Goal: Transaction & Acquisition: Obtain resource

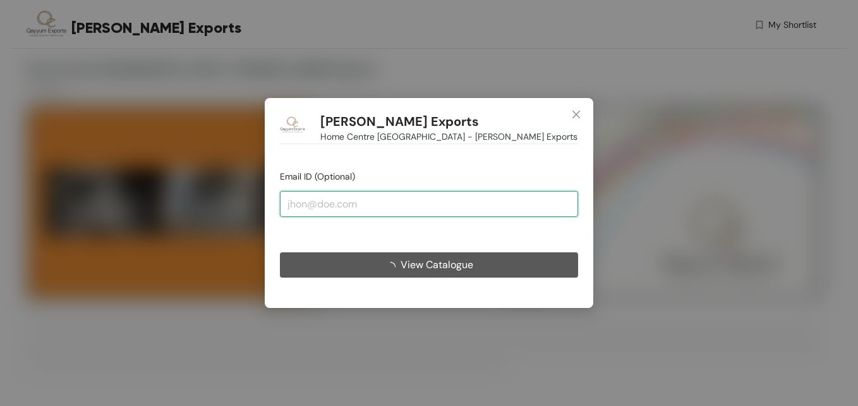
click at [474, 203] on input "email" at bounding box center [429, 203] width 298 height 25
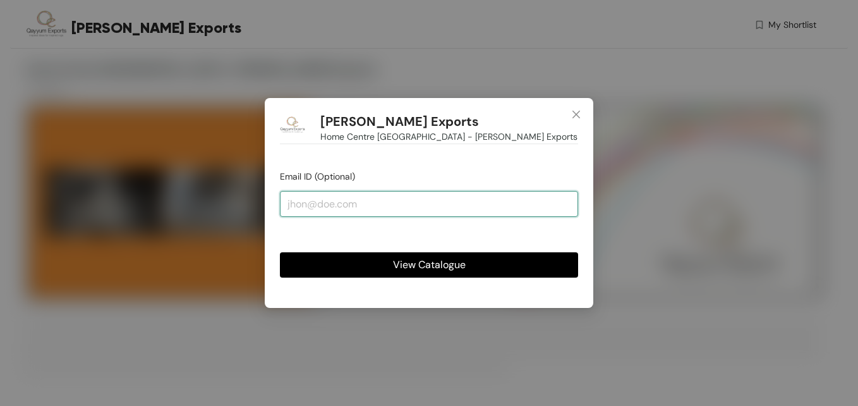
type input "[EMAIL_ADDRESS][PERSON_NAME][DOMAIN_NAME]"
click at [412, 260] on span "View Catalogue" at bounding box center [429, 265] width 73 height 16
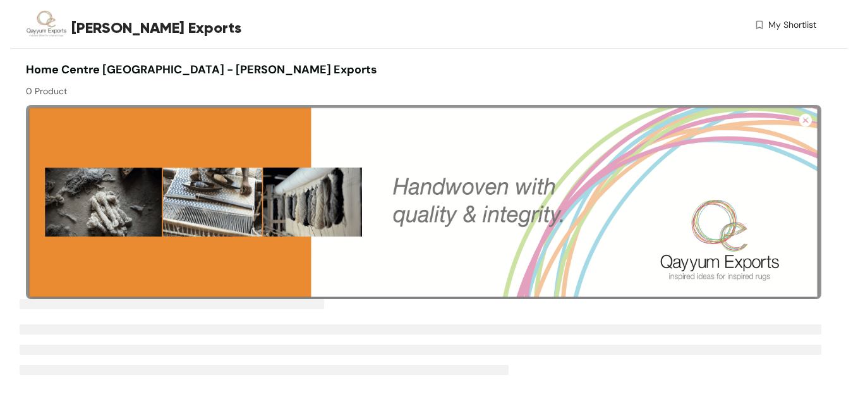
click at [519, 227] on img at bounding box center [424, 202] width 796 height 194
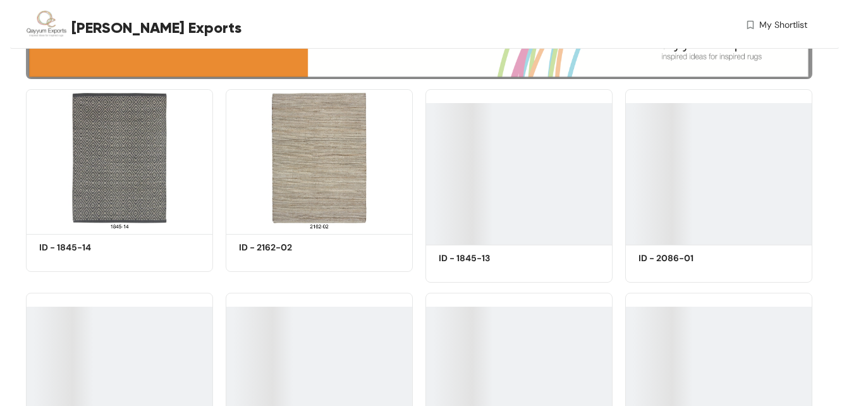
scroll to position [219, 0]
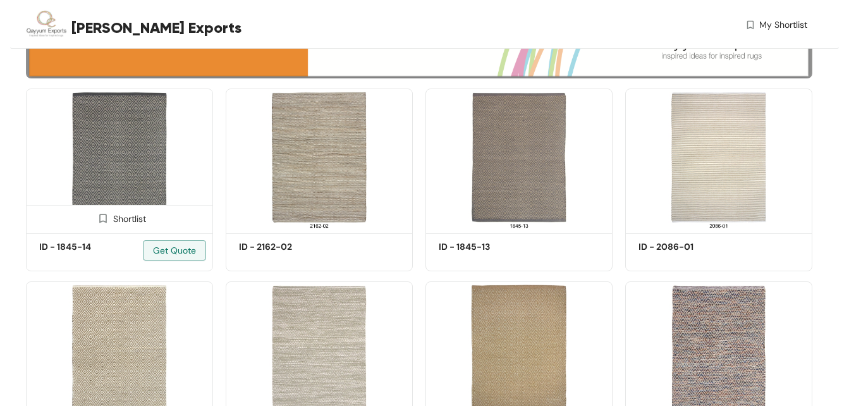
click at [133, 175] on img at bounding box center [119, 158] width 187 height 141
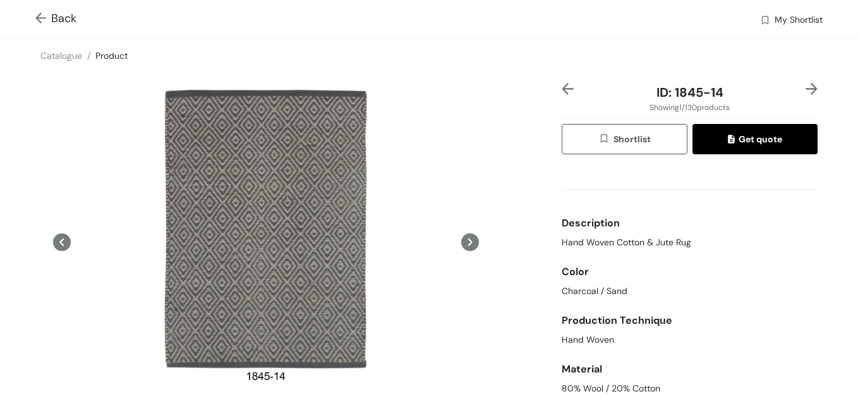
click at [41, 13] on img at bounding box center [43, 19] width 16 height 13
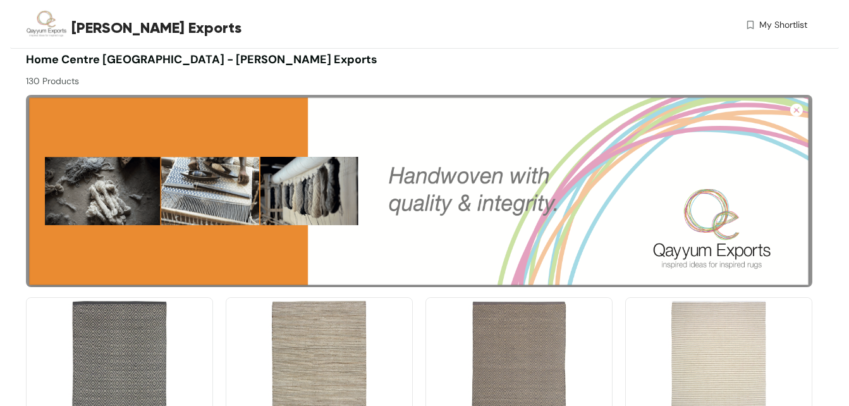
scroll to position [146, 0]
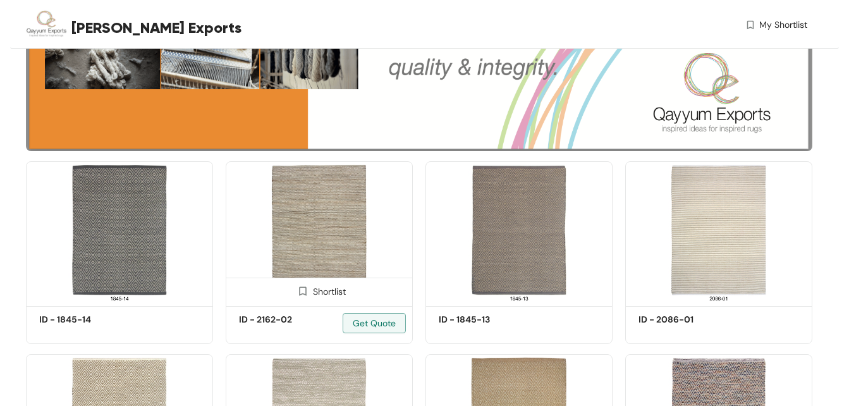
click at [330, 254] on img at bounding box center [319, 231] width 187 height 141
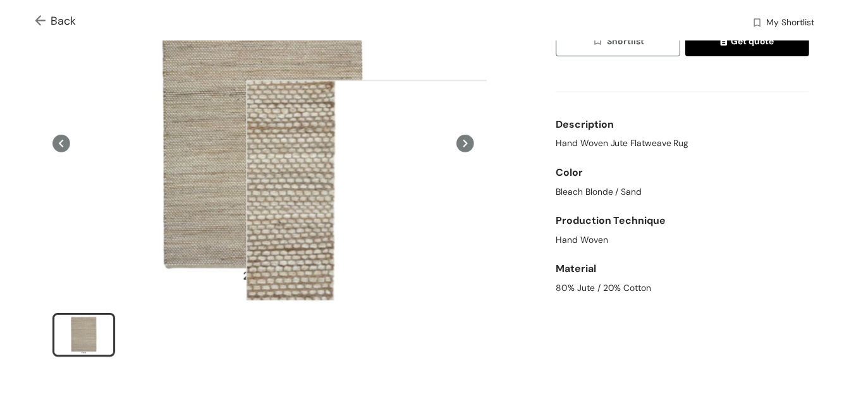
scroll to position [101, 0]
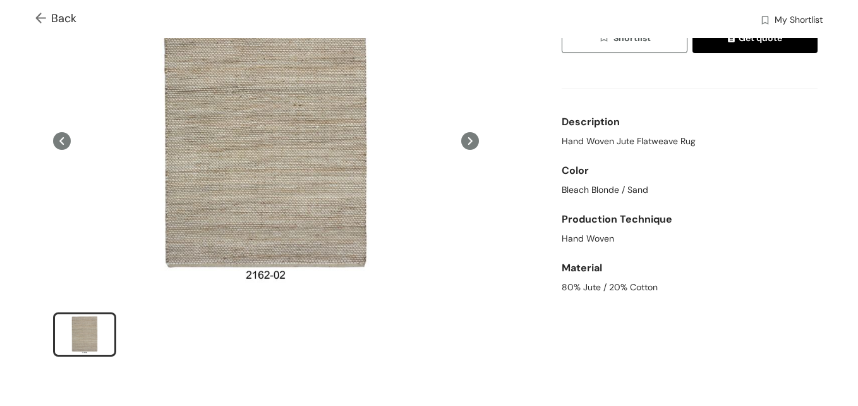
click at [43, 18] on img at bounding box center [43, 19] width 16 height 13
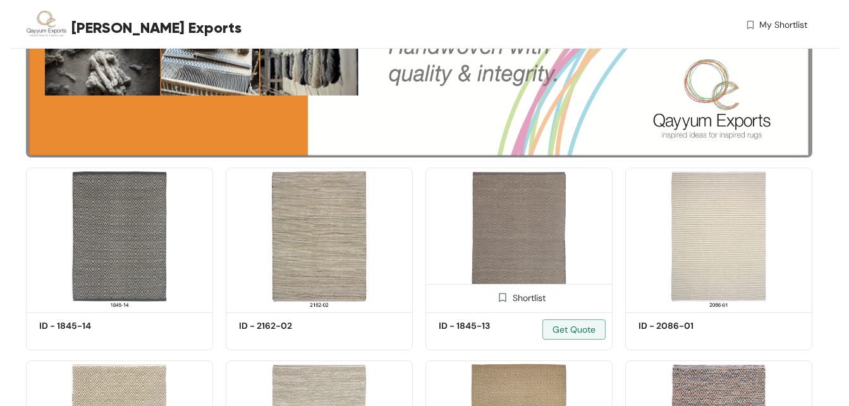
scroll to position [146, 0]
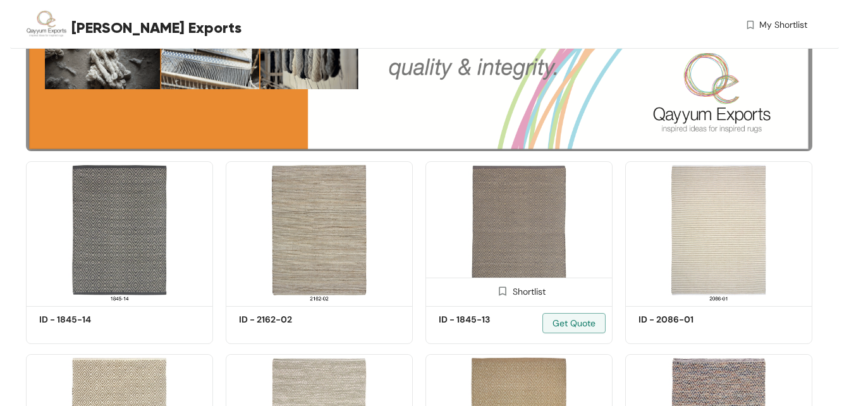
click at [529, 203] on img at bounding box center [518, 231] width 187 height 141
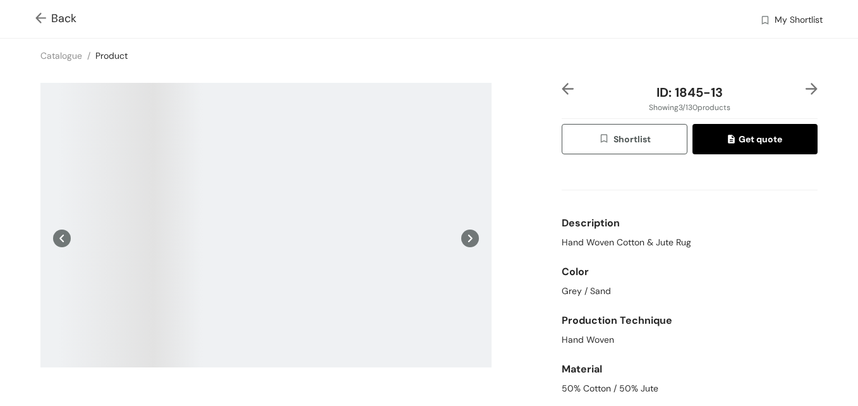
click at [521, 127] on div "ID: 1845-13 Showing 3 / 130 products Shortlist Get quote Description Hand Woven…" at bounding box center [428, 275] width 863 height 404
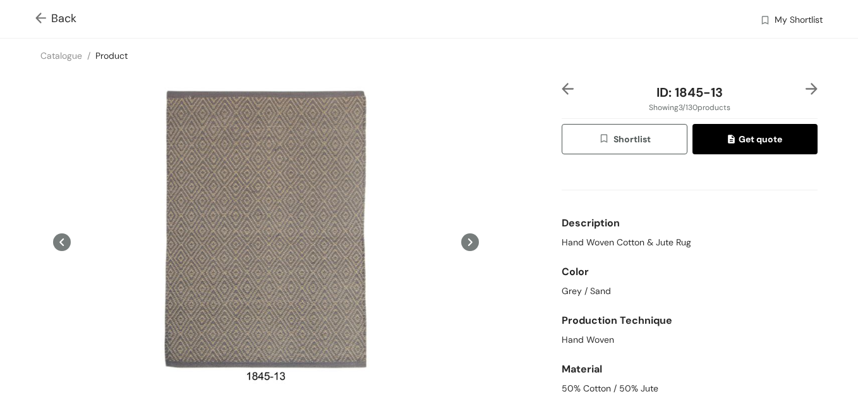
click at [806, 89] on img at bounding box center [812, 89] width 12 height 12
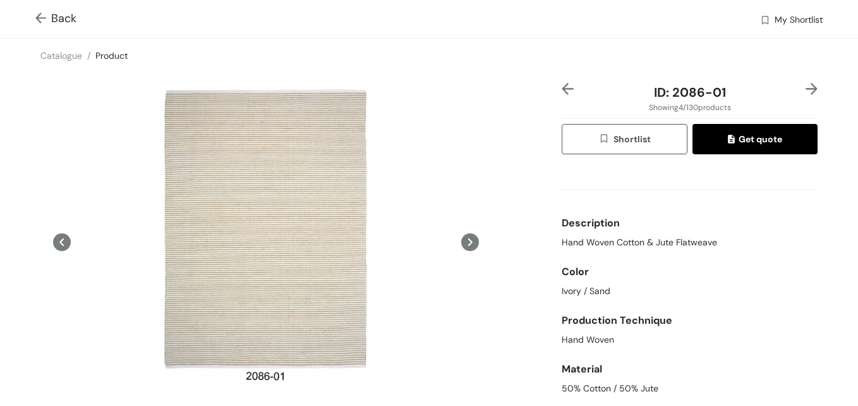
click at [634, 145] on span "Shortlist" at bounding box center [624, 139] width 52 height 15
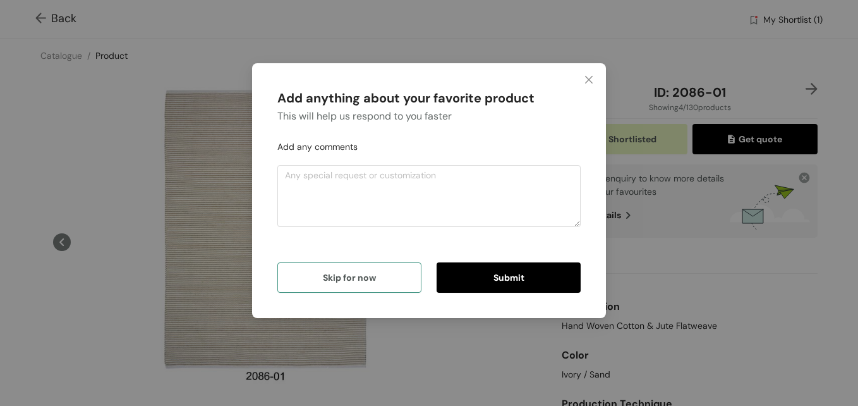
click at [389, 281] on button "Skip for now" at bounding box center [349, 277] width 144 height 30
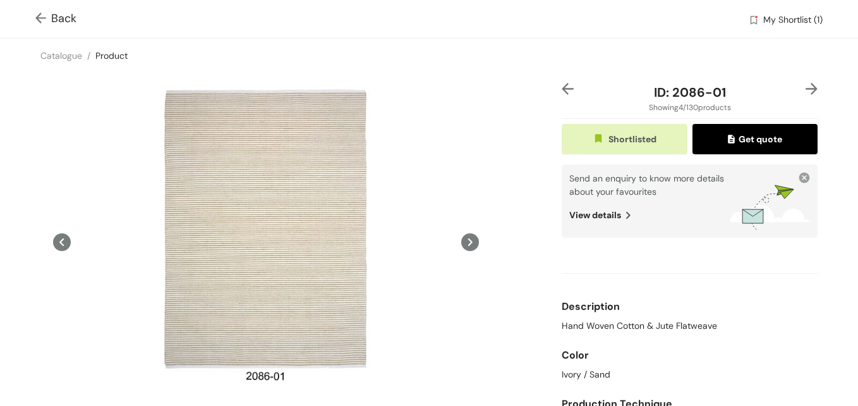
click at [806, 91] on img at bounding box center [812, 89] width 12 height 12
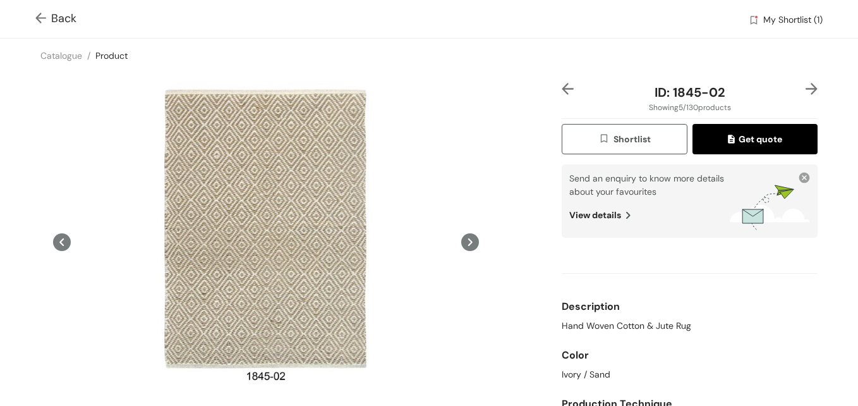
click at [598, 135] on img "button" at bounding box center [605, 140] width 15 height 14
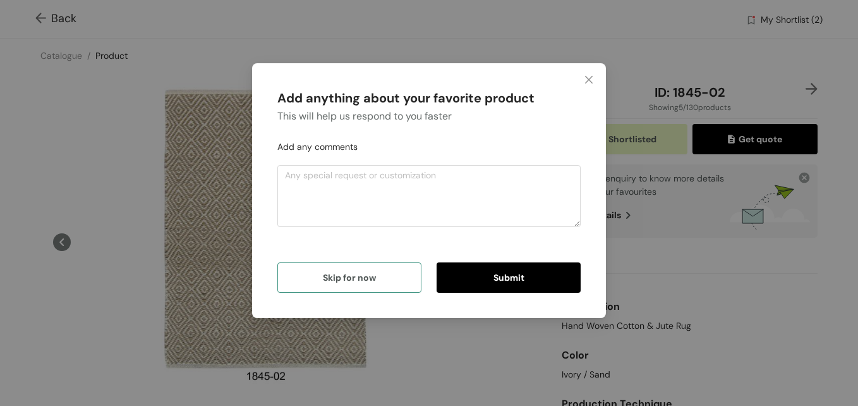
drag, startPoint x: 386, startPoint y: 286, endPoint x: 513, endPoint y: 263, distance: 129.0
click at [387, 285] on button "Skip for now" at bounding box center [349, 277] width 144 height 30
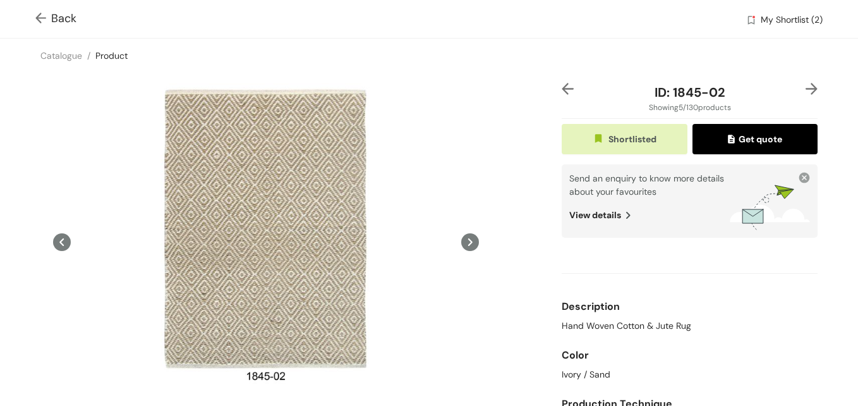
click at [806, 89] on img at bounding box center [812, 89] width 12 height 12
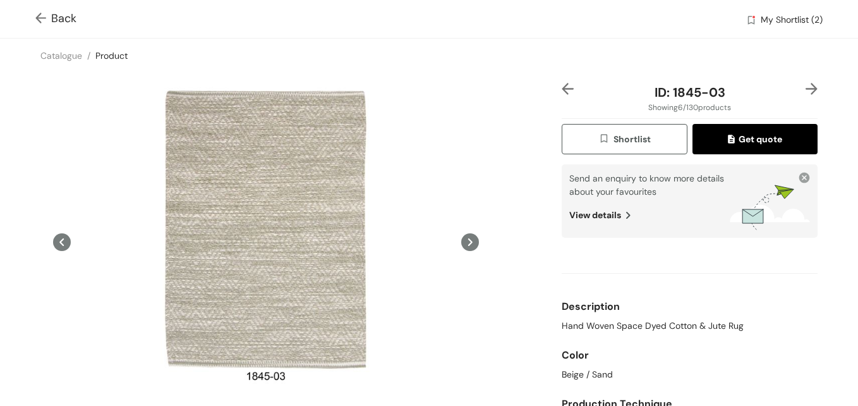
click at [608, 142] on span "Shortlist" at bounding box center [624, 139] width 52 height 15
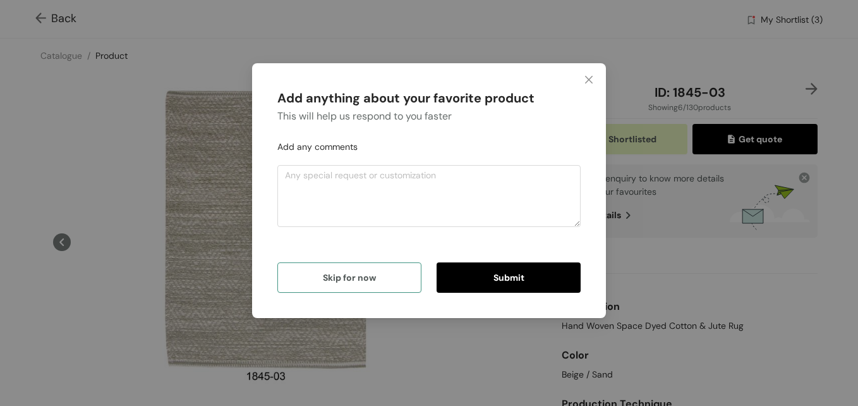
drag, startPoint x: 392, startPoint y: 277, endPoint x: 404, endPoint y: 274, distance: 11.8
click at [392, 276] on button "Skip for now" at bounding box center [349, 277] width 144 height 30
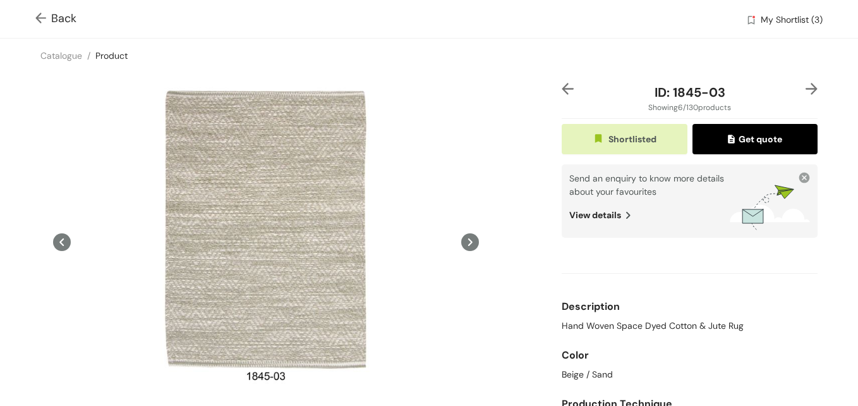
click at [806, 86] on img at bounding box center [812, 89] width 12 height 12
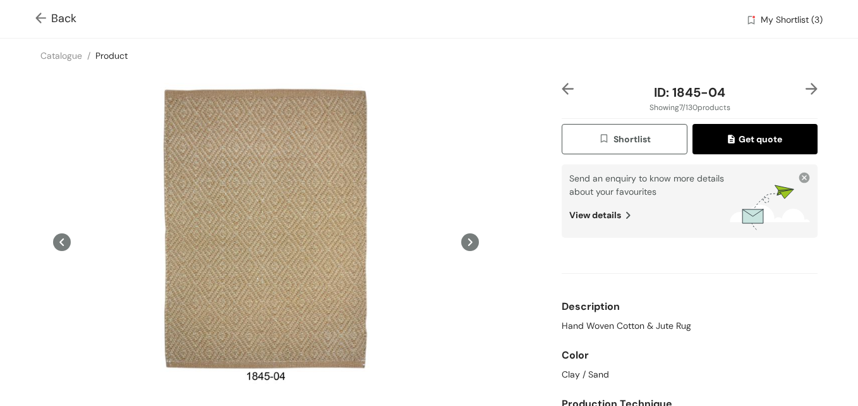
click at [806, 86] on img at bounding box center [812, 89] width 12 height 12
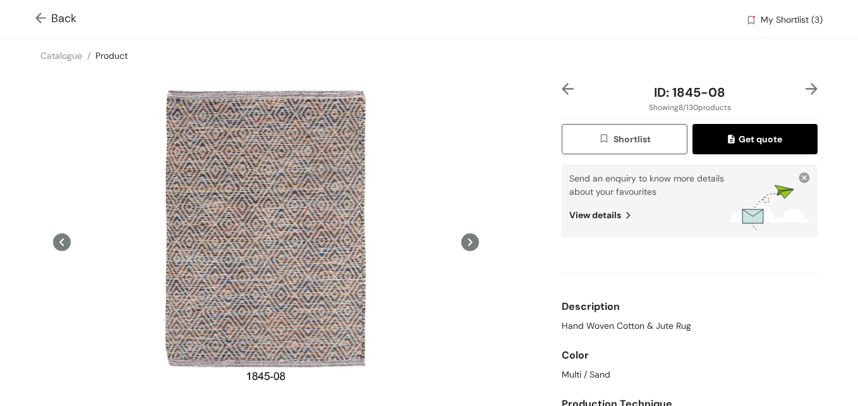
click at [562, 88] on img at bounding box center [568, 89] width 12 height 12
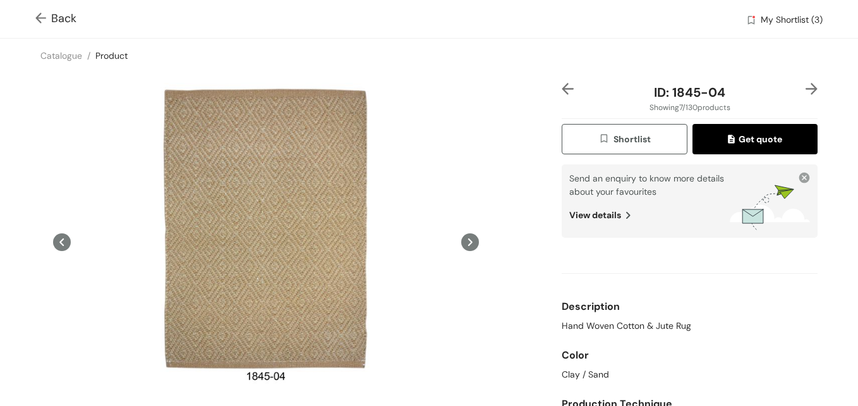
click at [604, 138] on img "button" at bounding box center [605, 140] width 15 height 14
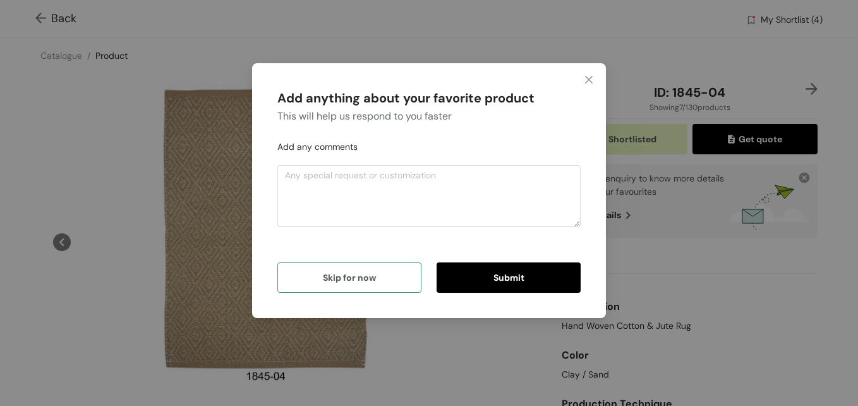
click at [347, 276] on span "Skip for now" at bounding box center [349, 277] width 53 height 14
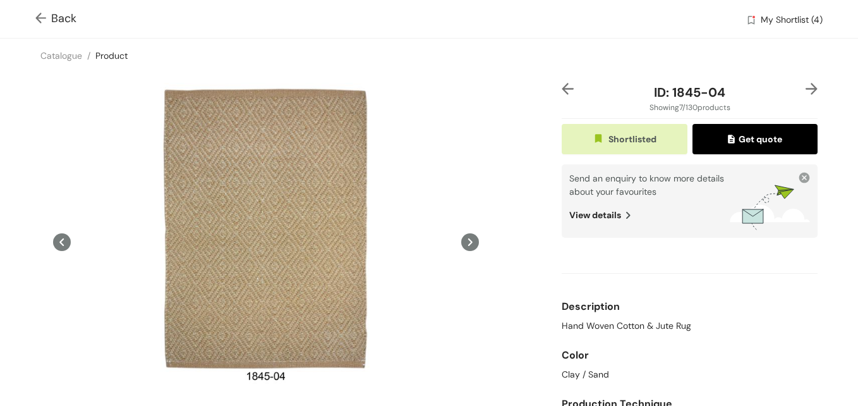
click at [806, 86] on img at bounding box center [812, 89] width 12 height 12
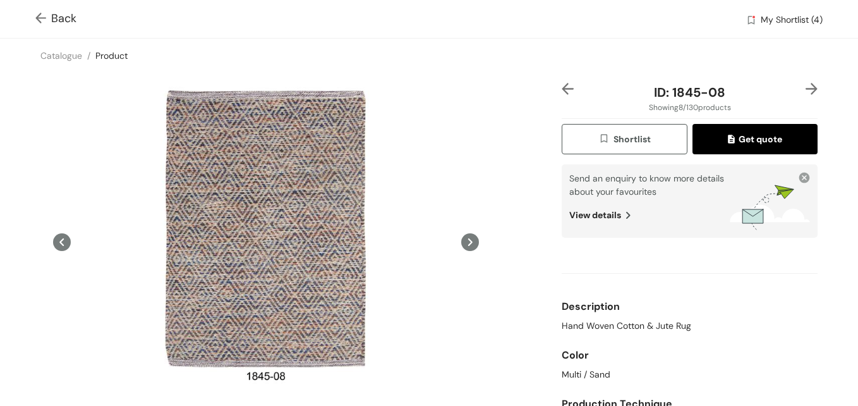
click at [806, 86] on img at bounding box center [812, 89] width 12 height 12
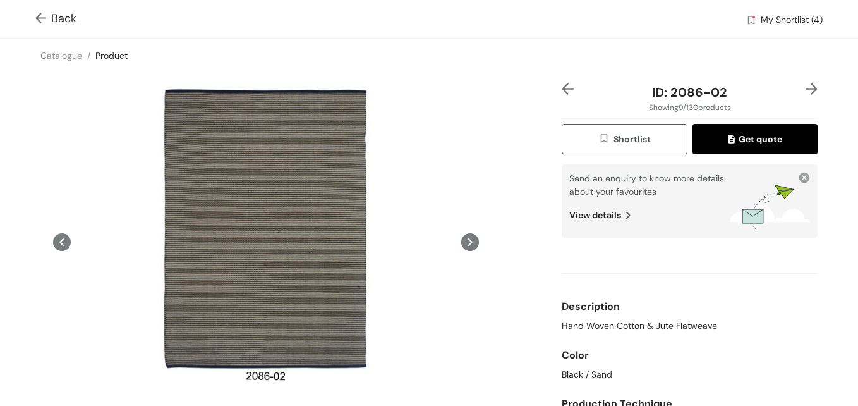
click at [806, 85] on img at bounding box center [812, 89] width 12 height 12
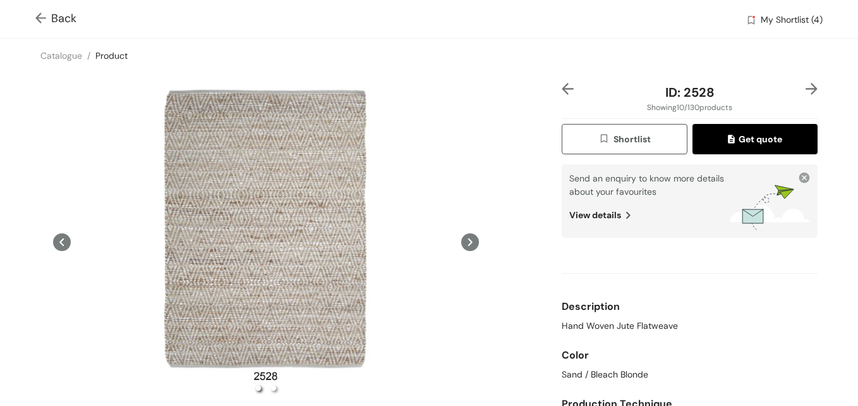
click at [806, 87] on img at bounding box center [812, 89] width 12 height 12
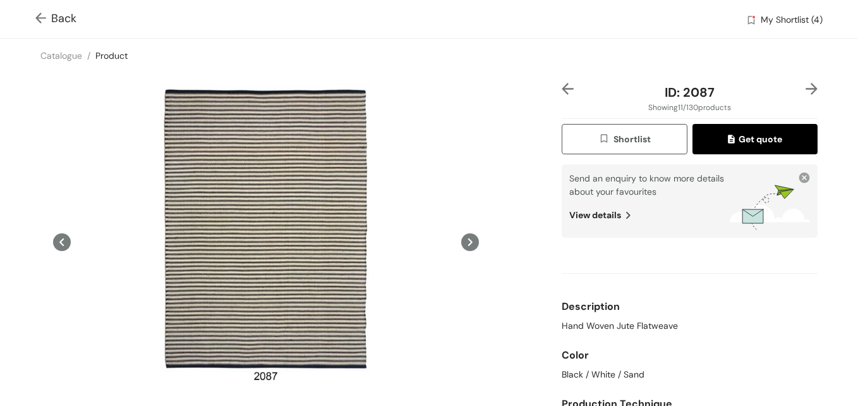
click at [806, 87] on img at bounding box center [812, 89] width 12 height 12
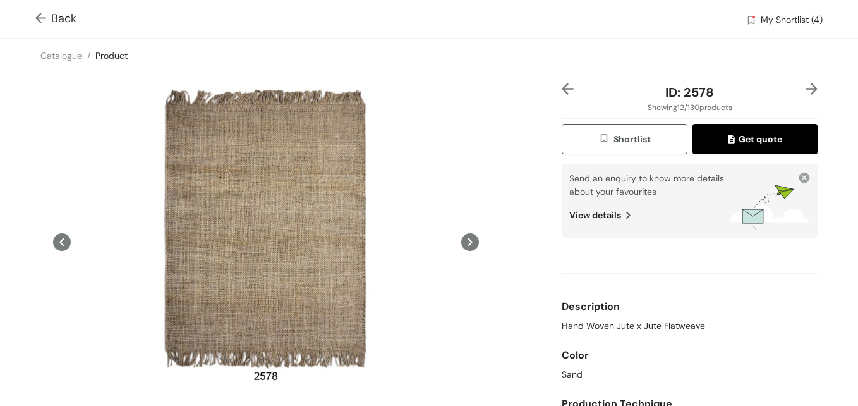
click at [624, 130] on button "Shortlist" at bounding box center [624, 139] width 125 height 30
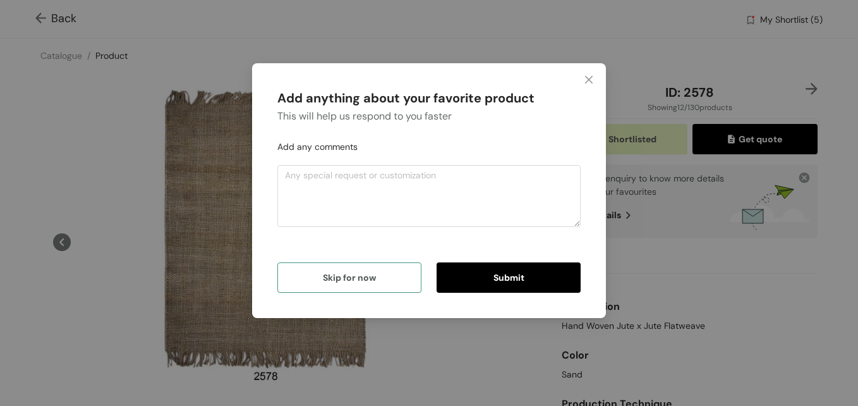
click at [318, 285] on button "Skip for now" at bounding box center [349, 277] width 144 height 30
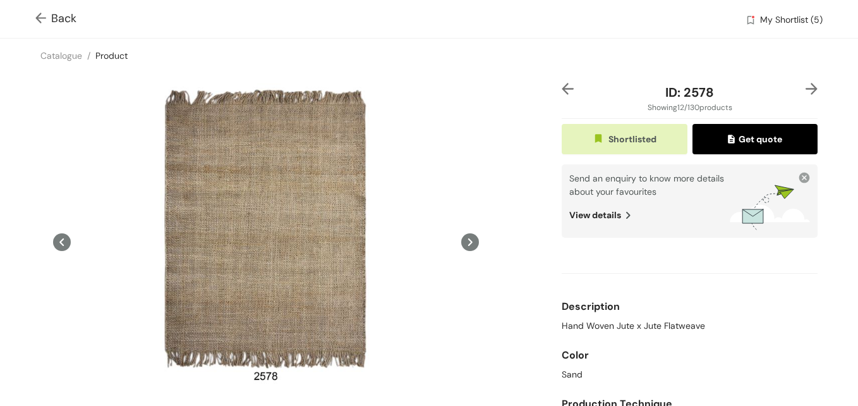
click at [806, 89] on img at bounding box center [812, 89] width 12 height 12
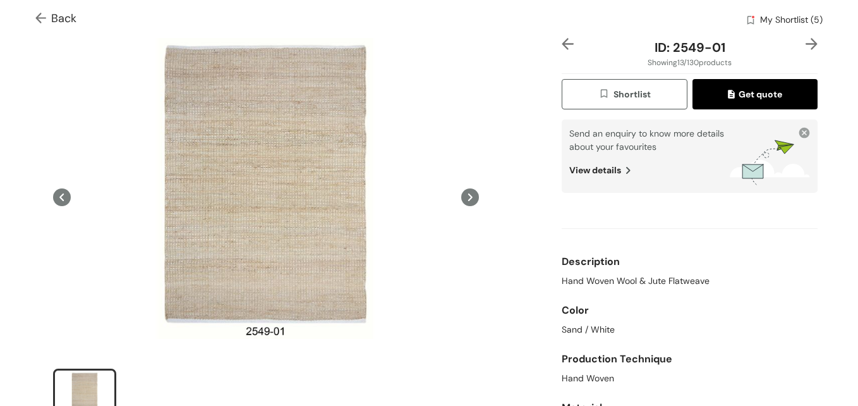
scroll to position [63, 0]
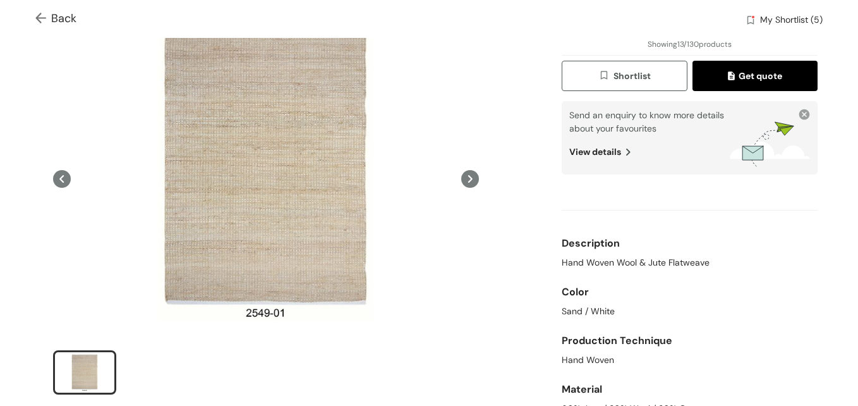
click at [609, 75] on span "Shortlist" at bounding box center [624, 76] width 52 height 15
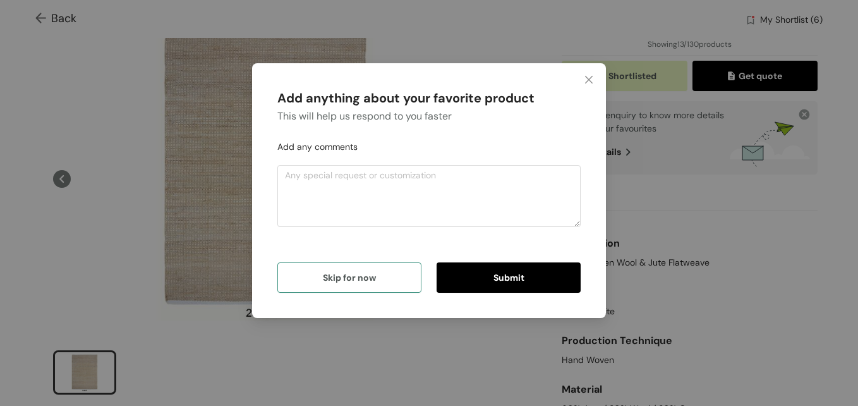
click at [388, 281] on button "Skip for now" at bounding box center [349, 277] width 144 height 30
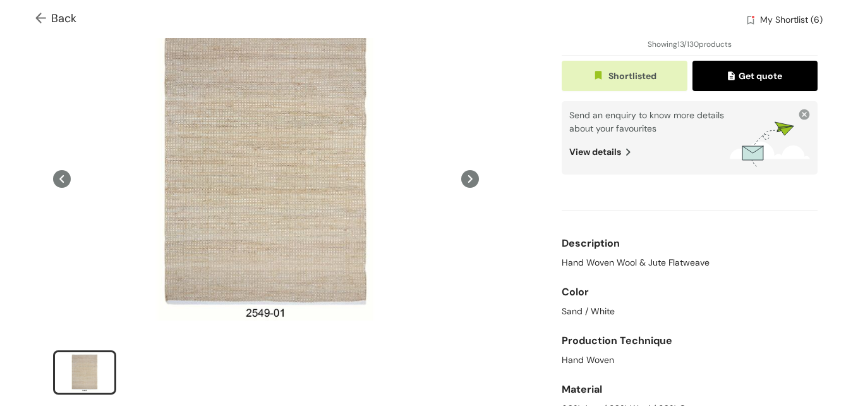
scroll to position [0, 0]
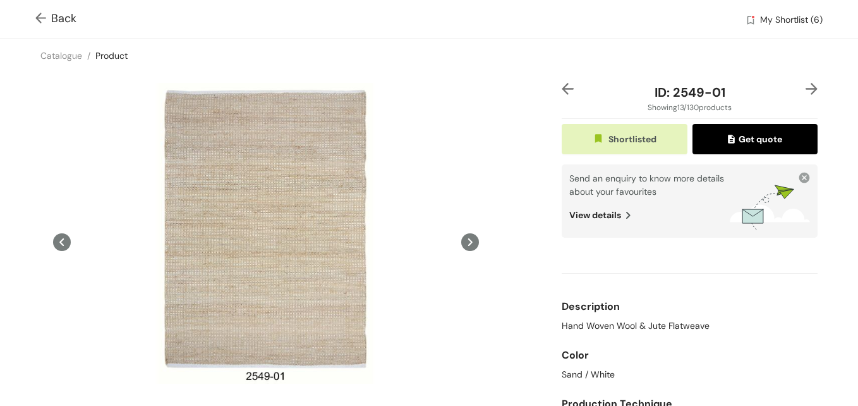
click at [806, 90] on img at bounding box center [812, 89] width 12 height 12
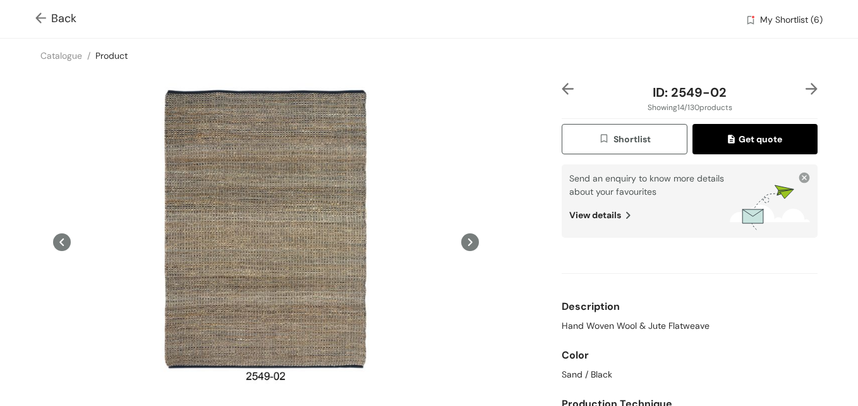
click at [810, 85] on div "ID: 2549-02 Showing 14 / 130 products Shortlist Get quote Send an enquiry to kn…" at bounding box center [689, 288] width 261 height 411
click at [806, 88] on img at bounding box center [812, 89] width 12 height 12
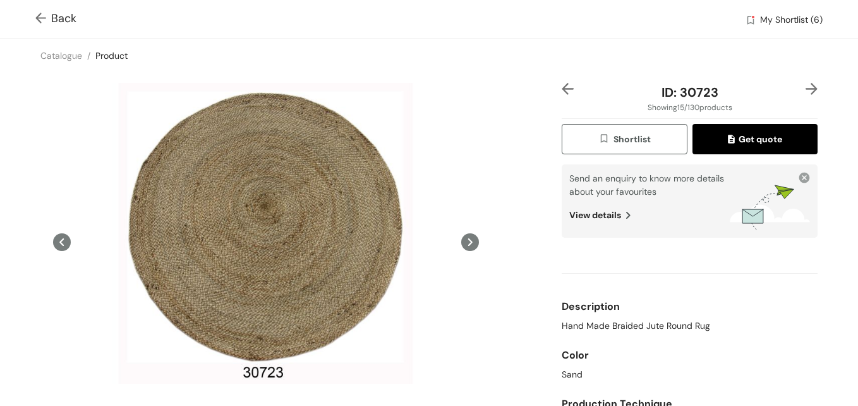
click at [806, 88] on img at bounding box center [812, 89] width 12 height 12
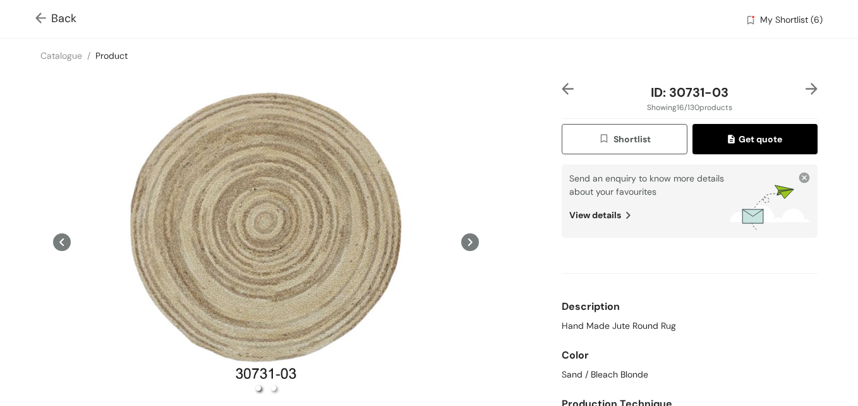
click at [806, 86] on img at bounding box center [812, 89] width 12 height 12
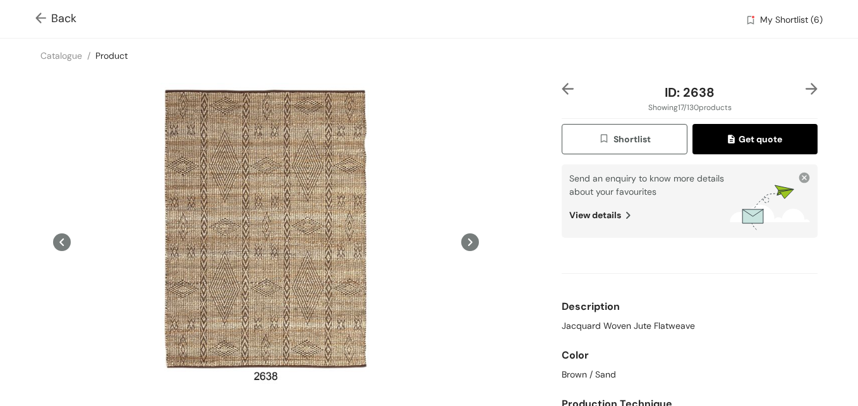
click at [562, 88] on img at bounding box center [568, 89] width 12 height 12
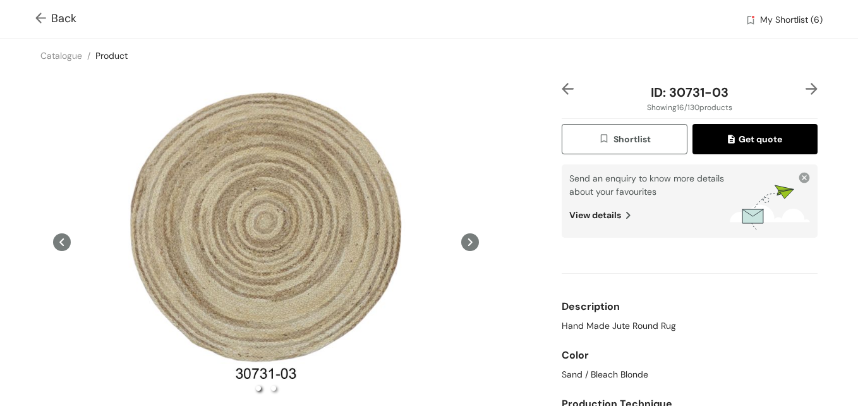
click at [562, 88] on img at bounding box center [568, 89] width 12 height 12
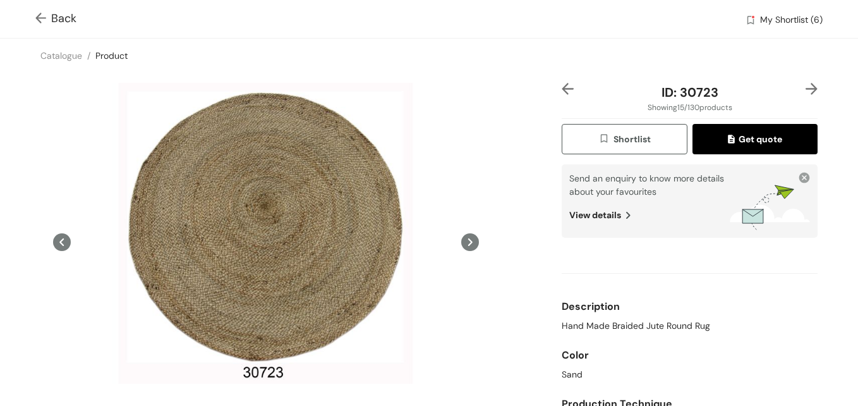
click at [598, 147] on img "button" at bounding box center [605, 140] width 15 height 14
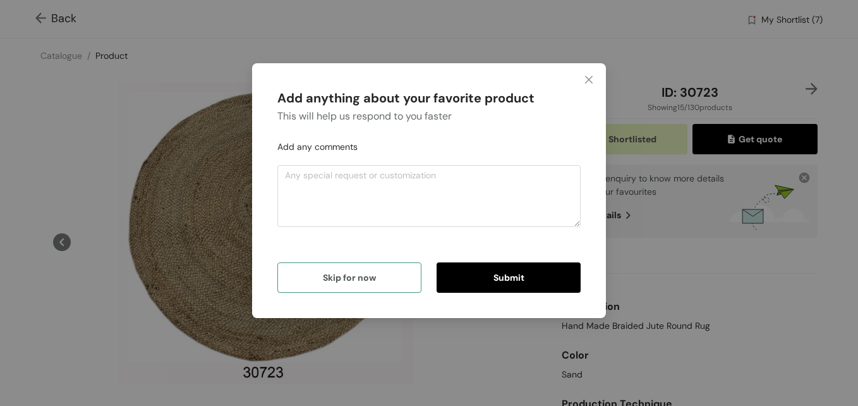
click at [342, 289] on button "Skip for now" at bounding box center [349, 277] width 144 height 30
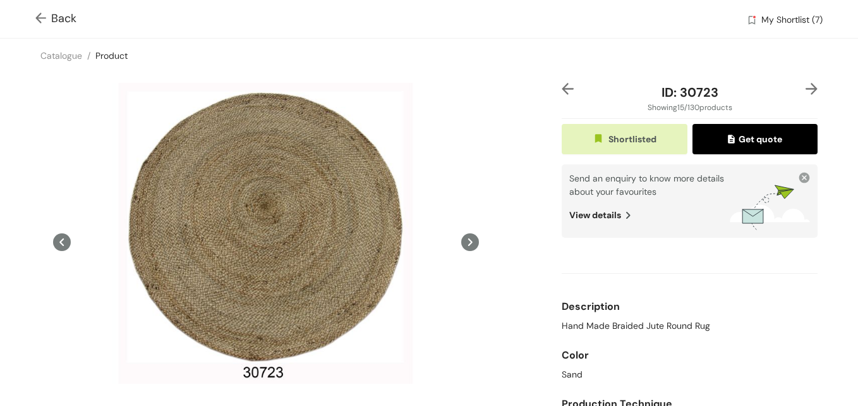
drag, startPoint x: 806, startPoint y: 88, endPoint x: 706, endPoint y: 126, distance: 106.8
click at [806, 88] on img at bounding box center [812, 89] width 12 height 12
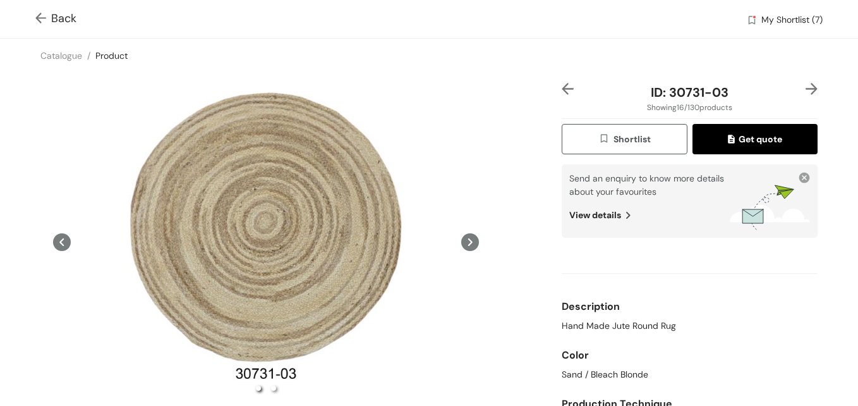
click at [588, 140] on button "Shortlist" at bounding box center [624, 139] width 125 height 30
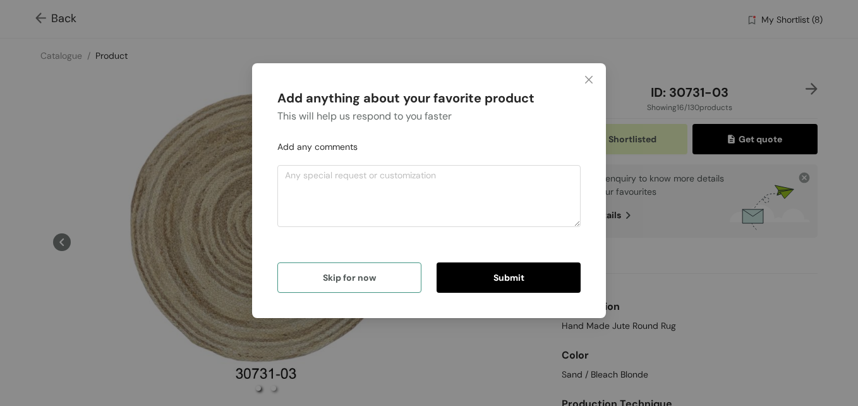
click at [319, 281] on button "Skip for now" at bounding box center [349, 277] width 144 height 30
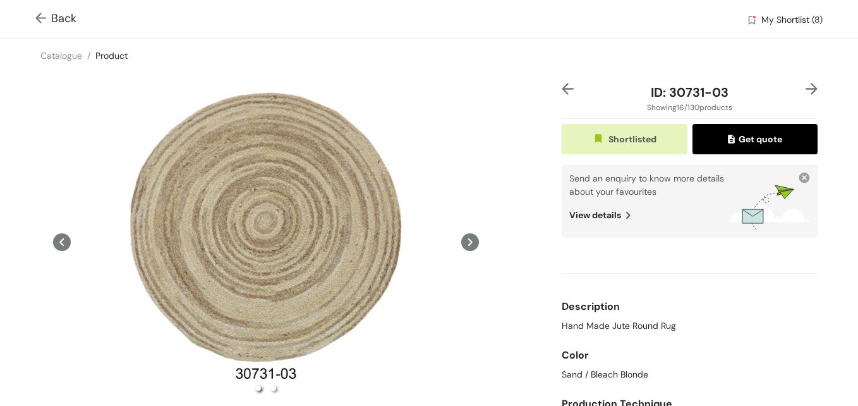
click at [806, 87] on img at bounding box center [812, 89] width 12 height 12
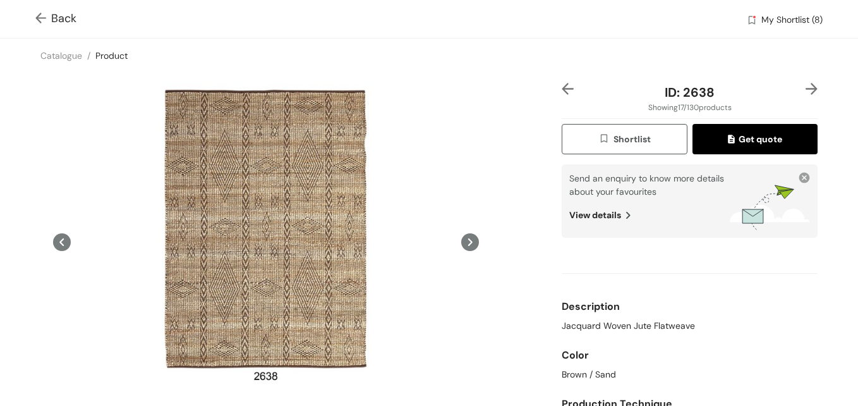
click at [806, 87] on img at bounding box center [812, 89] width 12 height 12
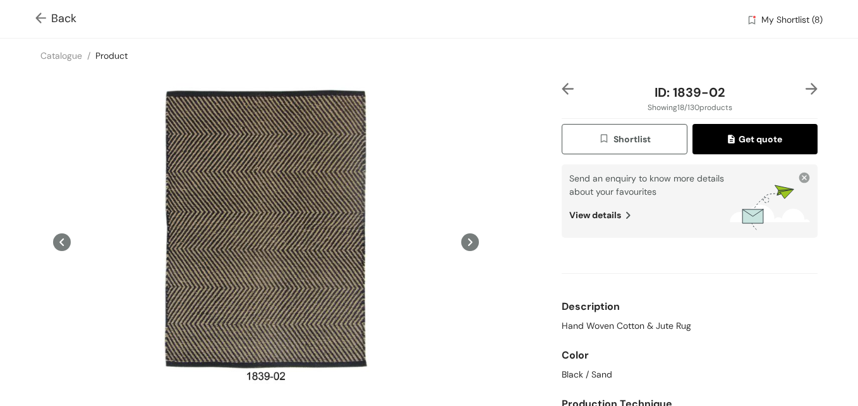
click at [806, 87] on img at bounding box center [812, 89] width 12 height 12
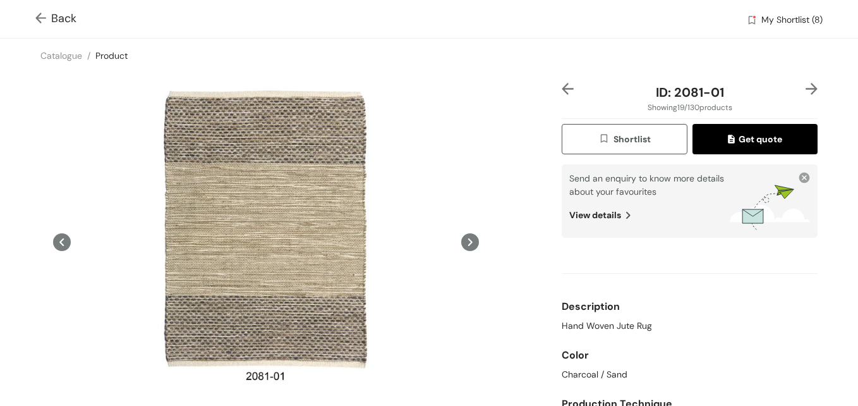
click at [806, 87] on img at bounding box center [812, 89] width 12 height 12
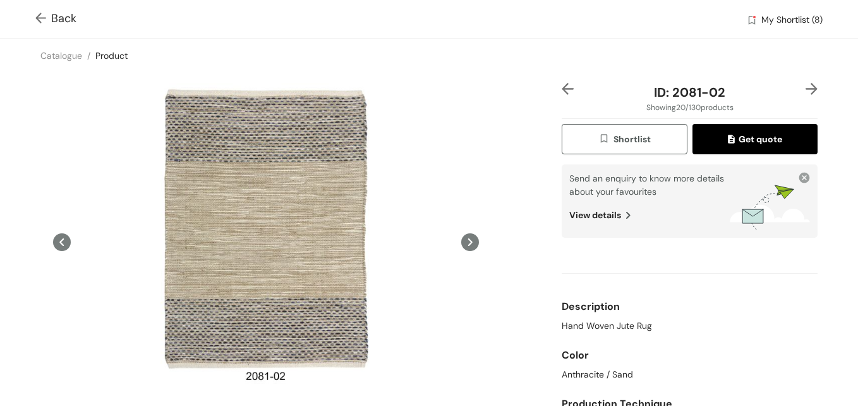
click at [806, 87] on img at bounding box center [812, 89] width 12 height 12
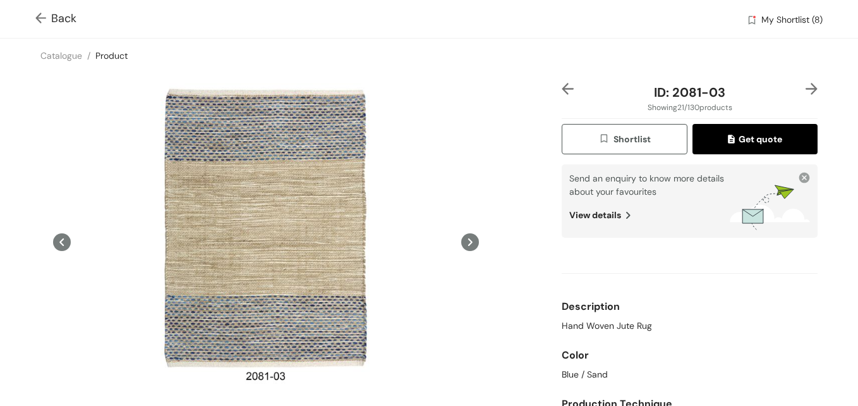
click at [806, 87] on img at bounding box center [812, 89] width 12 height 12
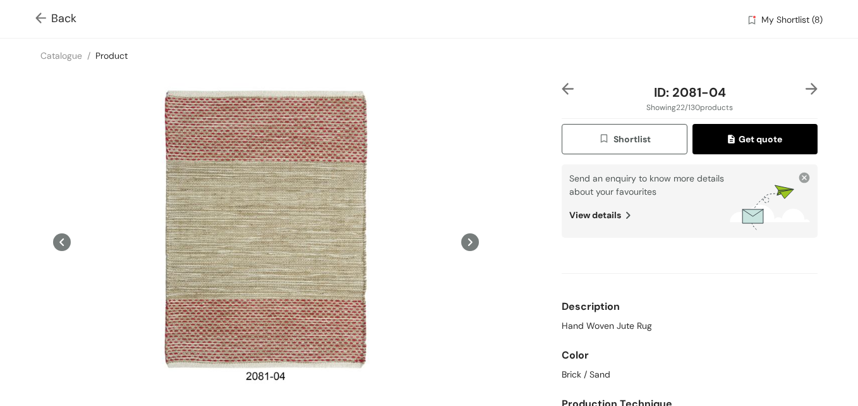
click at [806, 87] on img at bounding box center [812, 89] width 12 height 12
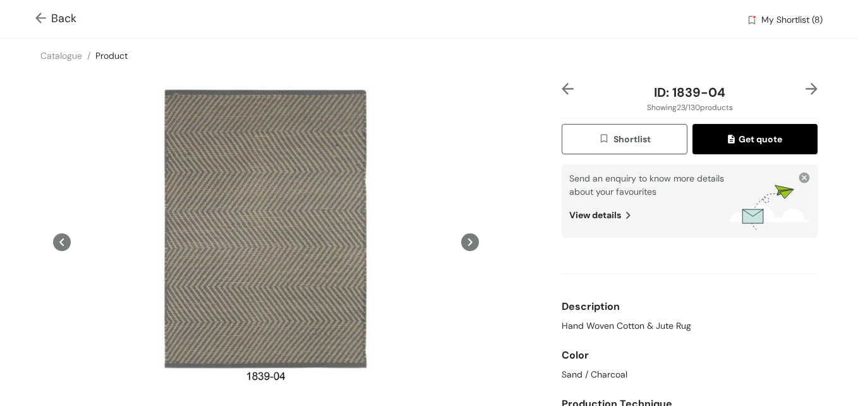
click at [806, 87] on img at bounding box center [812, 89] width 12 height 12
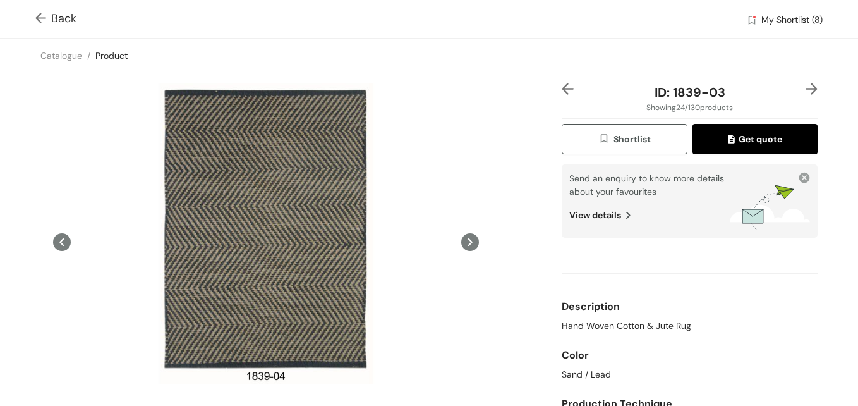
click at [806, 87] on img at bounding box center [812, 89] width 12 height 12
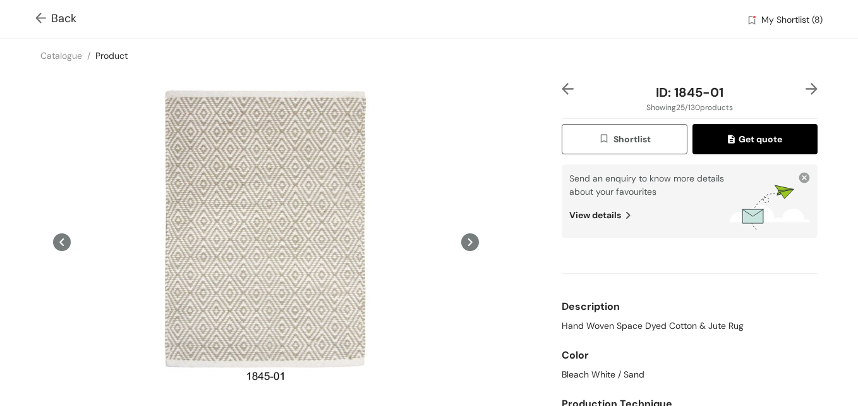
click at [796, 87] on div at bounding box center [806, 92] width 21 height 19
click at [806, 87] on img at bounding box center [812, 89] width 12 height 12
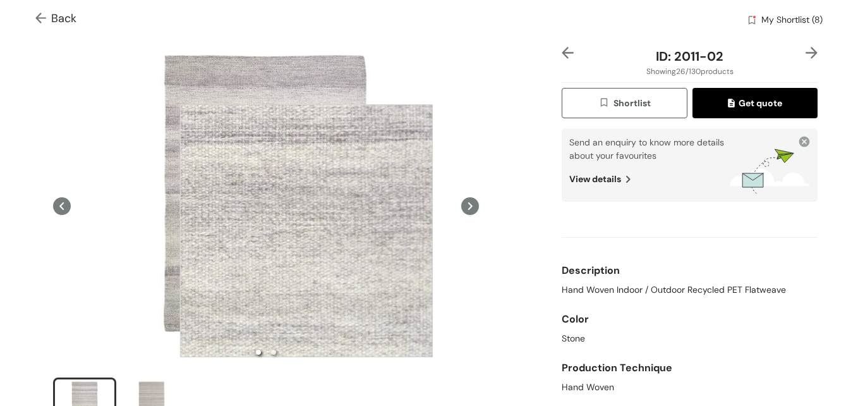
scroll to position [63, 0]
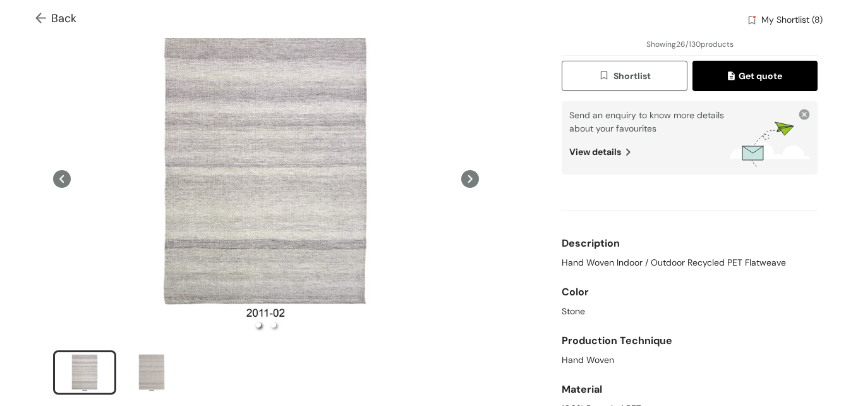
click at [610, 76] on span "Shortlist" at bounding box center [624, 76] width 52 height 15
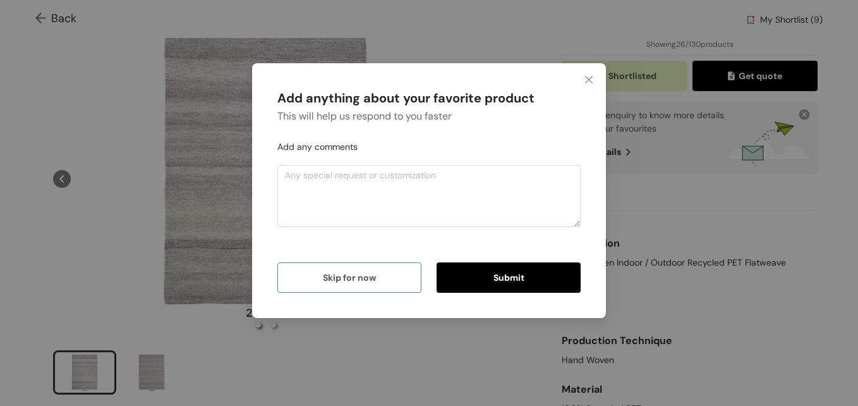
drag, startPoint x: 365, startPoint y: 276, endPoint x: 492, endPoint y: 281, distance: 127.1
click at [365, 275] on span "Skip for now" at bounding box center [349, 277] width 53 height 14
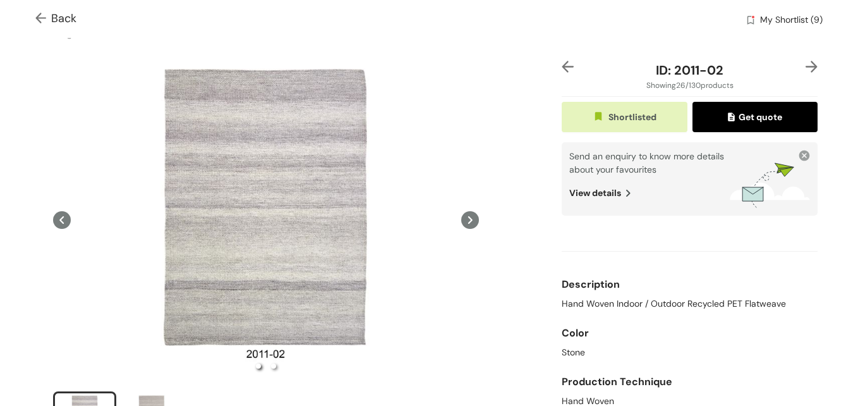
scroll to position [0, 0]
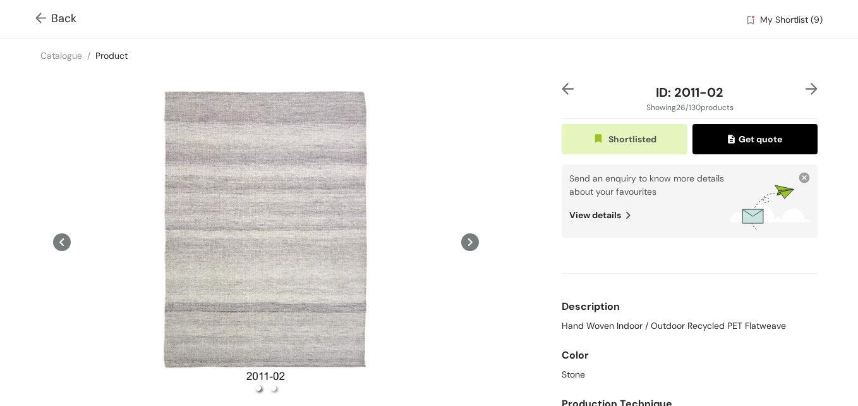
click at [806, 90] on img at bounding box center [812, 89] width 12 height 12
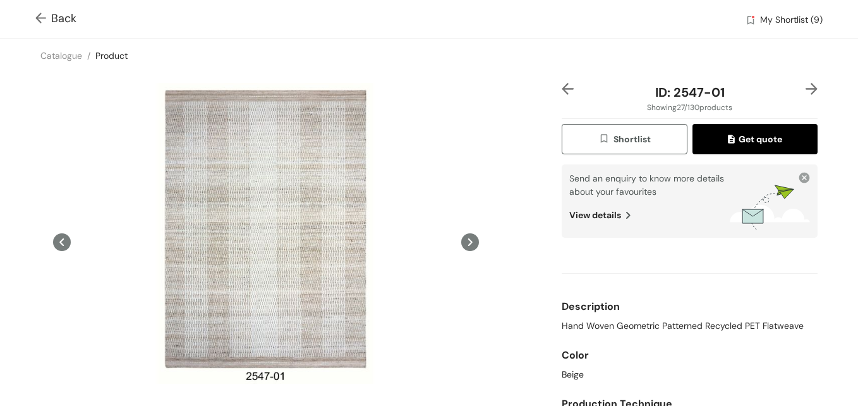
click at [617, 146] on span "Shortlist" at bounding box center [624, 139] width 52 height 15
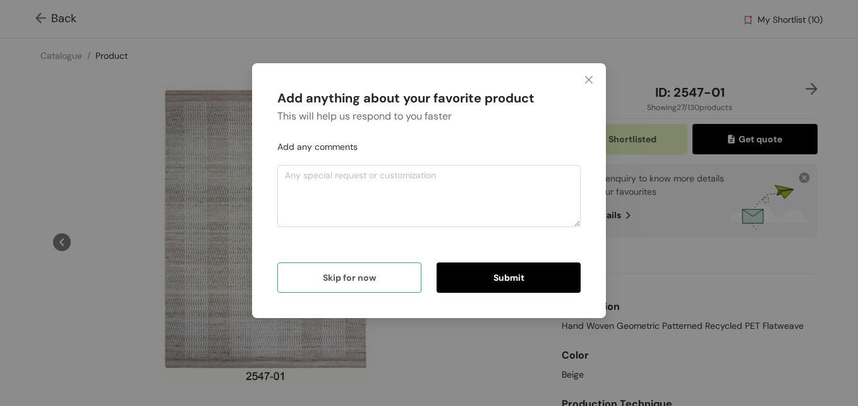
click at [331, 286] on button "Skip for now" at bounding box center [349, 277] width 144 height 30
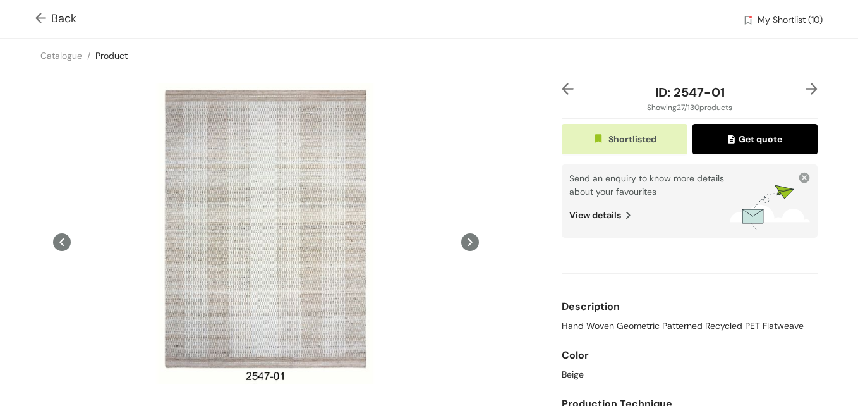
click at [801, 95] on div at bounding box center [806, 92] width 21 height 19
click at [806, 95] on img at bounding box center [812, 89] width 12 height 12
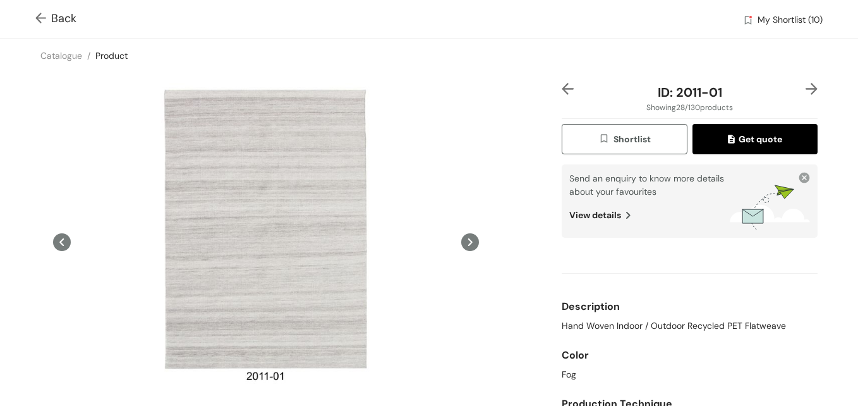
click at [588, 142] on button "Shortlist" at bounding box center [624, 139] width 125 height 30
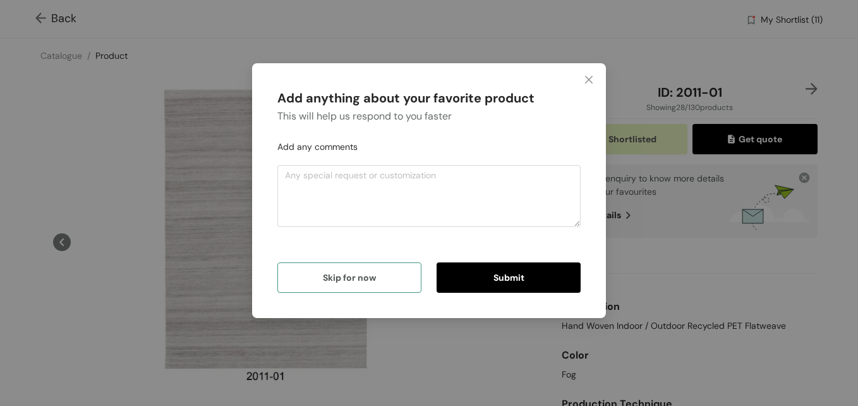
click at [356, 276] on span "Skip for now" at bounding box center [349, 277] width 53 height 14
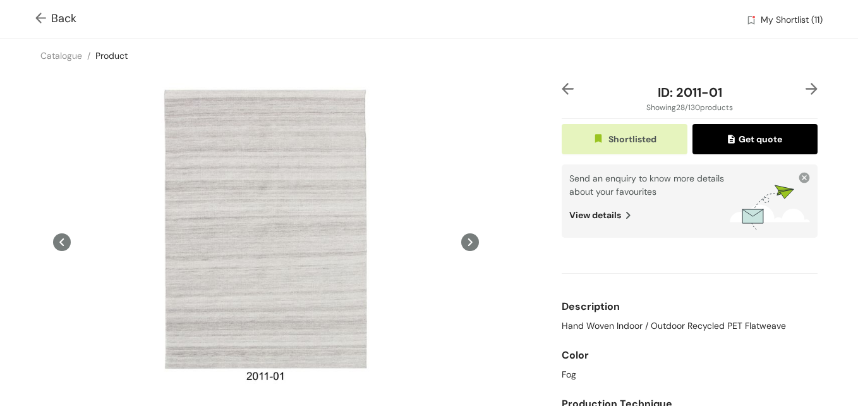
click at [806, 89] on img at bounding box center [812, 89] width 12 height 12
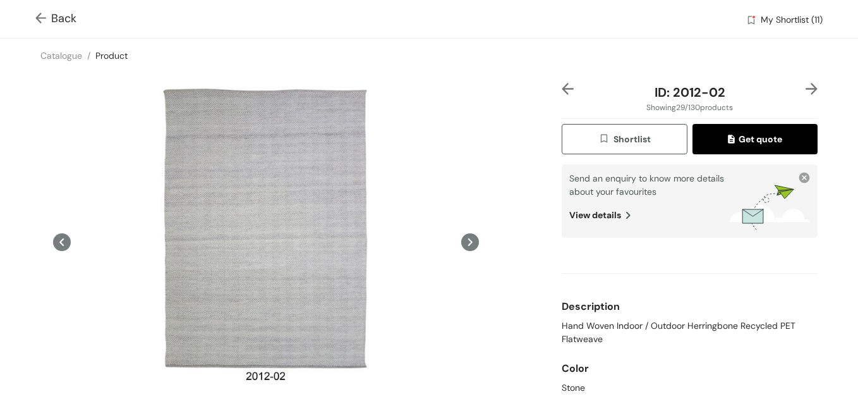
click at [605, 135] on img "button" at bounding box center [605, 140] width 15 height 14
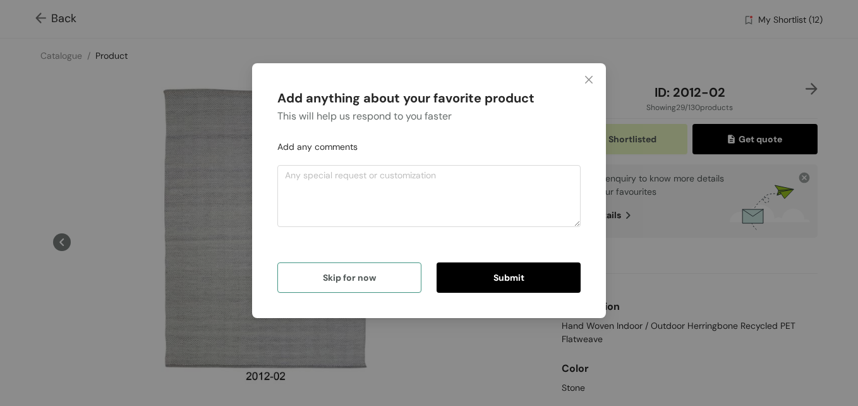
click at [390, 276] on button "Skip for now" at bounding box center [349, 277] width 144 height 30
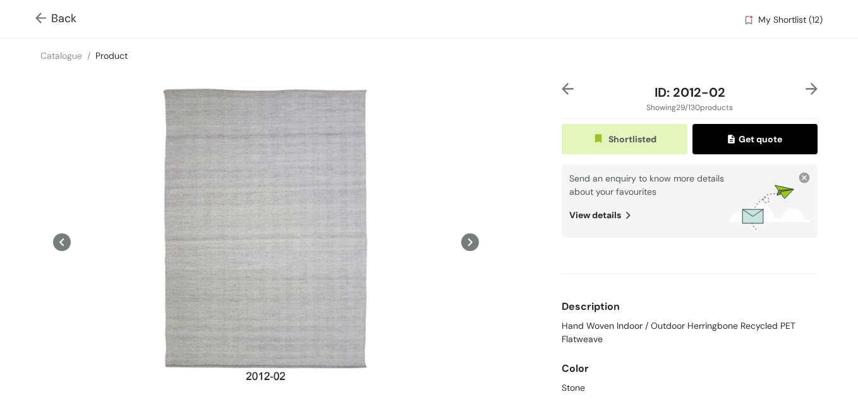
click at [806, 87] on img at bounding box center [812, 89] width 12 height 12
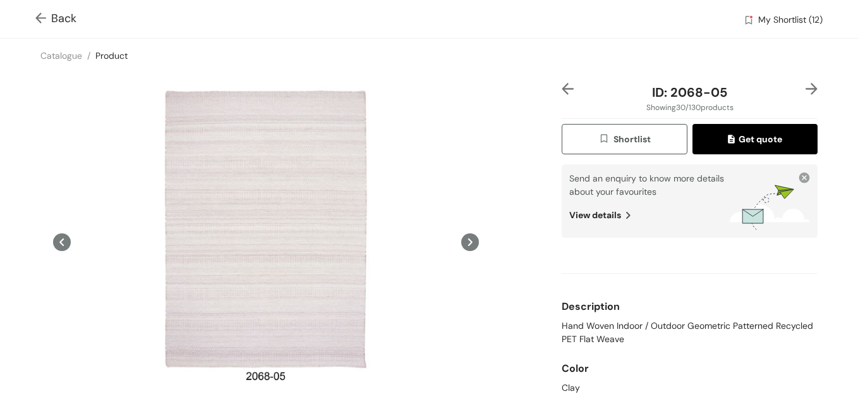
click at [615, 143] on span "Shortlist" at bounding box center [624, 139] width 52 height 15
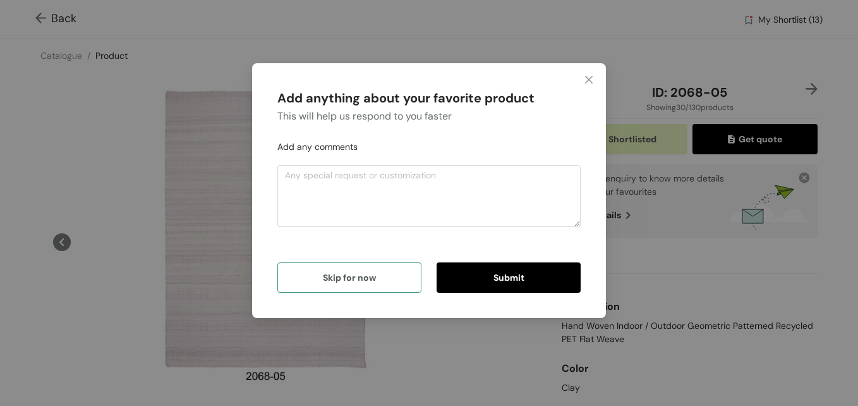
click at [376, 266] on button "Skip for now" at bounding box center [349, 277] width 144 height 30
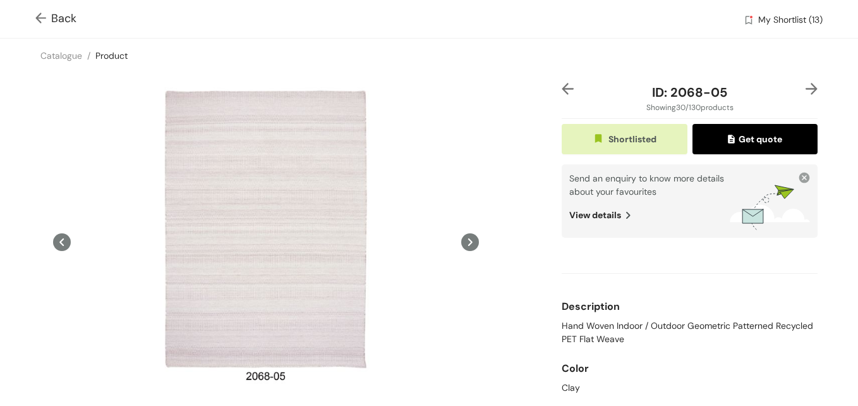
click at [806, 83] on img at bounding box center [812, 89] width 12 height 12
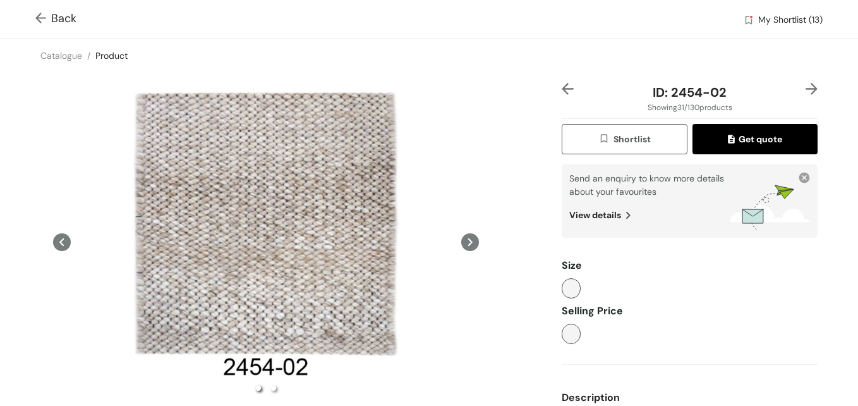
scroll to position [59, 0]
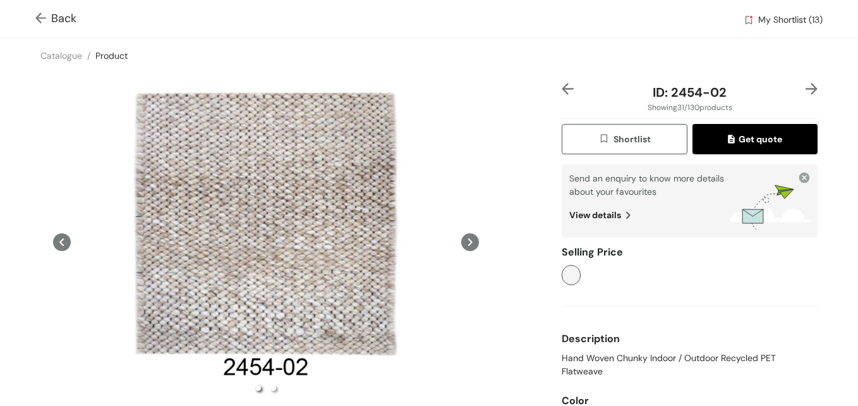
click at [802, 81] on div "ID: 2454-02 Showing 31 / 130 products Shortlist Get quote Send an enquiry to kn…" at bounding box center [428, 311] width 863 height 476
click at [806, 86] on img at bounding box center [812, 89] width 12 height 12
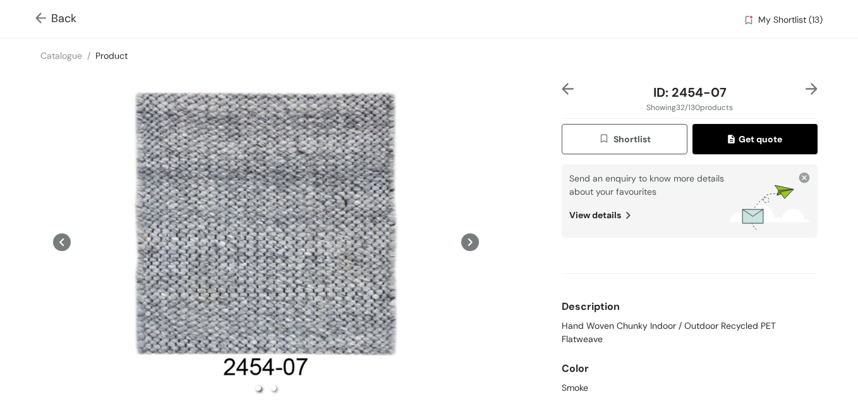
click at [806, 86] on img at bounding box center [812, 89] width 12 height 12
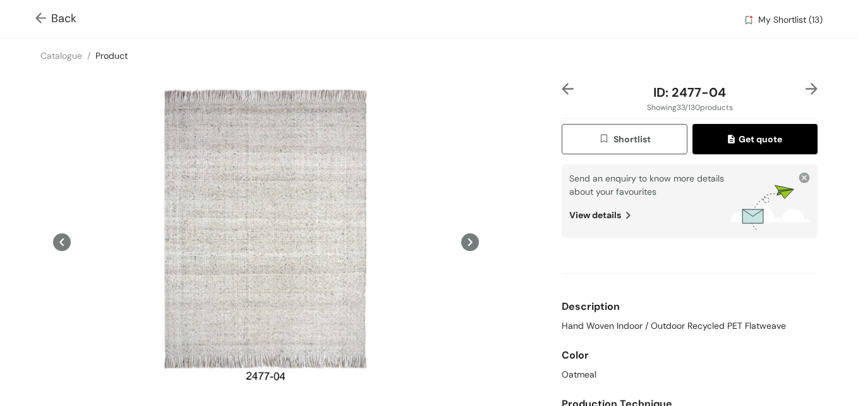
click at [590, 141] on button "Shortlist" at bounding box center [624, 139] width 125 height 30
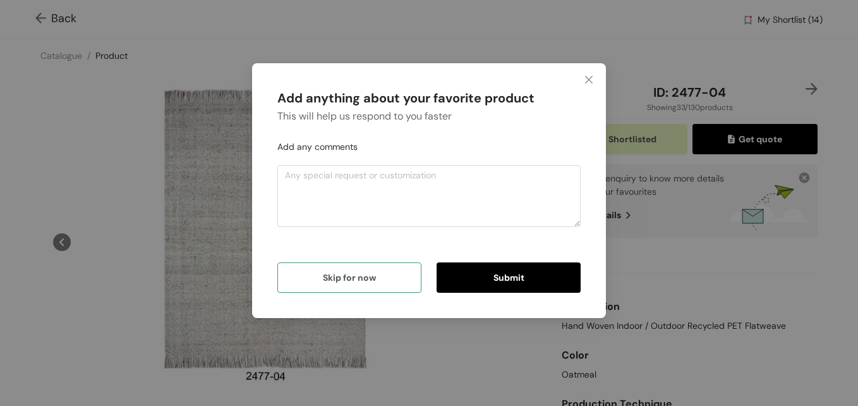
click at [329, 277] on span "Skip for now" at bounding box center [349, 277] width 53 height 14
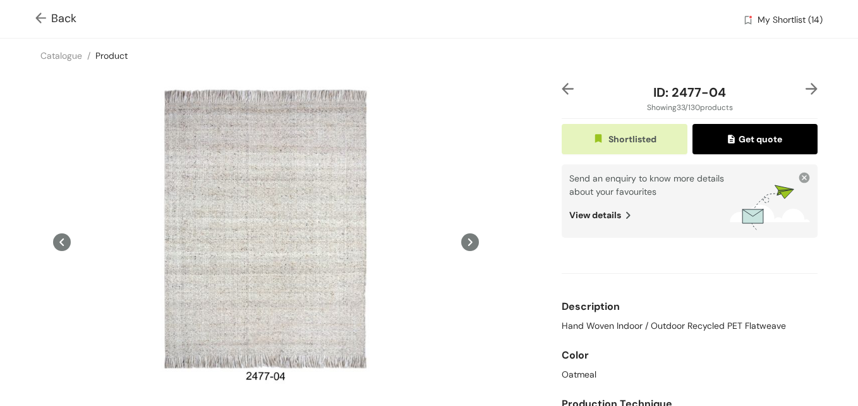
click at [806, 91] on img at bounding box center [812, 89] width 12 height 12
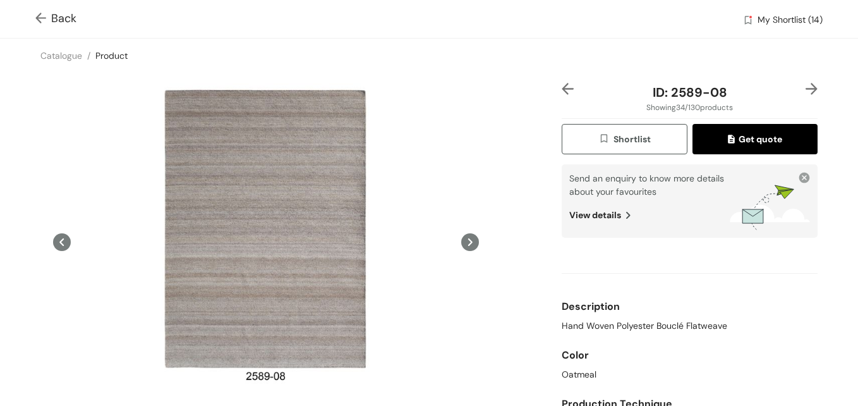
click at [607, 139] on span "Shortlist" at bounding box center [624, 139] width 52 height 15
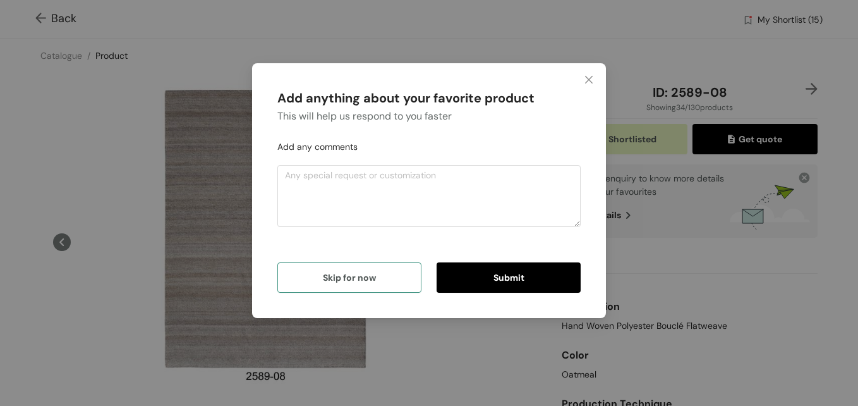
click at [362, 279] on span "Skip for now" at bounding box center [349, 277] width 53 height 14
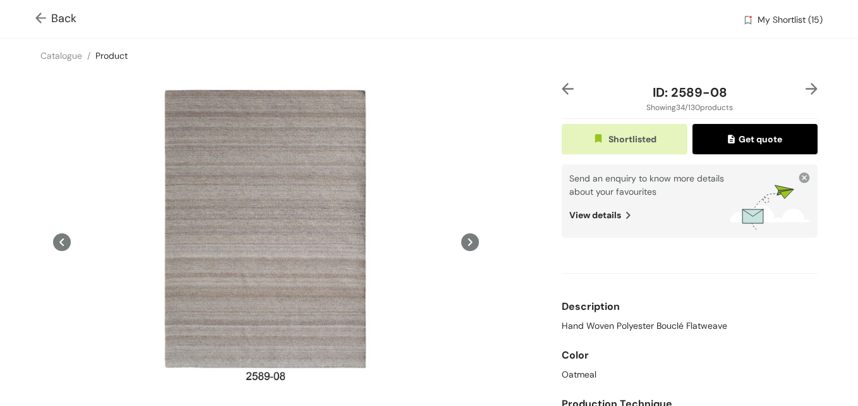
click at [806, 91] on img at bounding box center [812, 89] width 12 height 12
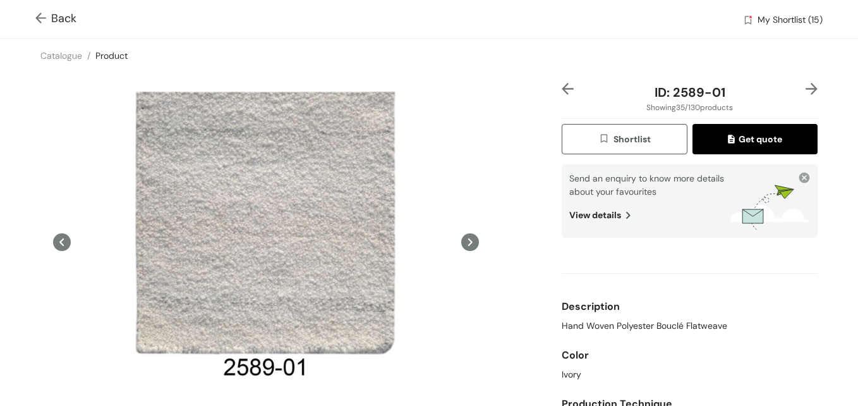
click at [806, 91] on img at bounding box center [812, 89] width 12 height 12
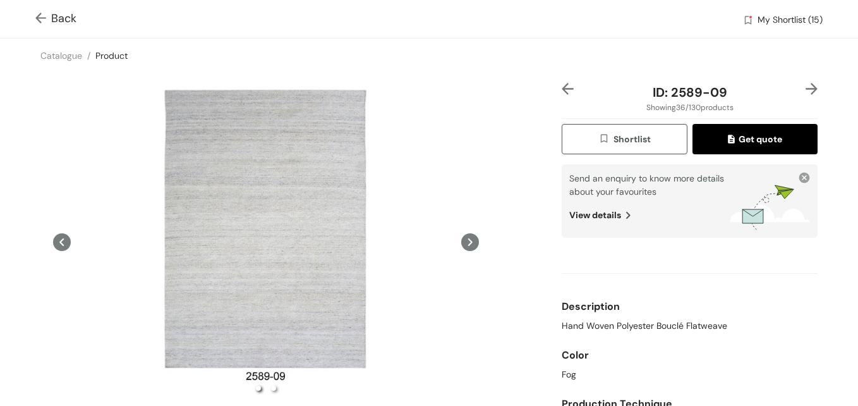
click at [806, 91] on img at bounding box center [812, 89] width 12 height 12
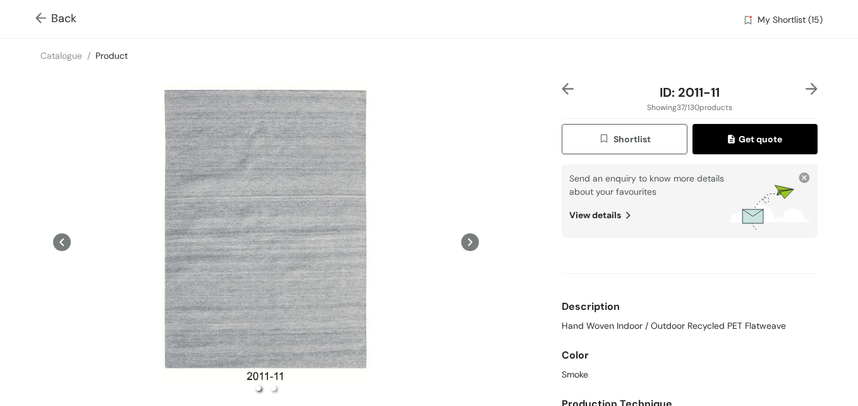
click at [806, 88] on img at bounding box center [812, 89] width 12 height 12
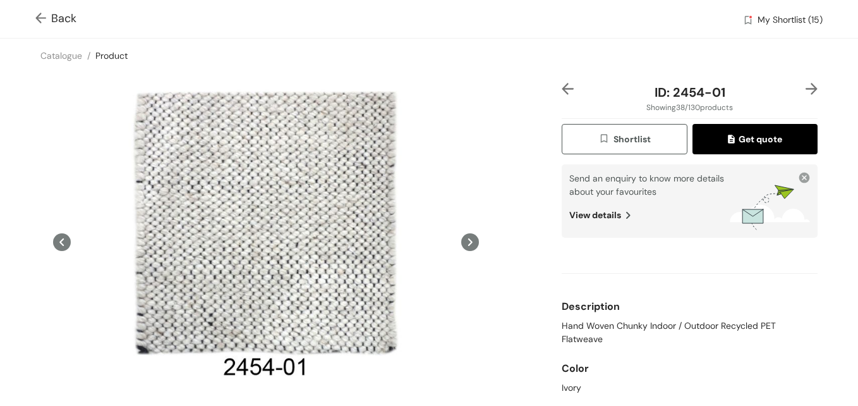
click at [806, 88] on img at bounding box center [812, 89] width 12 height 12
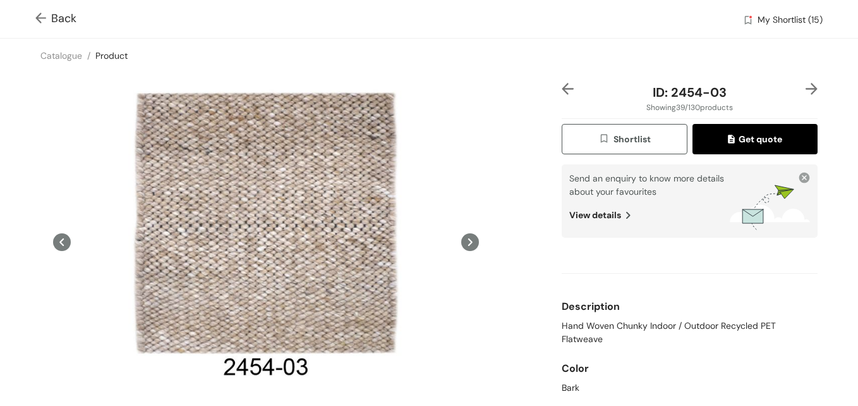
click at [806, 88] on img at bounding box center [812, 89] width 12 height 12
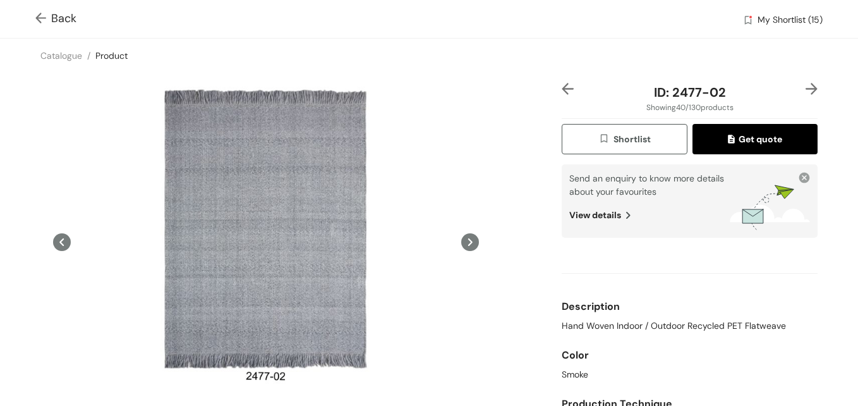
click at [606, 155] on div "ID: 2477-02 Showing 40 / 130 products Shortlist Get quote Send an enquiry to kn…" at bounding box center [689, 288] width 261 height 411
click at [627, 140] on span "Shortlist" at bounding box center [624, 139] width 52 height 15
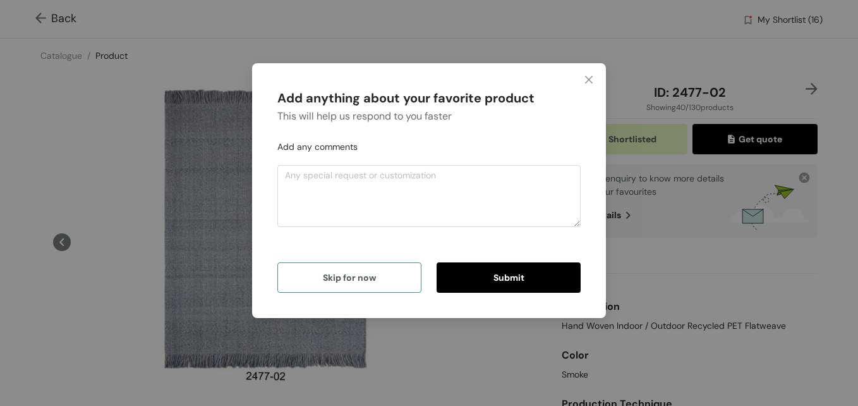
click at [350, 281] on span "Skip for now" at bounding box center [349, 277] width 53 height 14
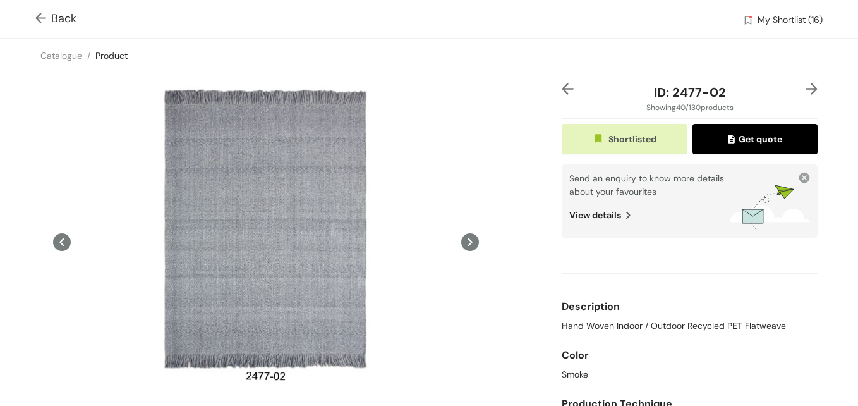
click at [806, 90] on img at bounding box center [812, 89] width 12 height 12
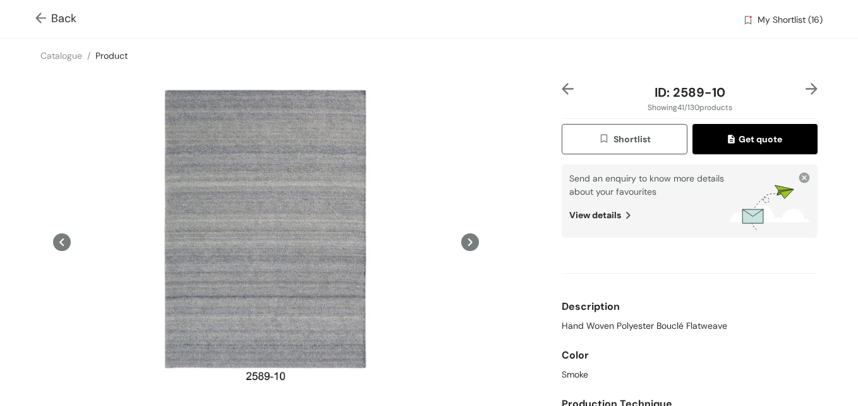
click at [811, 85] on div "ID: 2589-10 Showing 41 / 130 products Shortlist Get quote Send an enquiry to kn…" at bounding box center [428, 288] width 863 height 431
click at [806, 90] on img at bounding box center [812, 89] width 12 height 12
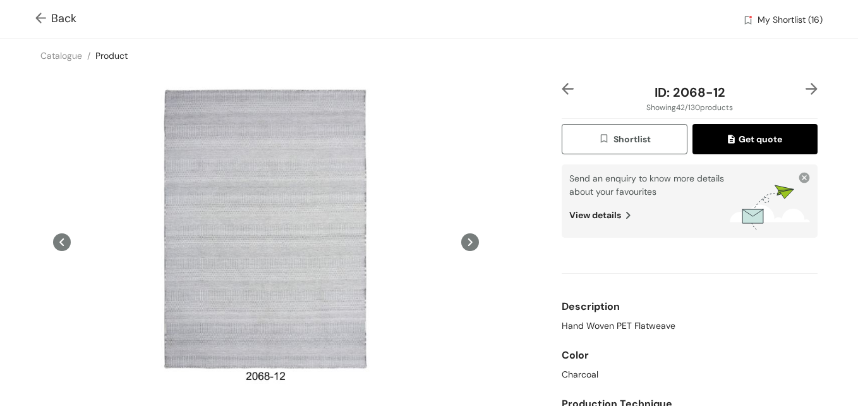
click at [806, 90] on img at bounding box center [812, 89] width 12 height 12
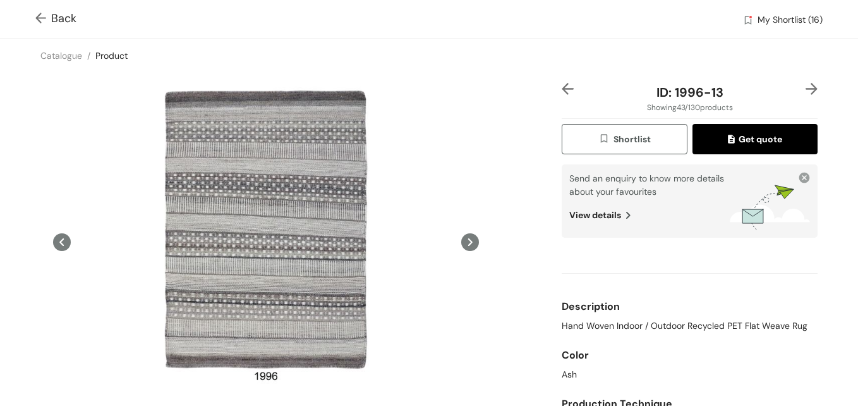
click at [806, 90] on img at bounding box center [812, 89] width 12 height 12
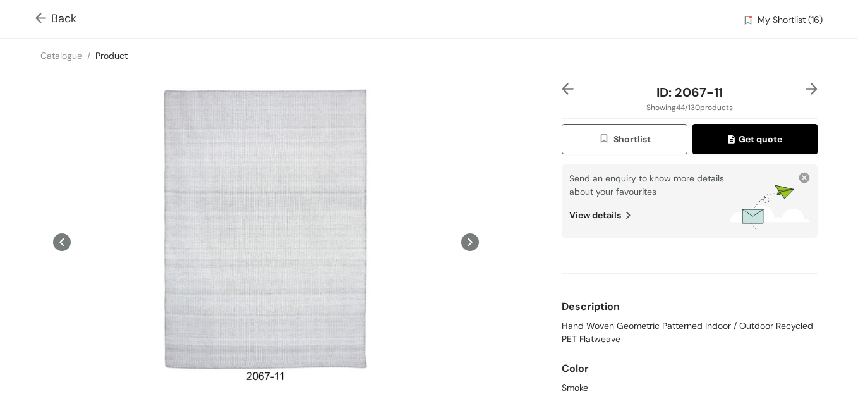
click at [622, 136] on span "Shortlist" at bounding box center [624, 139] width 52 height 15
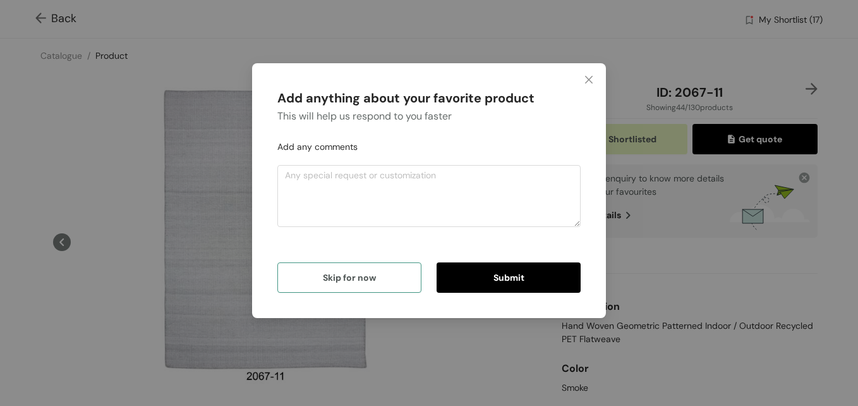
click at [363, 273] on span "Skip for now" at bounding box center [349, 277] width 53 height 14
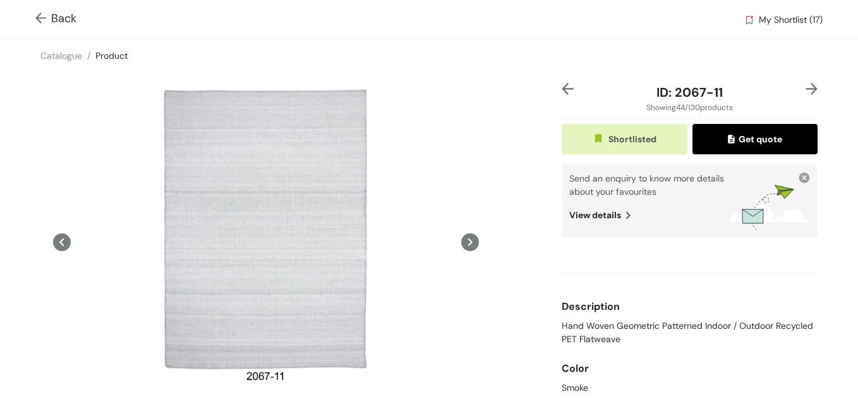
click at [806, 92] on img at bounding box center [812, 89] width 12 height 12
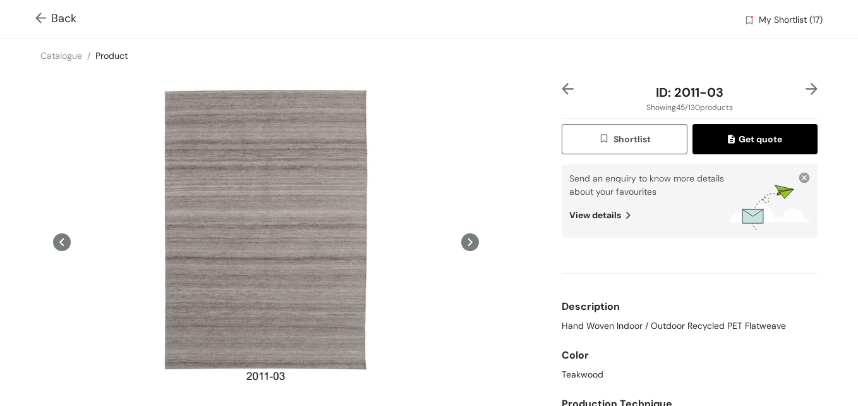
click at [806, 94] on img at bounding box center [812, 89] width 12 height 12
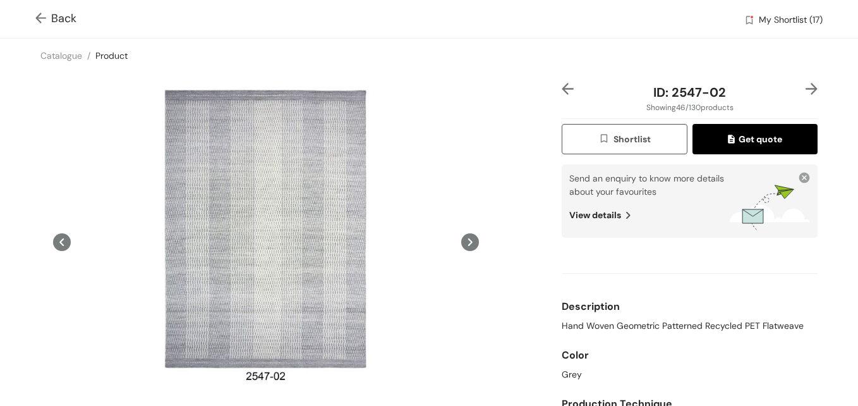
click at [598, 135] on img "button" at bounding box center [605, 140] width 15 height 14
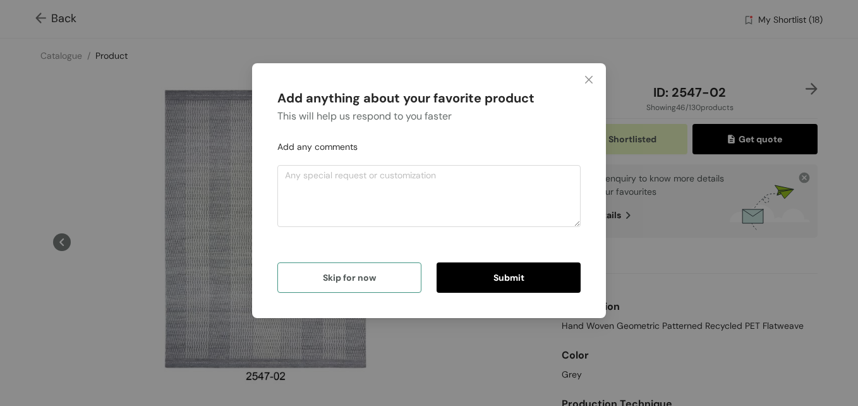
drag, startPoint x: 378, startPoint y: 277, endPoint x: 471, endPoint y: 267, distance: 93.4
click at [378, 276] on button "Skip for now" at bounding box center [349, 277] width 144 height 30
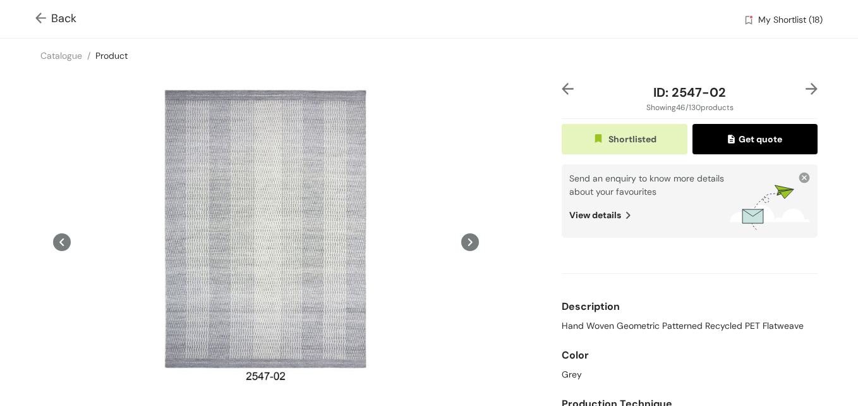
click at [806, 88] on img at bounding box center [812, 89] width 12 height 12
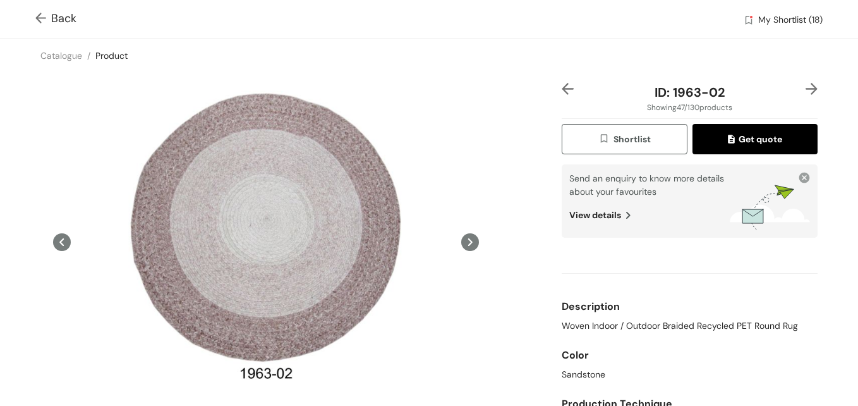
click at [806, 86] on img at bounding box center [812, 89] width 12 height 12
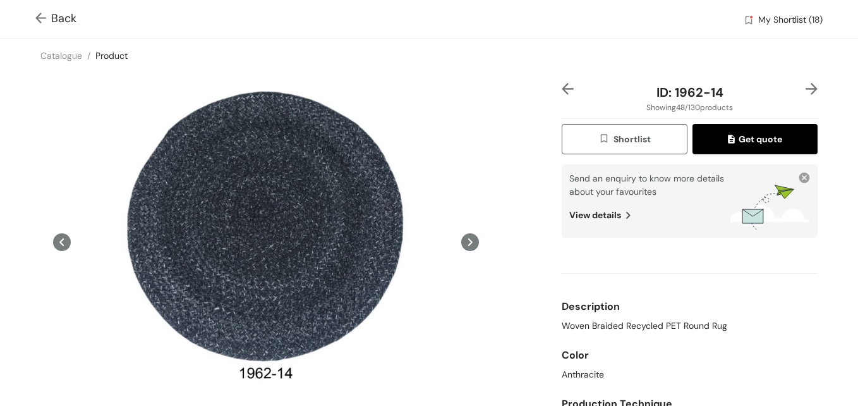
click at [806, 86] on img at bounding box center [812, 89] width 12 height 12
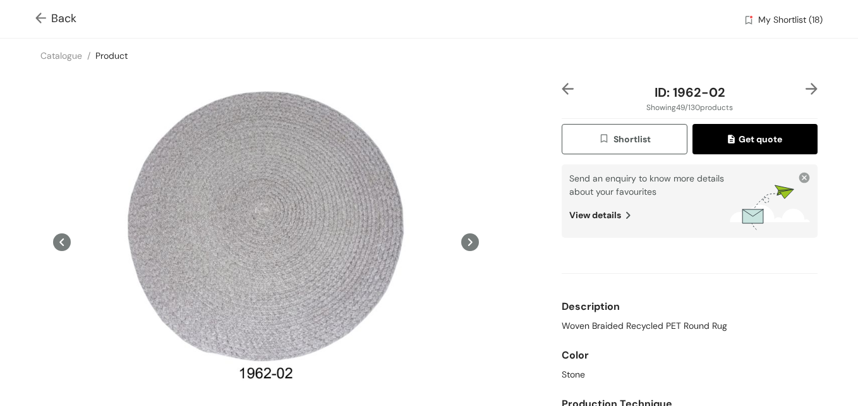
click at [806, 86] on img at bounding box center [812, 89] width 12 height 12
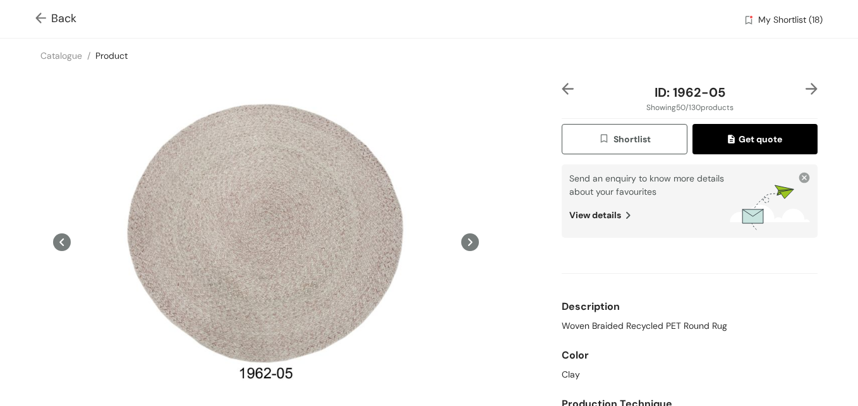
click at [623, 146] on span "Shortlist" at bounding box center [624, 139] width 52 height 15
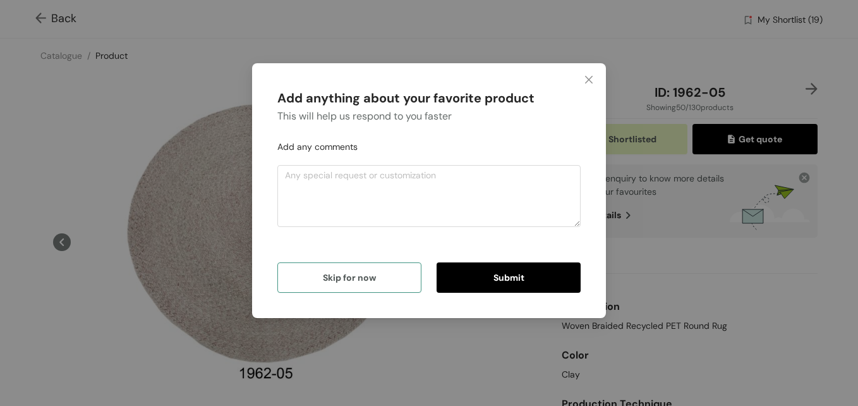
click at [368, 266] on button "Skip for now" at bounding box center [349, 277] width 144 height 30
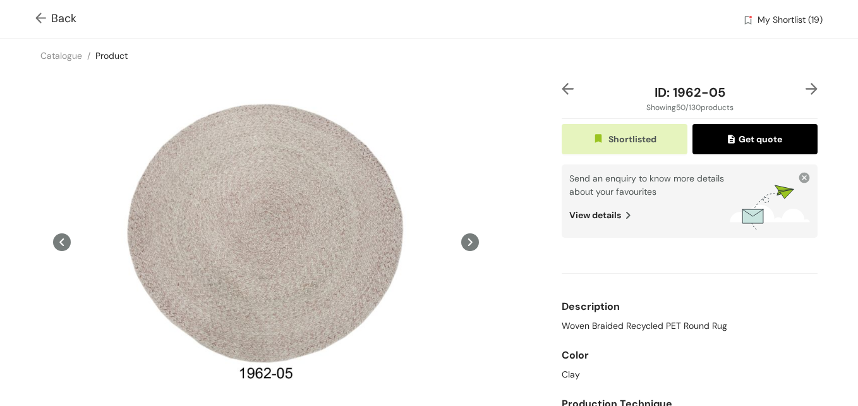
click at [806, 89] on img at bounding box center [812, 89] width 12 height 12
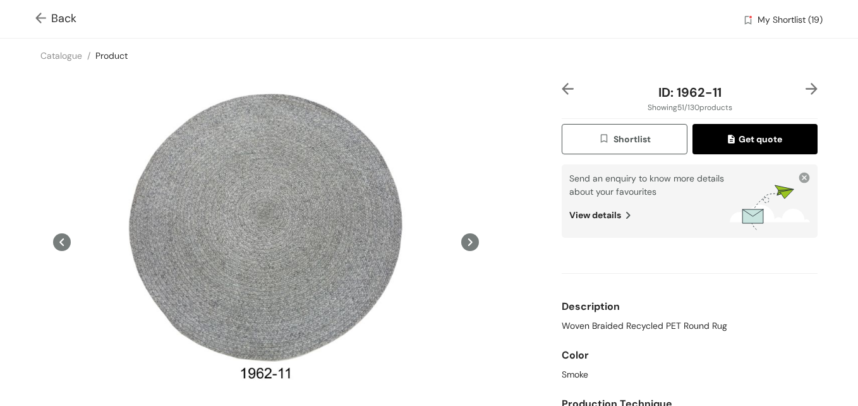
click at [806, 88] on img at bounding box center [812, 89] width 12 height 12
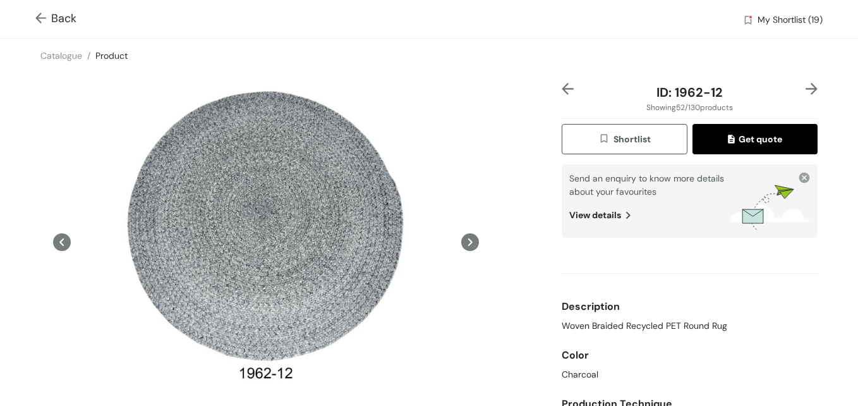
click at [806, 88] on img at bounding box center [812, 89] width 12 height 12
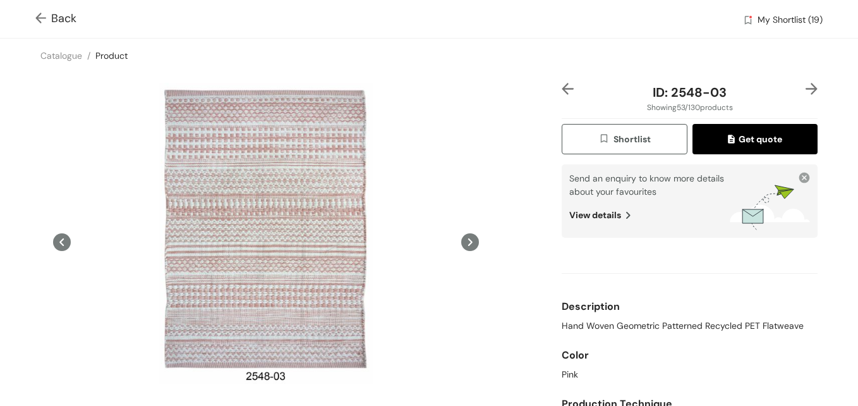
click at [806, 88] on img at bounding box center [812, 89] width 12 height 12
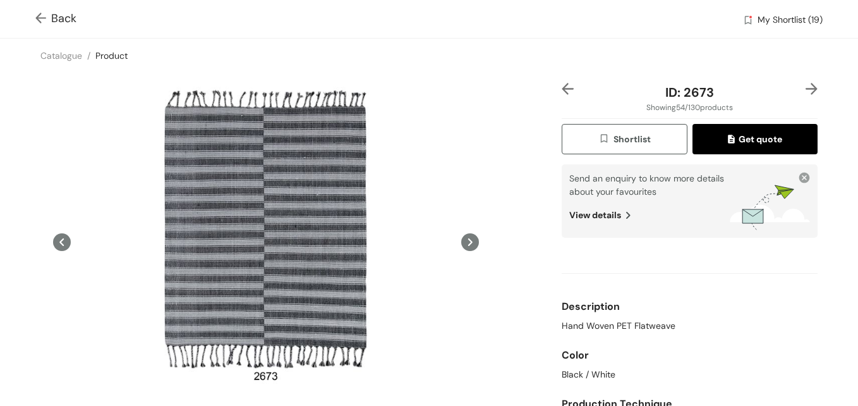
click at [806, 88] on img at bounding box center [812, 89] width 12 height 12
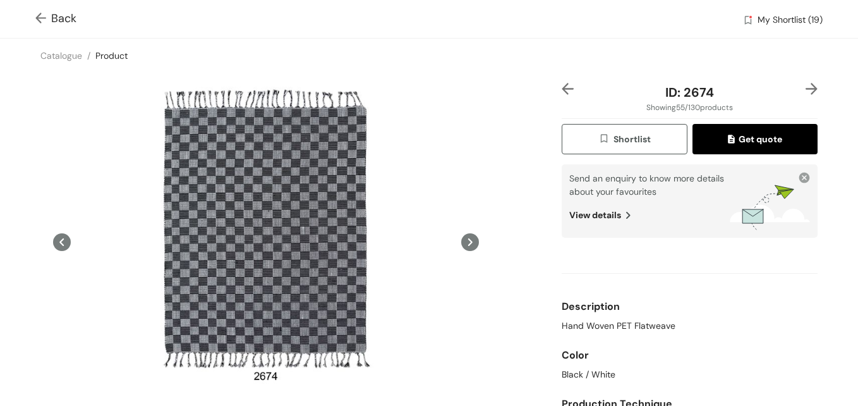
click at [806, 88] on img at bounding box center [812, 89] width 12 height 12
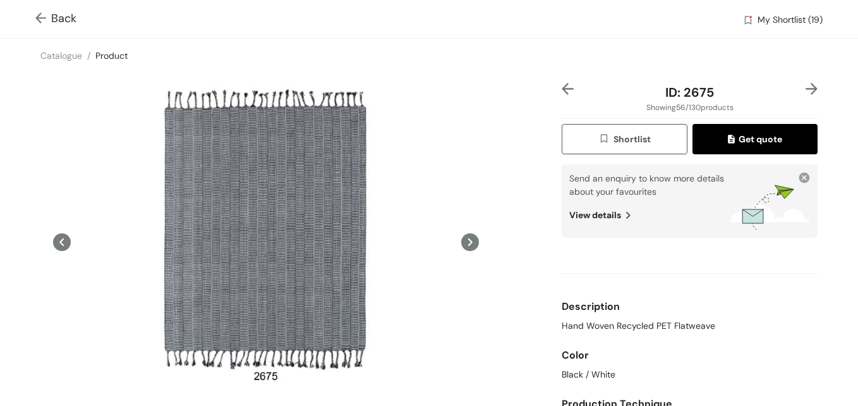
click at [806, 88] on img at bounding box center [812, 89] width 12 height 12
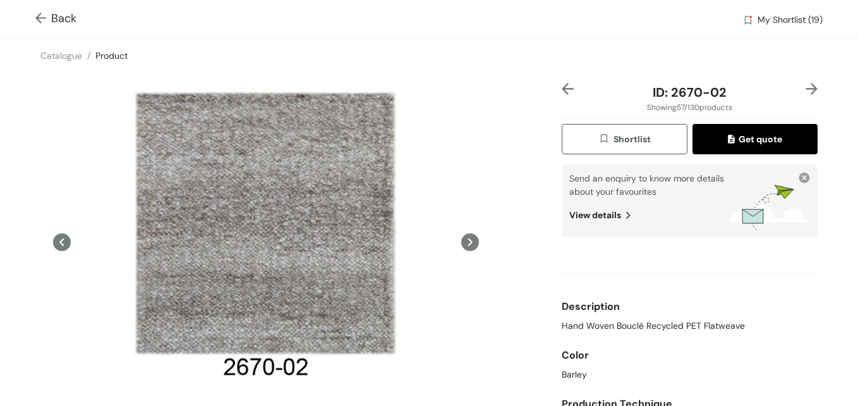
drag, startPoint x: 760, startPoint y: 23, endPoint x: 528, endPoint y: 58, distance: 234.5
click at [528, 58] on div "Catalogue / Product /" at bounding box center [429, 56] width 858 height 34
click at [612, 148] on button "Shortlist" at bounding box center [624, 139] width 125 height 30
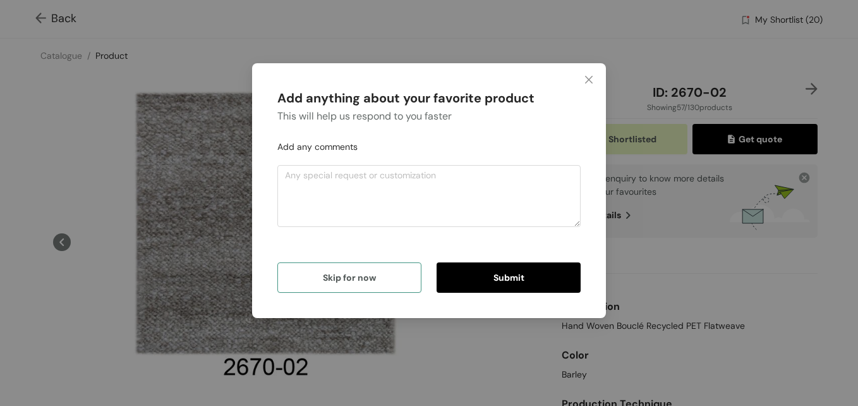
click at [377, 282] on button "Skip for now" at bounding box center [349, 277] width 144 height 30
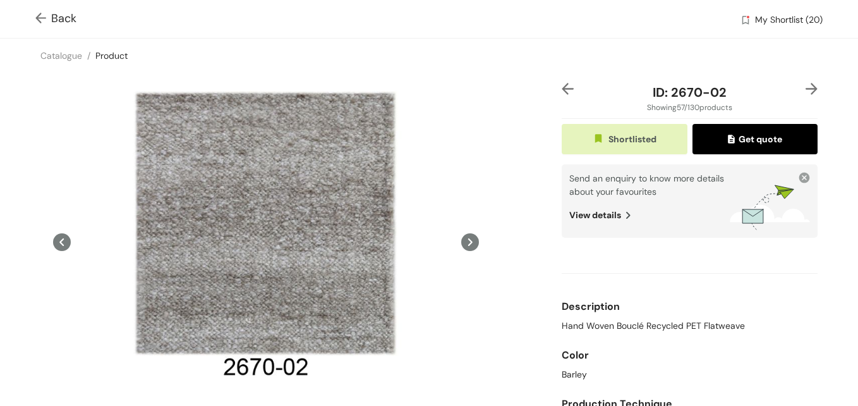
click at [806, 90] on img at bounding box center [812, 89] width 12 height 12
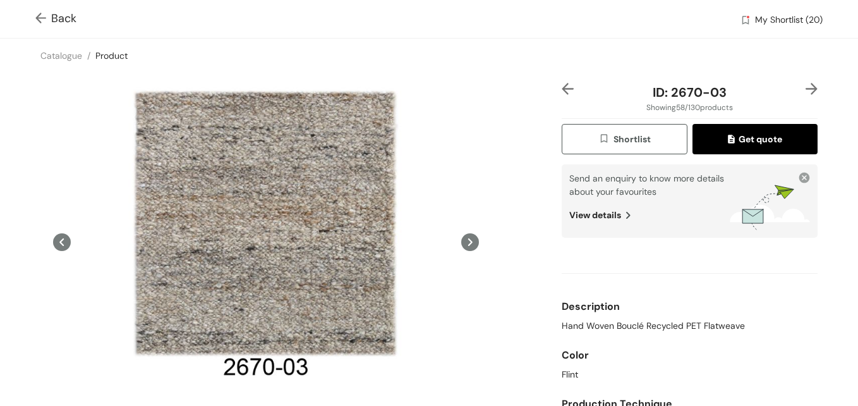
click at [806, 90] on img at bounding box center [812, 89] width 12 height 12
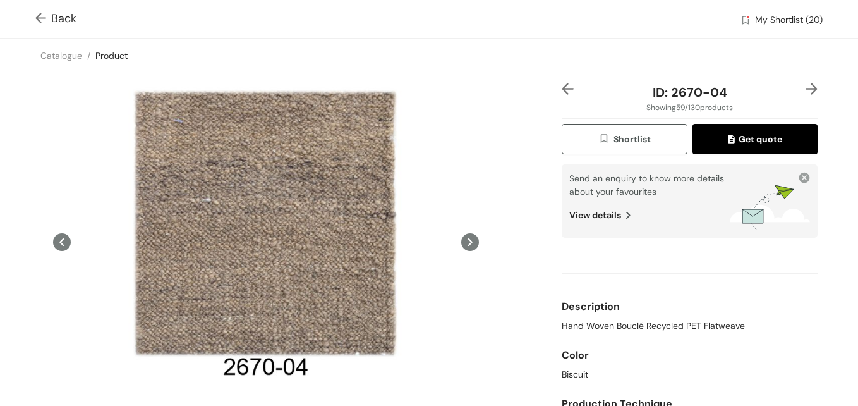
click at [808, 90] on div "ID: 2670-04 Showing 59 / 130 products Shortlist Get quote Send an enquiry to kn…" at bounding box center [689, 288] width 261 height 411
click at [806, 90] on img at bounding box center [812, 89] width 12 height 12
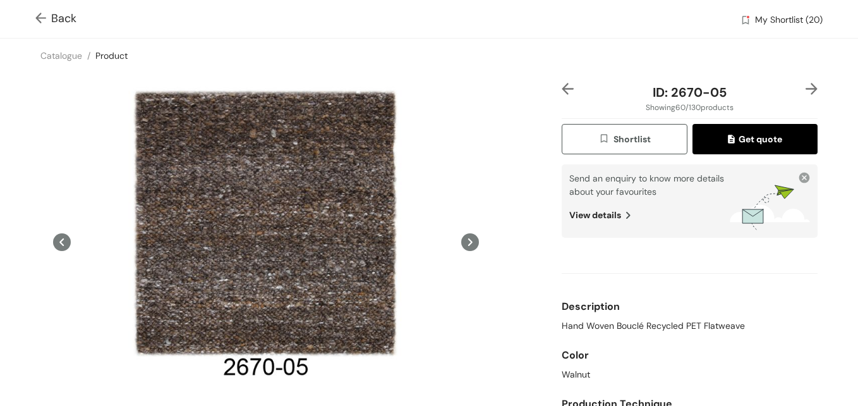
click at [806, 90] on img at bounding box center [812, 89] width 12 height 12
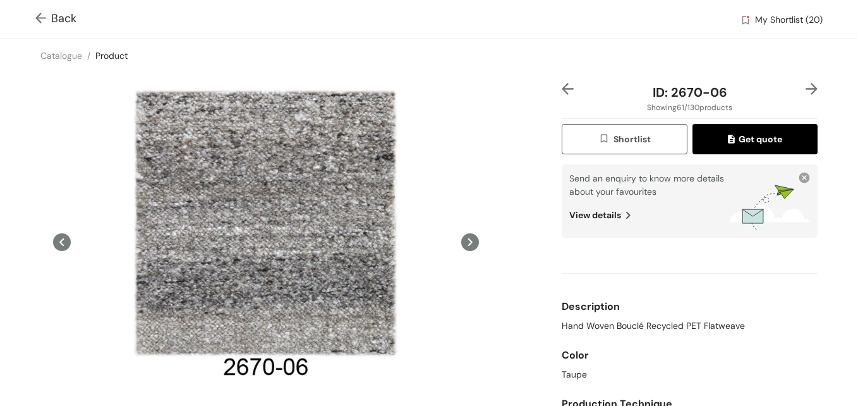
click at [806, 90] on img at bounding box center [812, 89] width 12 height 12
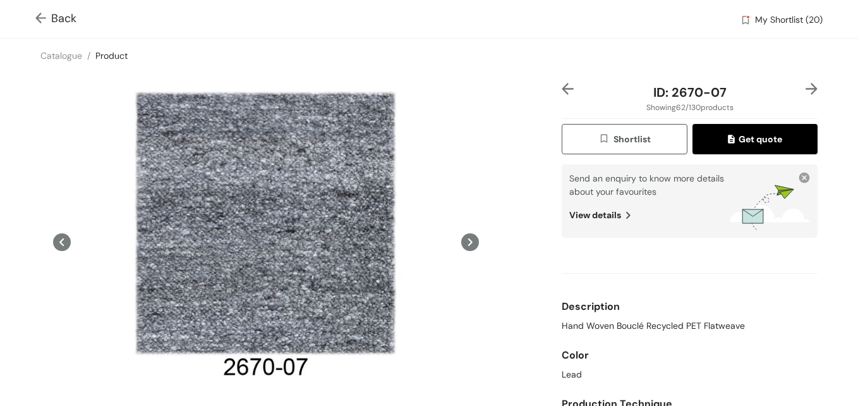
click at [806, 90] on img at bounding box center [812, 89] width 12 height 12
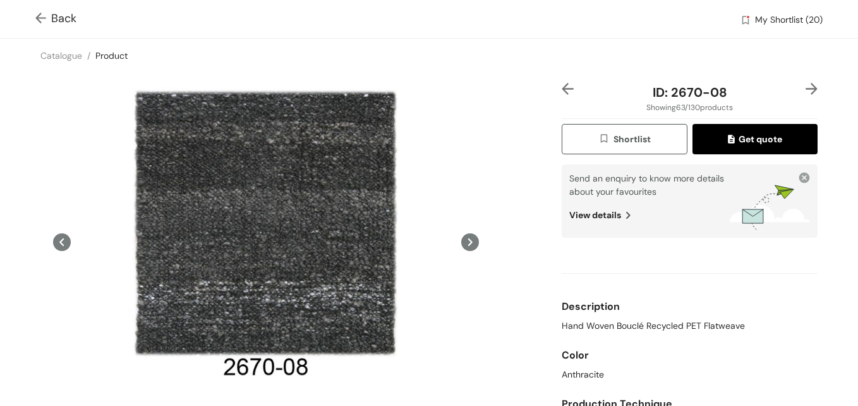
drag, startPoint x: 804, startPoint y: 90, endPoint x: 790, endPoint y: 73, distance: 22.4
click at [790, 73] on div "ID: 2670-08 Showing 63 / 130 products Shortlist Get quote Send an enquiry to kn…" at bounding box center [428, 288] width 863 height 431
click at [806, 92] on img at bounding box center [812, 89] width 12 height 12
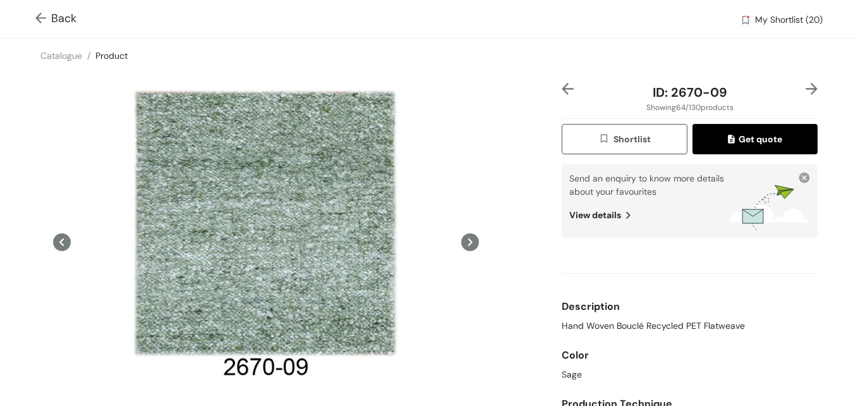
click at [806, 92] on img at bounding box center [812, 89] width 12 height 12
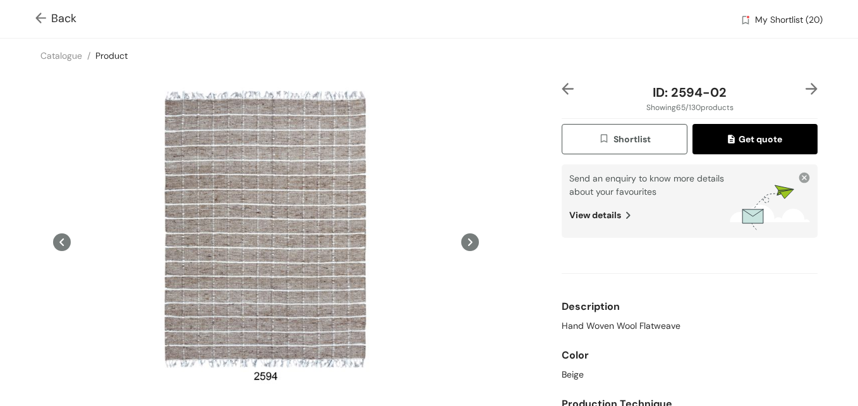
click at [806, 92] on img at bounding box center [812, 89] width 12 height 12
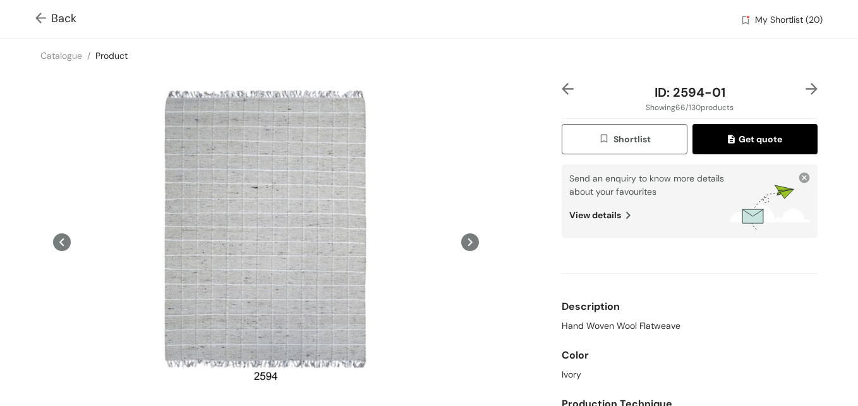
click at [598, 146] on img "button" at bounding box center [605, 140] width 15 height 14
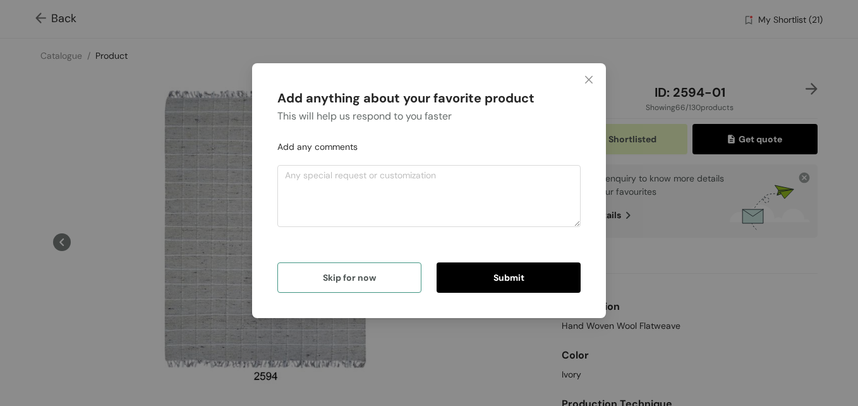
click at [363, 279] on span "Skip for now" at bounding box center [349, 277] width 53 height 14
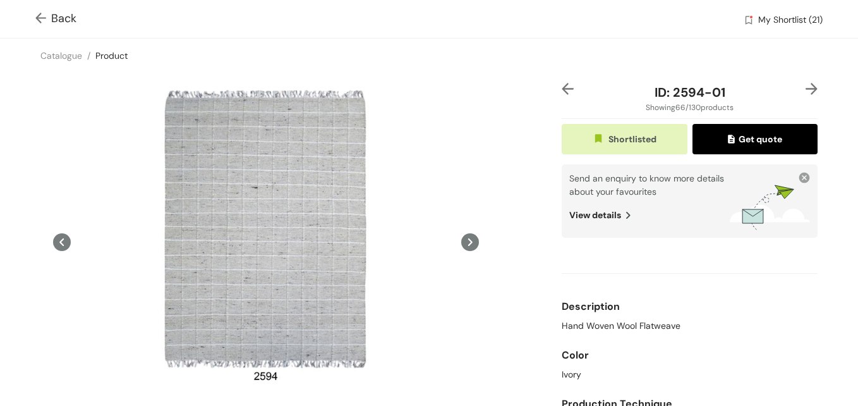
click at [811, 88] on div "ID: 2594-01 Showing 66 / 130 products Shortlisted Get quote Send an enquiry to …" at bounding box center [428, 288] width 863 height 431
click at [806, 88] on img at bounding box center [812, 89] width 12 height 12
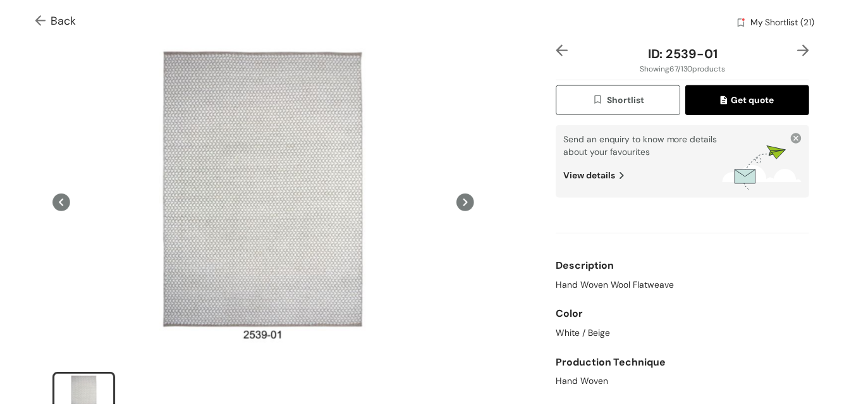
scroll to position [41, 0]
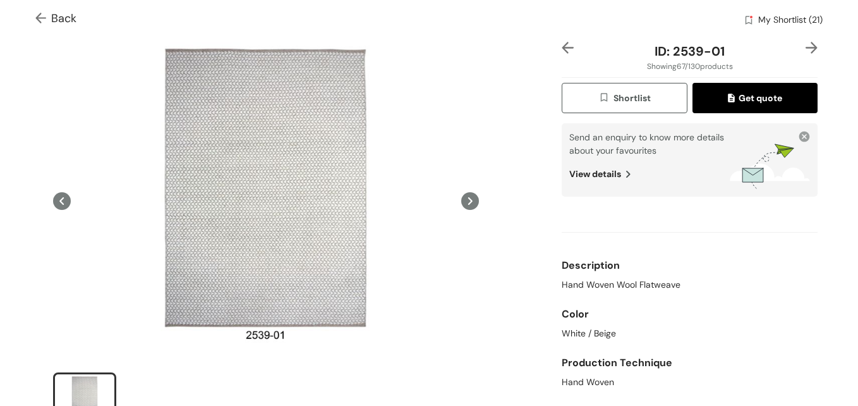
click at [609, 92] on span "Shortlist" at bounding box center [624, 98] width 52 height 15
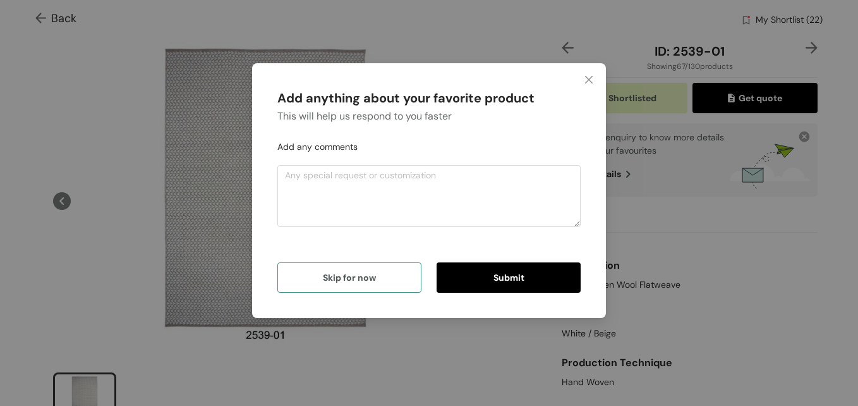
click at [359, 282] on span "Skip for now" at bounding box center [349, 277] width 53 height 14
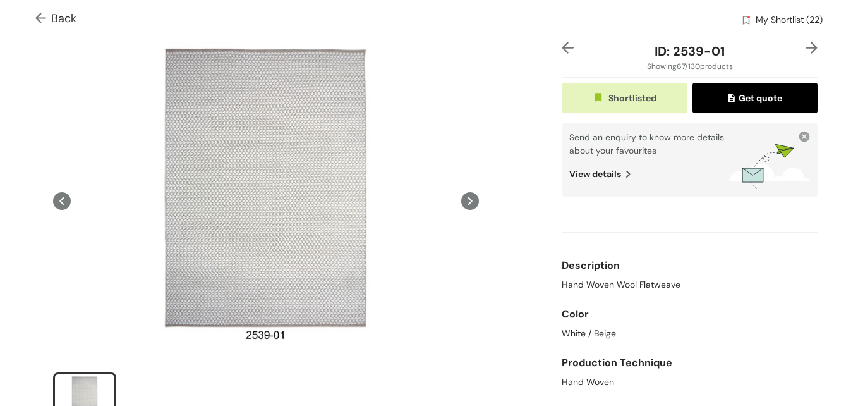
click at [806, 44] on img at bounding box center [812, 48] width 12 height 12
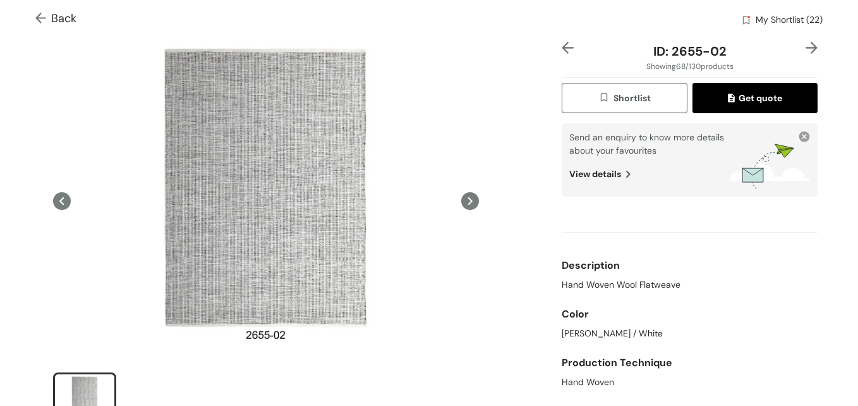
click at [806, 49] on img at bounding box center [812, 48] width 12 height 12
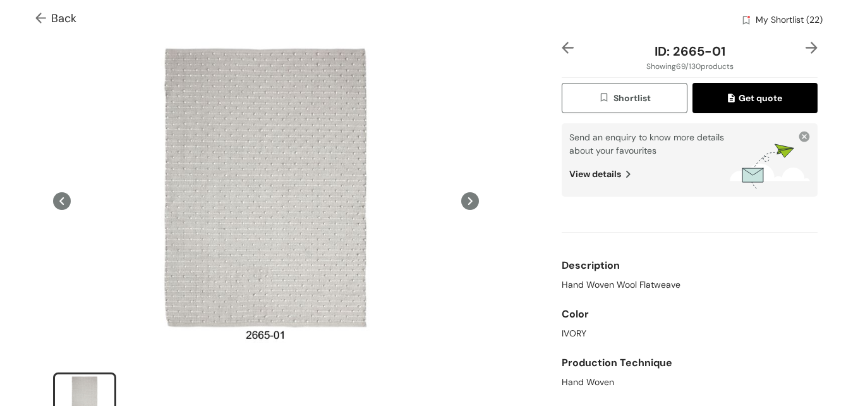
click at [804, 55] on div at bounding box center [806, 51] width 21 height 19
click at [804, 54] on div at bounding box center [806, 51] width 21 height 19
drag, startPoint x: 804, startPoint y: 54, endPoint x: 794, endPoint y: 46, distance: 12.5
click at [796, 46] on div at bounding box center [806, 51] width 21 height 19
click at [806, 47] on img at bounding box center [812, 48] width 12 height 12
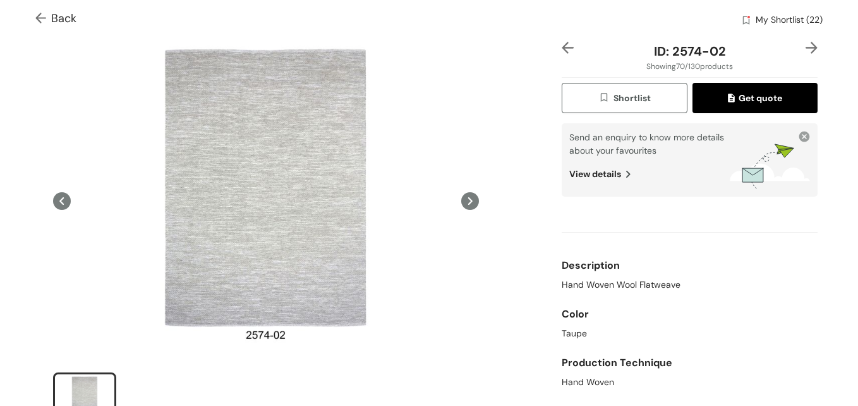
click at [806, 46] on img at bounding box center [812, 48] width 12 height 12
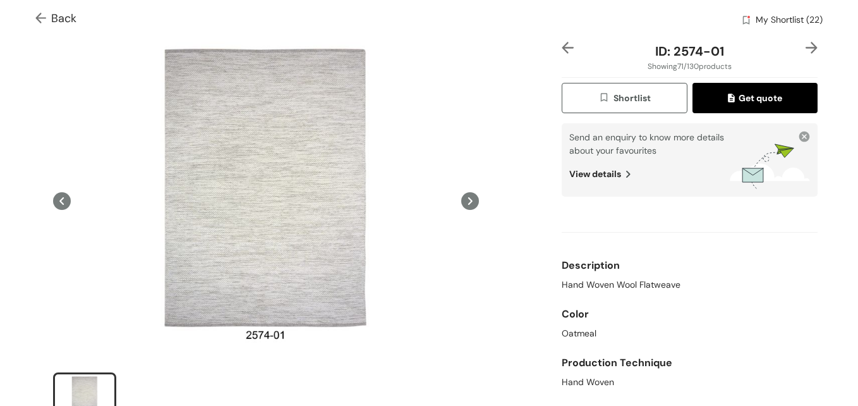
click at [631, 98] on span "Shortlist" at bounding box center [624, 98] width 52 height 15
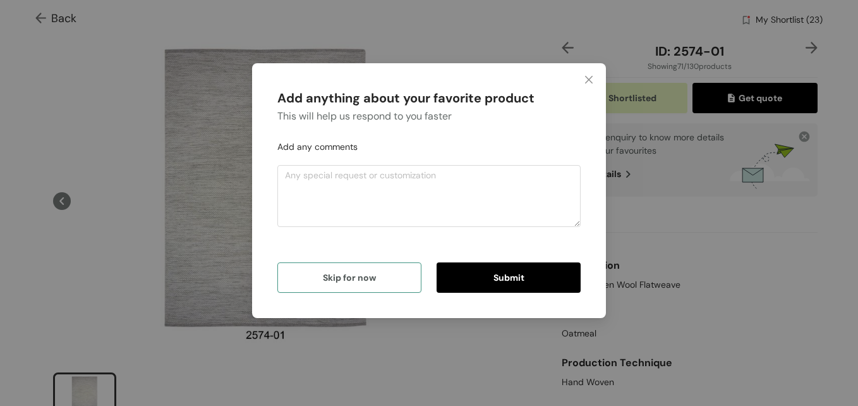
click at [346, 286] on button "Skip for now" at bounding box center [349, 277] width 144 height 30
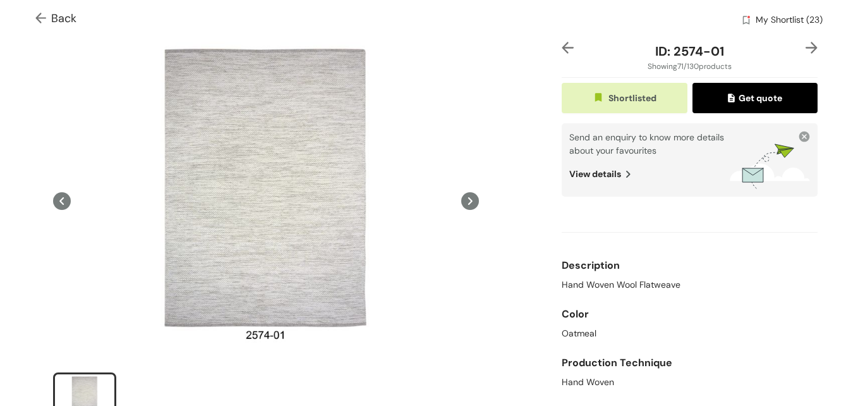
click at [806, 48] on img at bounding box center [812, 48] width 12 height 12
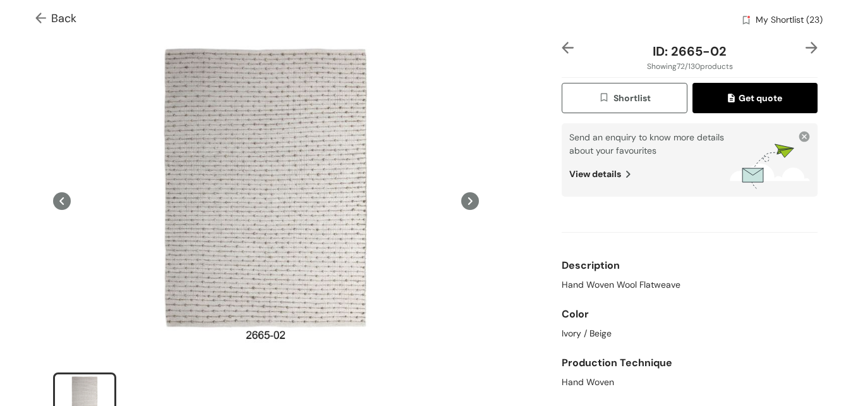
click at [806, 49] on img at bounding box center [812, 48] width 12 height 12
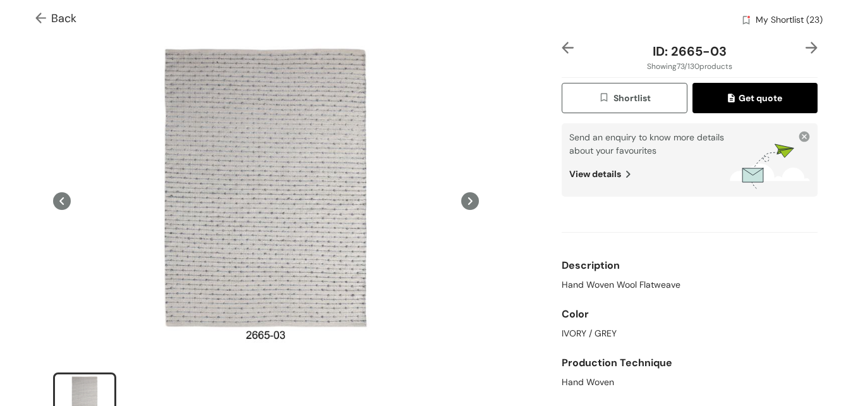
click at [806, 49] on img at bounding box center [812, 48] width 12 height 12
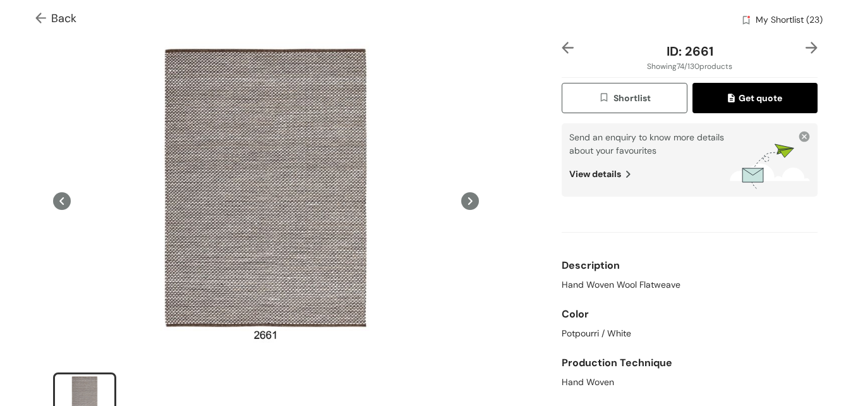
click at [806, 49] on img at bounding box center [812, 48] width 12 height 12
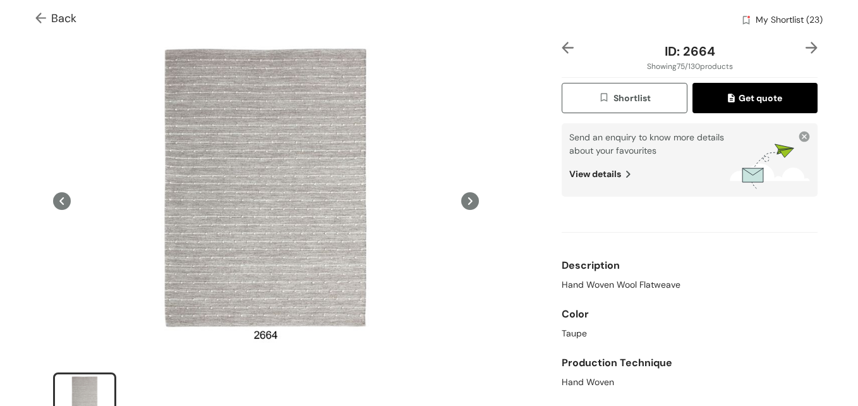
click at [622, 101] on span "Shortlist" at bounding box center [624, 98] width 52 height 15
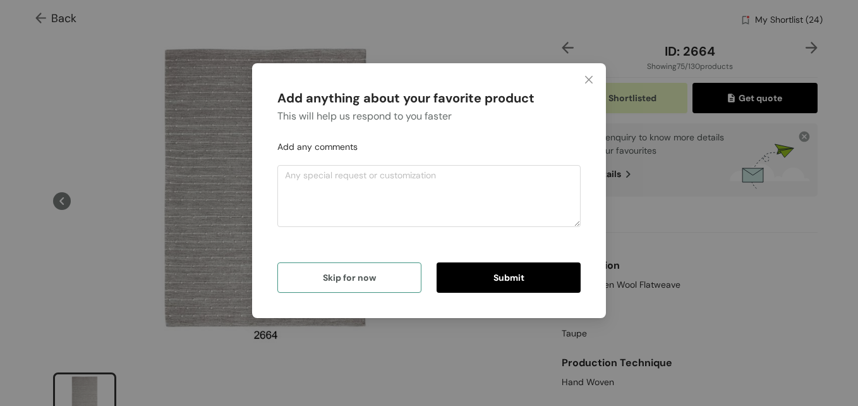
click at [312, 278] on button "Skip for now" at bounding box center [349, 277] width 144 height 30
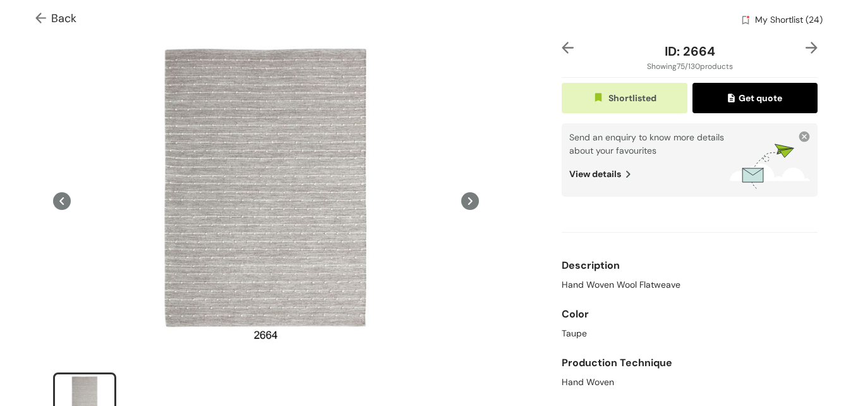
click at [806, 52] on img at bounding box center [812, 48] width 12 height 12
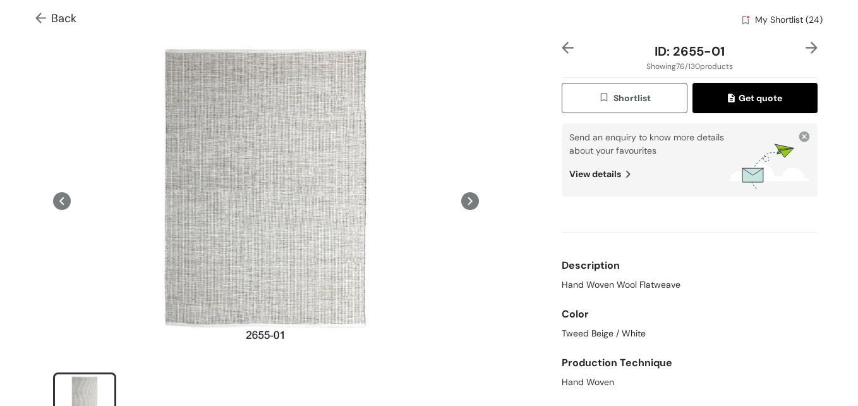
click at [806, 52] on img at bounding box center [812, 48] width 12 height 12
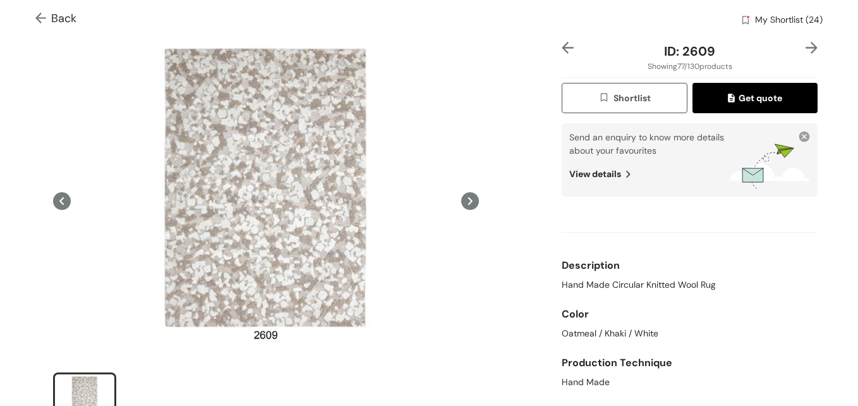
click at [812, 44] on div "ID: 2609 Showing 77 / 130 products Shortlist Get quote Send an enquiry to know …" at bounding box center [428, 237] width 863 height 411
click at [806, 51] on img at bounding box center [812, 48] width 12 height 12
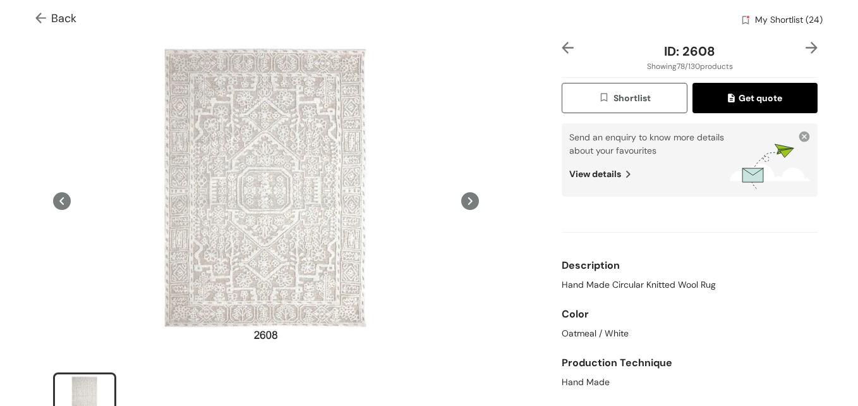
click at [806, 49] on img at bounding box center [812, 48] width 12 height 12
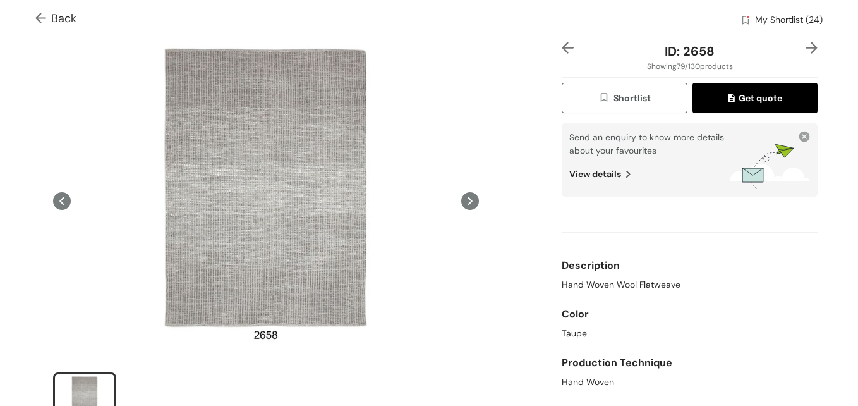
click at [806, 45] on img at bounding box center [812, 48] width 12 height 12
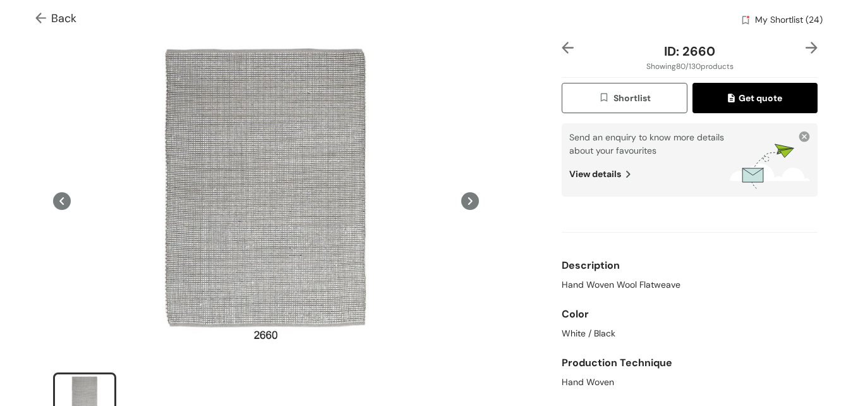
click at [796, 49] on div at bounding box center [806, 51] width 21 height 19
click at [806, 50] on img at bounding box center [812, 48] width 12 height 12
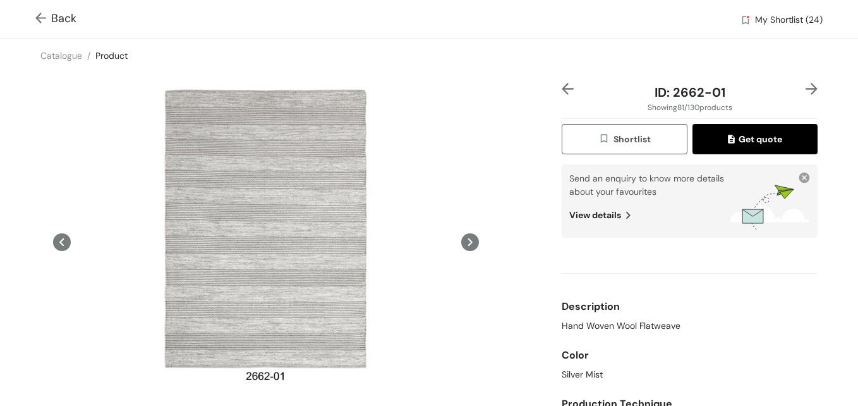
click at [806, 89] on img at bounding box center [812, 89] width 12 height 12
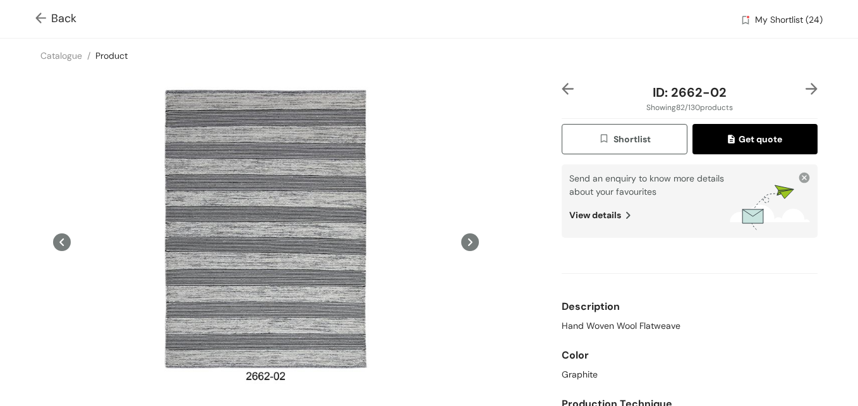
click at [806, 89] on img at bounding box center [812, 89] width 12 height 12
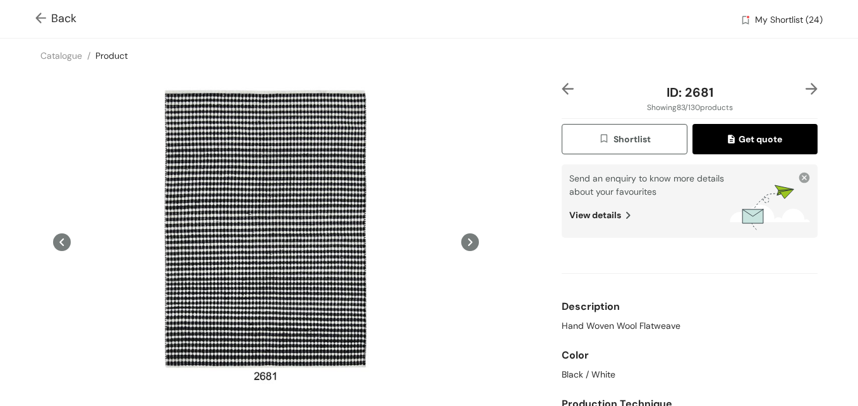
click at [806, 89] on img at bounding box center [812, 89] width 12 height 12
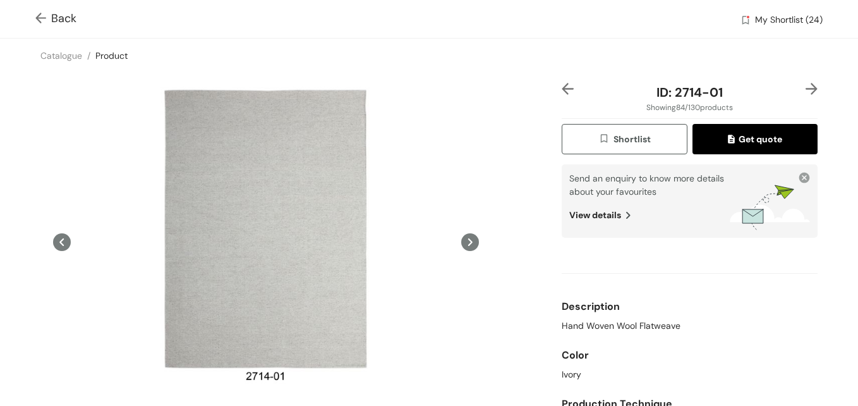
click at [612, 135] on span "Shortlist" at bounding box center [624, 139] width 52 height 15
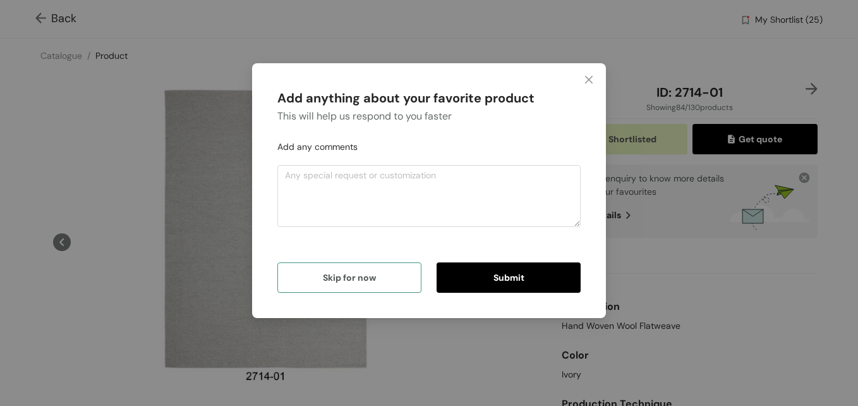
click at [374, 294] on div "Add anything about your favorite product This will help us respond to you faste…" at bounding box center [429, 190] width 324 height 224
drag, startPoint x: 385, startPoint y: 277, endPoint x: 394, endPoint y: 276, distance: 8.3
click at [386, 277] on button "Skip for now" at bounding box center [349, 277] width 144 height 30
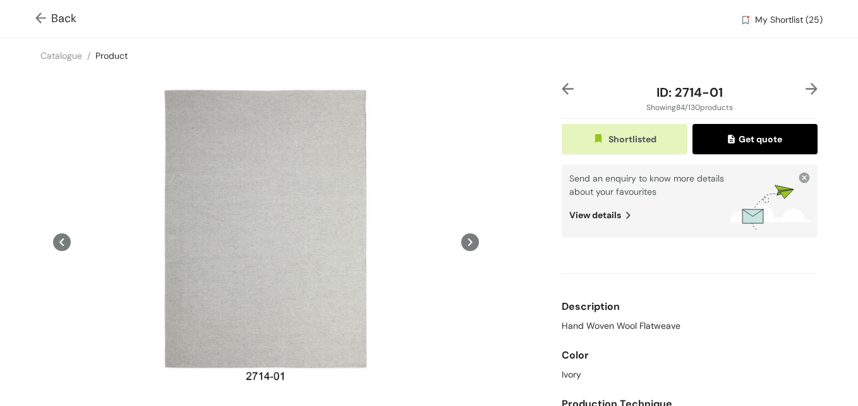
click at [802, 96] on div at bounding box center [806, 92] width 21 height 19
click at [806, 90] on img at bounding box center [812, 89] width 12 height 12
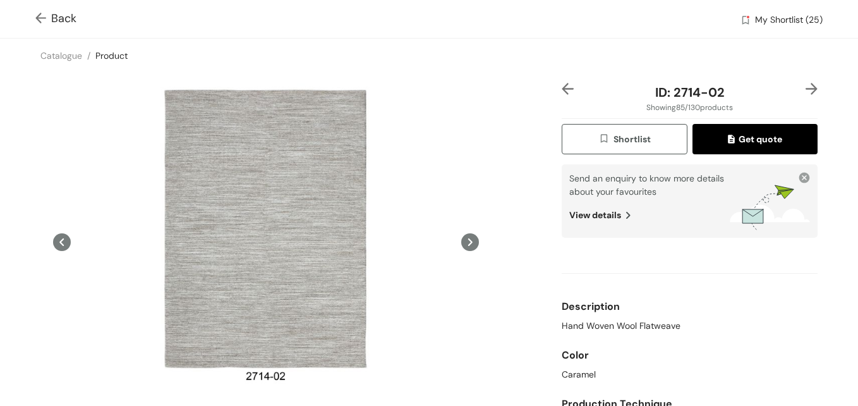
click at [806, 90] on img at bounding box center [812, 89] width 12 height 12
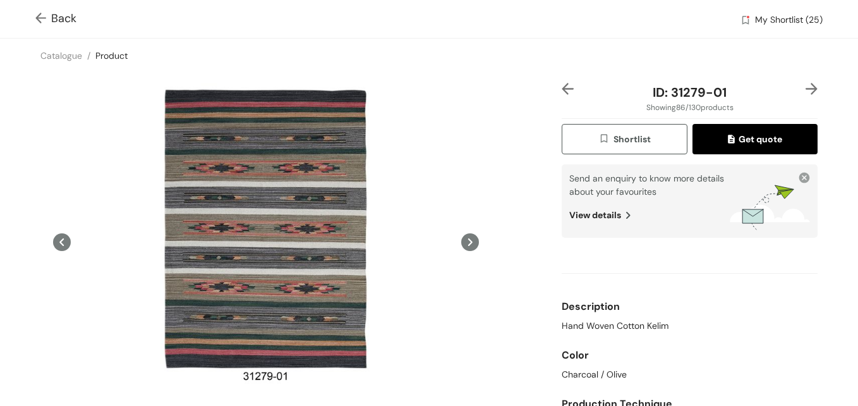
click at [806, 90] on img at bounding box center [812, 89] width 12 height 12
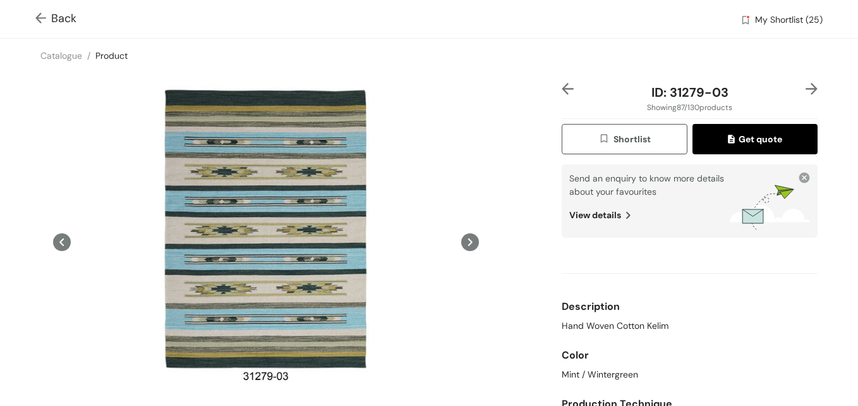
click at [806, 90] on img at bounding box center [812, 89] width 12 height 12
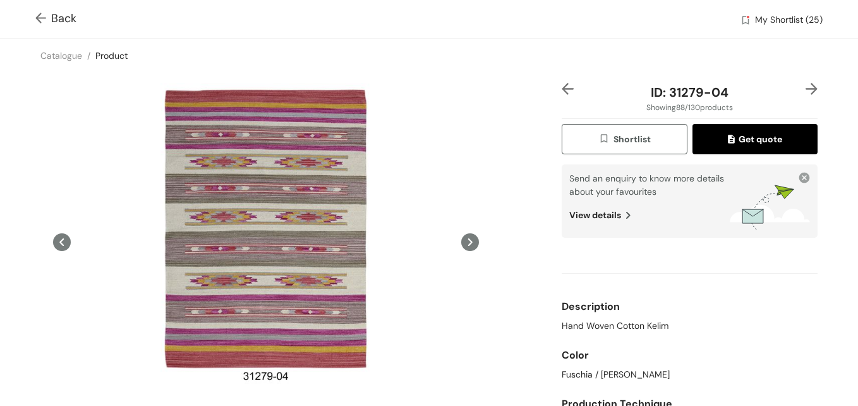
click at [806, 90] on img at bounding box center [812, 89] width 12 height 12
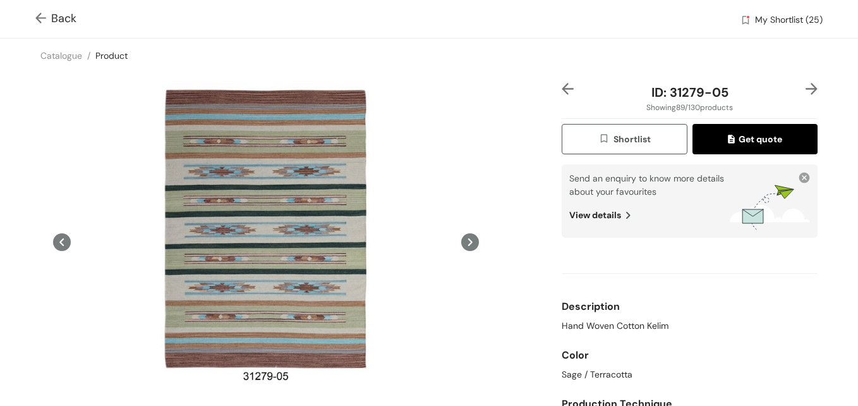
click at [806, 90] on img at bounding box center [812, 89] width 12 height 12
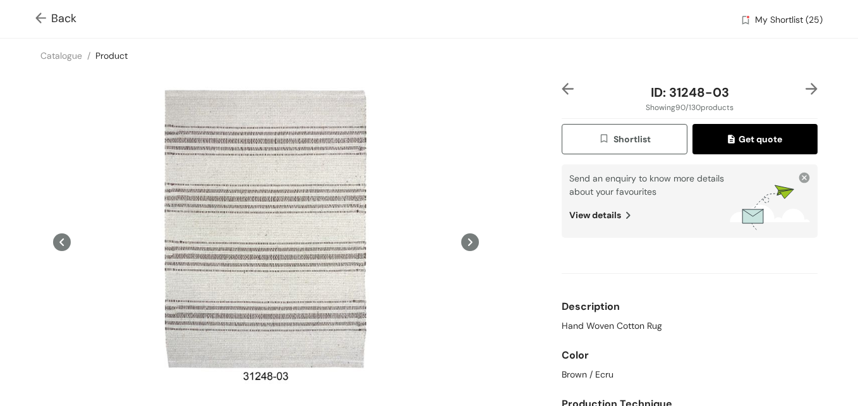
click at [806, 90] on img at bounding box center [812, 89] width 12 height 12
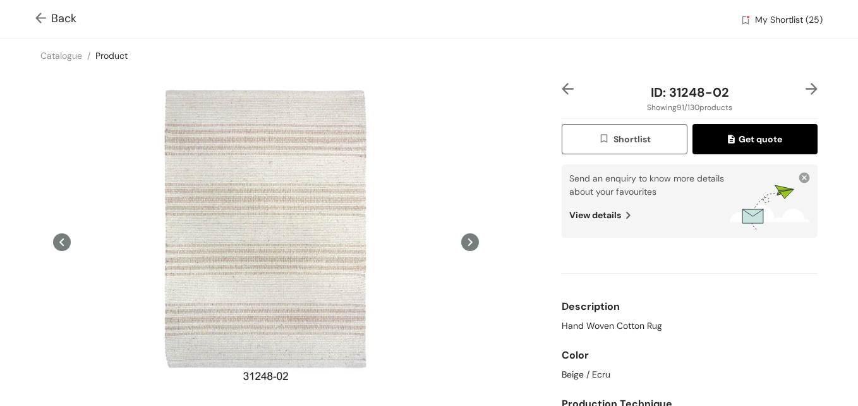
click at [806, 90] on img at bounding box center [812, 89] width 12 height 12
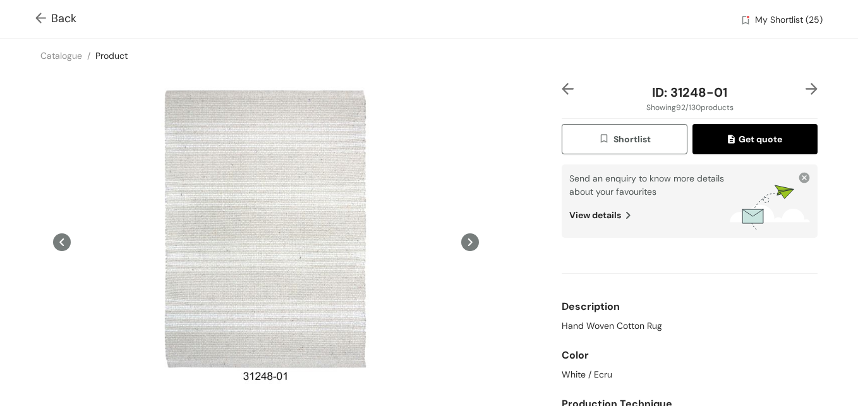
click at [806, 90] on img at bounding box center [812, 89] width 12 height 12
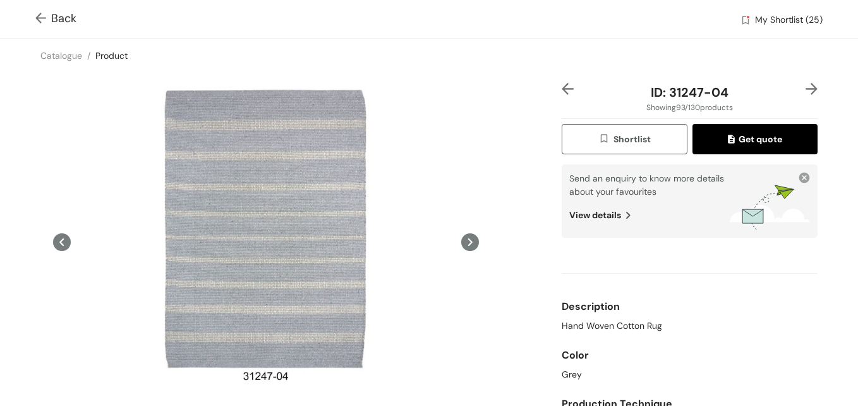
click at [806, 90] on img at bounding box center [812, 89] width 12 height 12
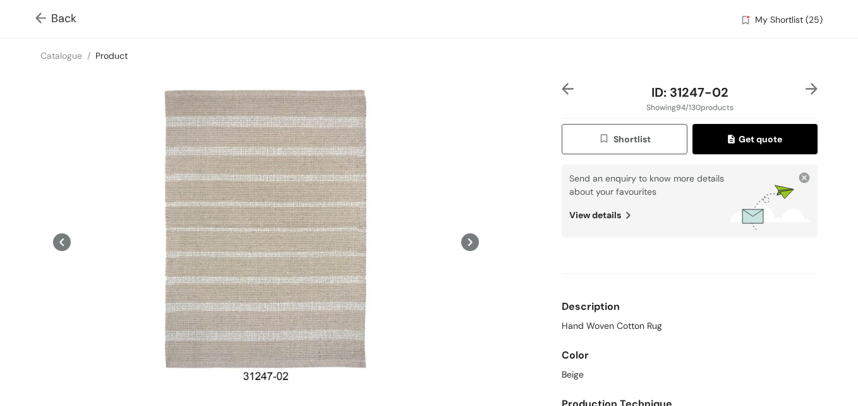
click at [634, 142] on span "Shortlist" at bounding box center [624, 139] width 52 height 15
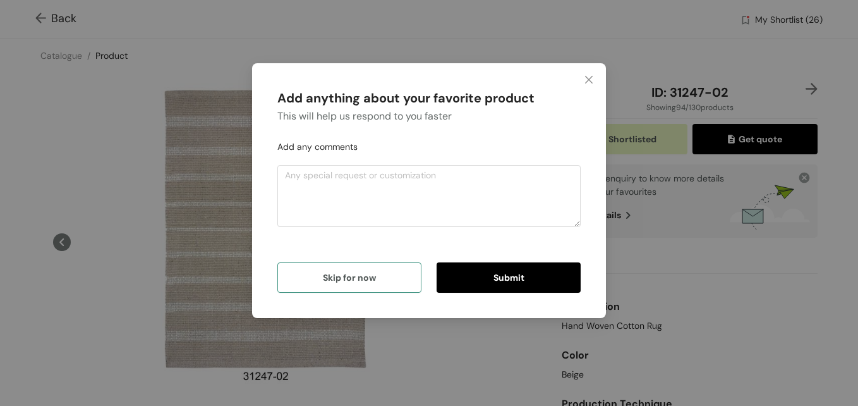
click at [331, 282] on span "Skip for now" at bounding box center [349, 277] width 53 height 14
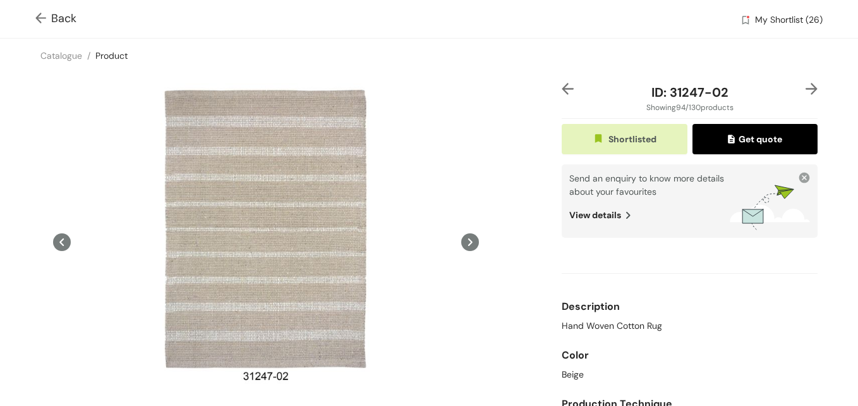
click at [806, 88] on img at bounding box center [812, 89] width 12 height 12
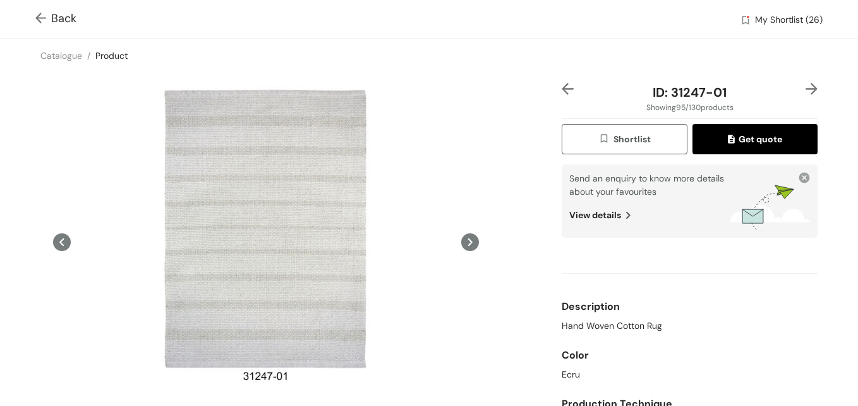
drag, startPoint x: 617, startPoint y: 142, endPoint x: 730, endPoint y: 124, distance: 115.0
click at [617, 140] on span "Shortlist" at bounding box center [624, 139] width 52 height 15
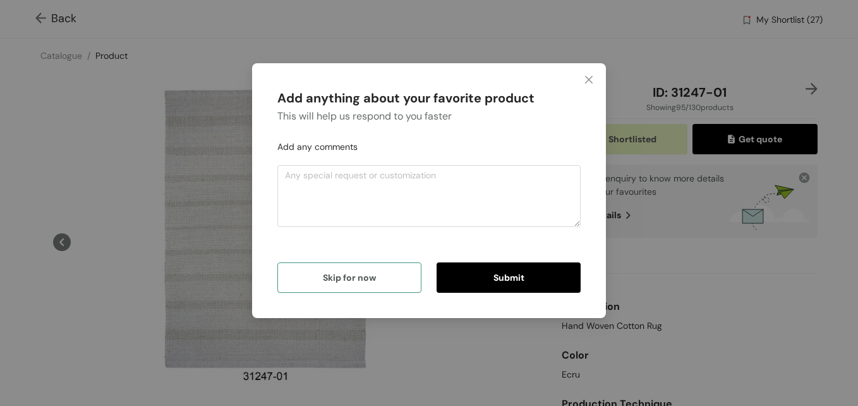
click at [392, 287] on button "Skip for now" at bounding box center [349, 277] width 144 height 30
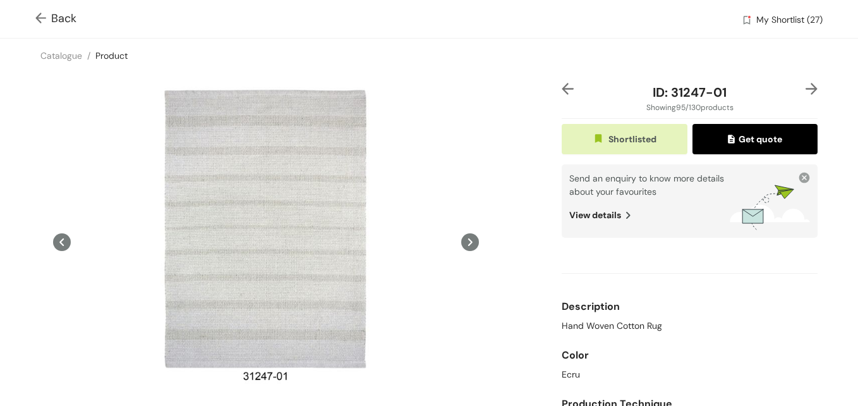
click at [806, 86] on img at bounding box center [812, 89] width 12 height 12
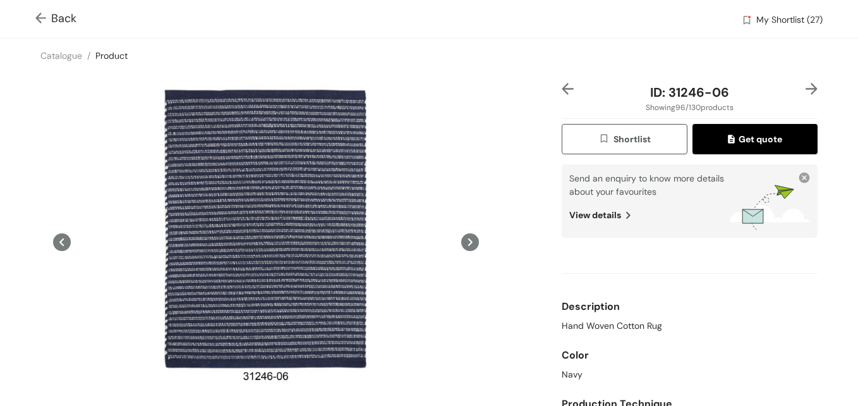
click at [806, 86] on img at bounding box center [812, 89] width 12 height 12
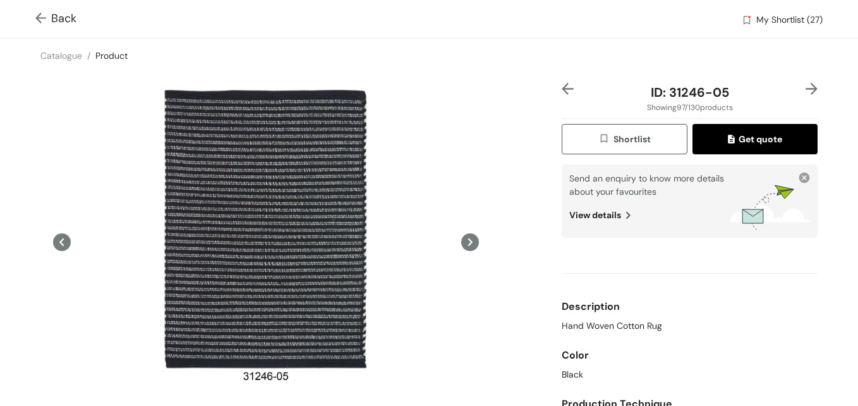
click at [806, 86] on img at bounding box center [812, 89] width 12 height 12
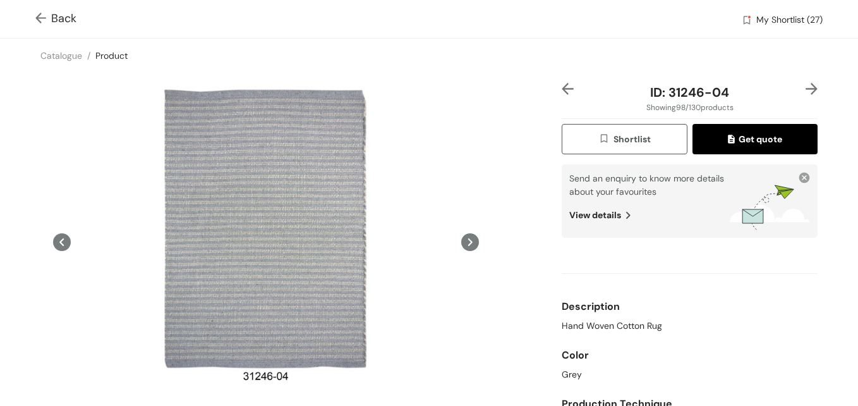
click at [806, 86] on img at bounding box center [812, 89] width 12 height 12
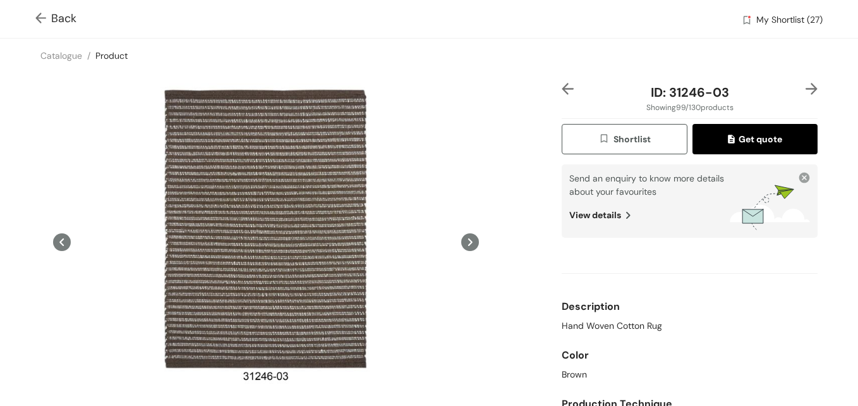
click at [806, 86] on img at bounding box center [812, 89] width 12 height 12
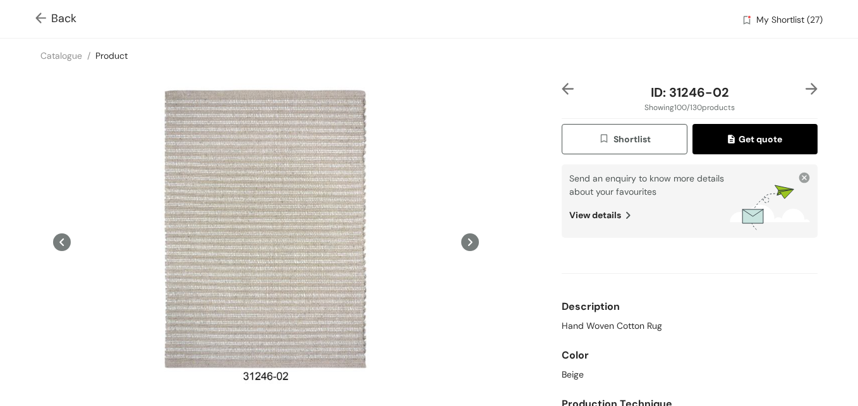
click at [806, 86] on img at bounding box center [812, 89] width 12 height 12
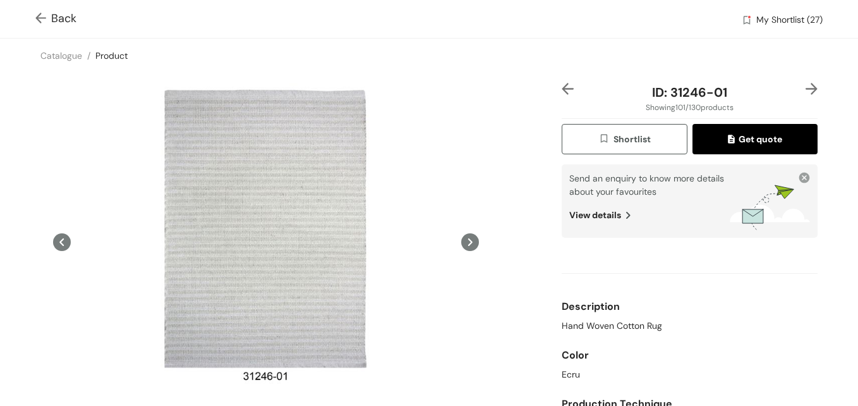
click at [596, 126] on button "Shortlist" at bounding box center [624, 139] width 125 height 30
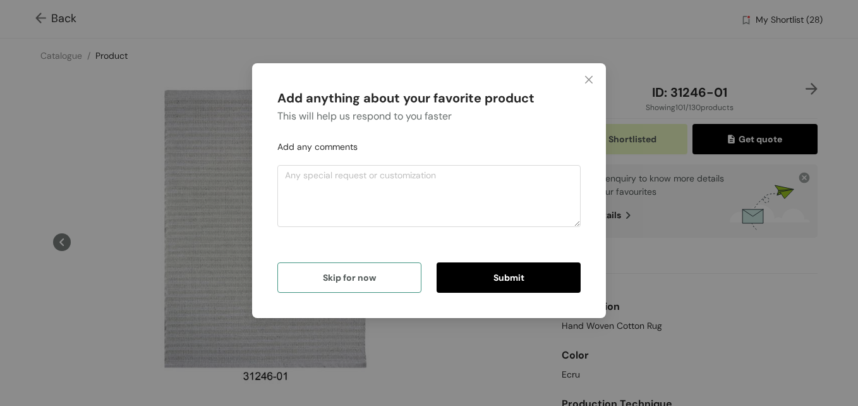
click at [389, 284] on button "Skip for now" at bounding box center [349, 277] width 144 height 30
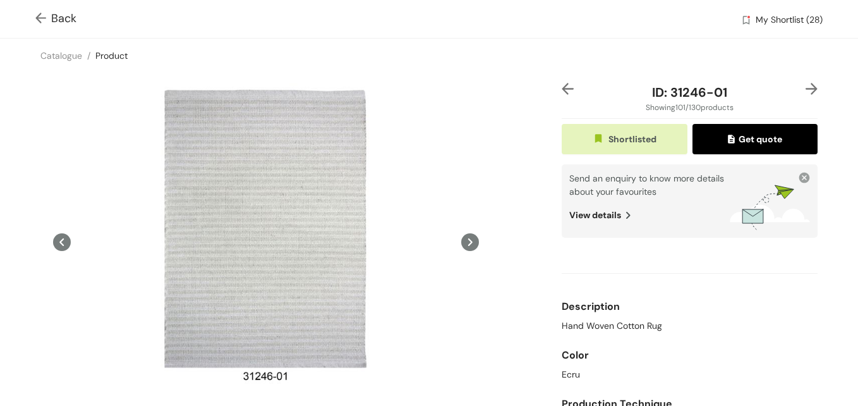
click at [806, 89] on img at bounding box center [812, 89] width 12 height 12
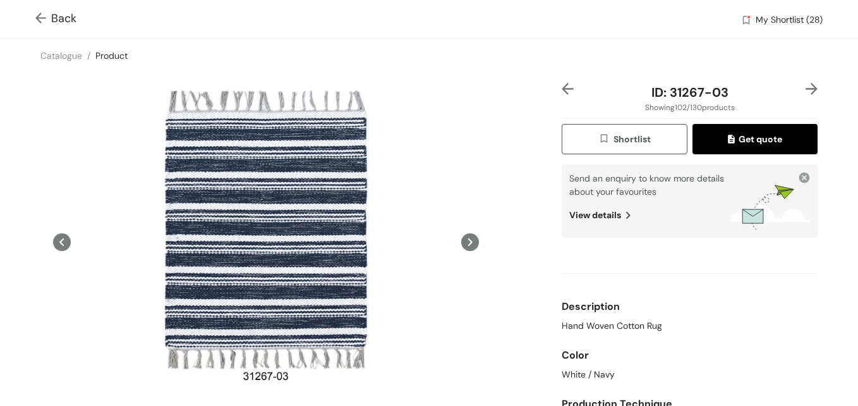
click at [806, 89] on img at bounding box center [812, 89] width 12 height 12
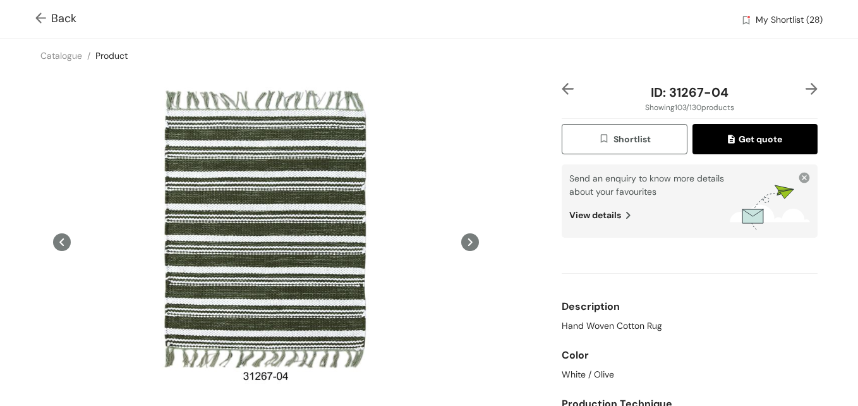
click at [806, 89] on img at bounding box center [812, 89] width 12 height 12
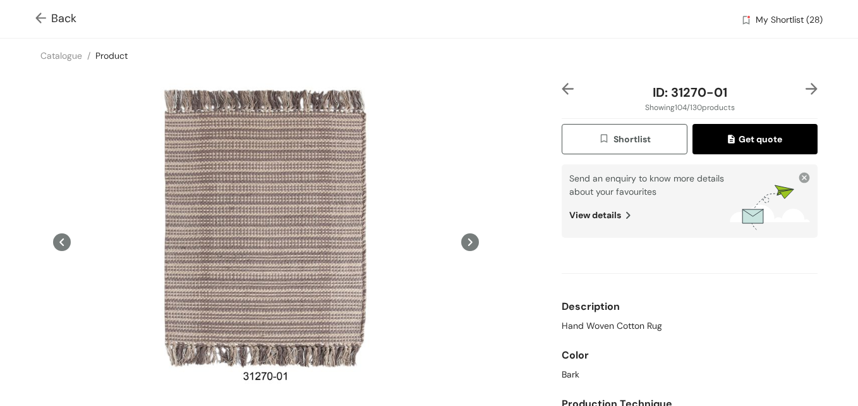
click at [806, 89] on img at bounding box center [812, 89] width 12 height 12
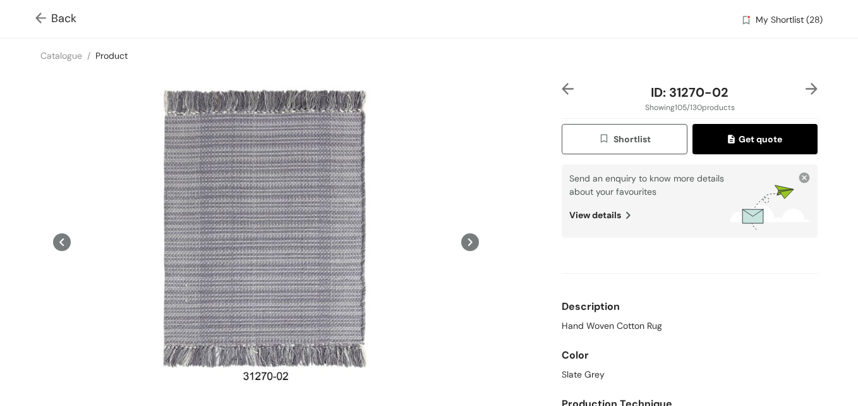
click at [806, 89] on img at bounding box center [812, 89] width 12 height 12
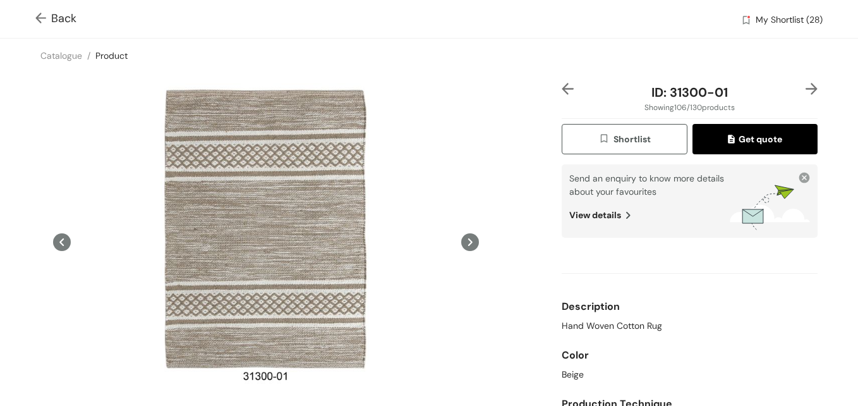
click at [806, 89] on img at bounding box center [812, 89] width 12 height 12
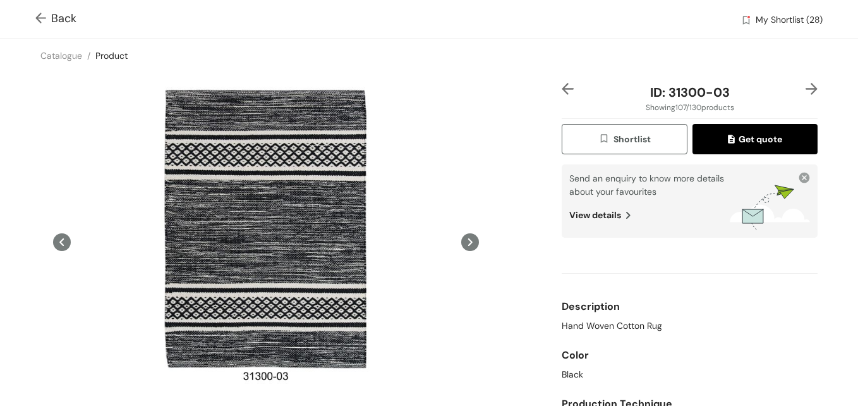
click at [806, 89] on img at bounding box center [812, 89] width 12 height 12
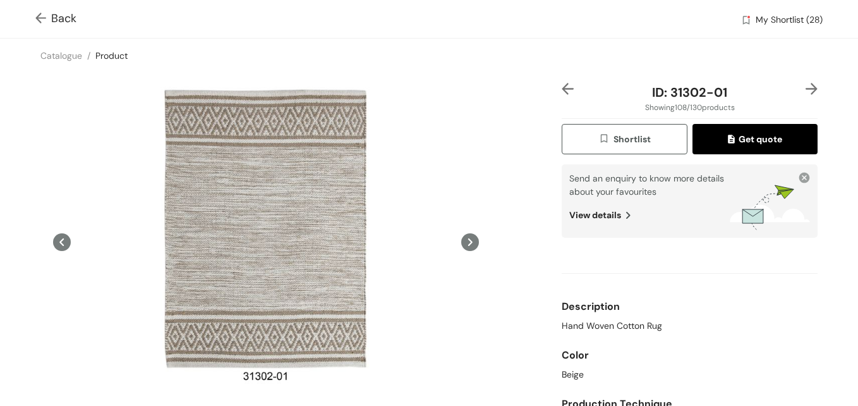
click at [618, 140] on span "Shortlist" at bounding box center [624, 139] width 52 height 15
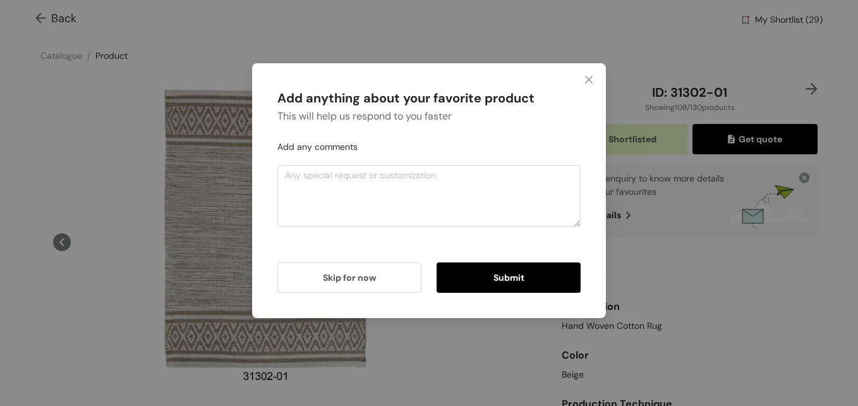
click at [801, 87] on div "Add anything about your favorite product This will help us respond to you faste…" at bounding box center [429, 203] width 858 height 406
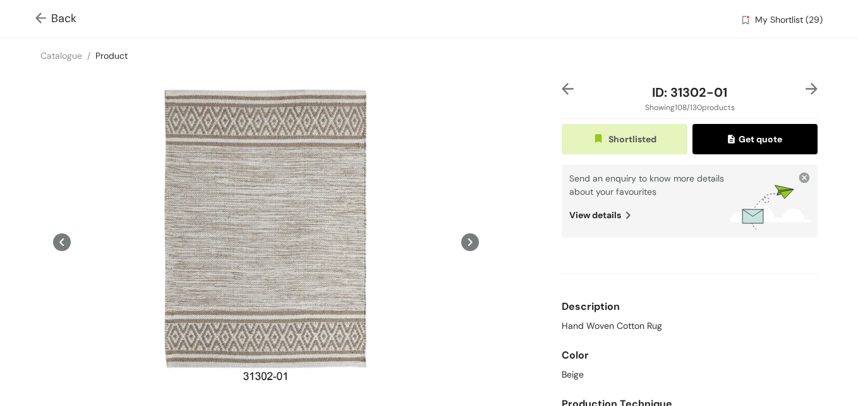
click at [806, 87] on img at bounding box center [812, 89] width 12 height 12
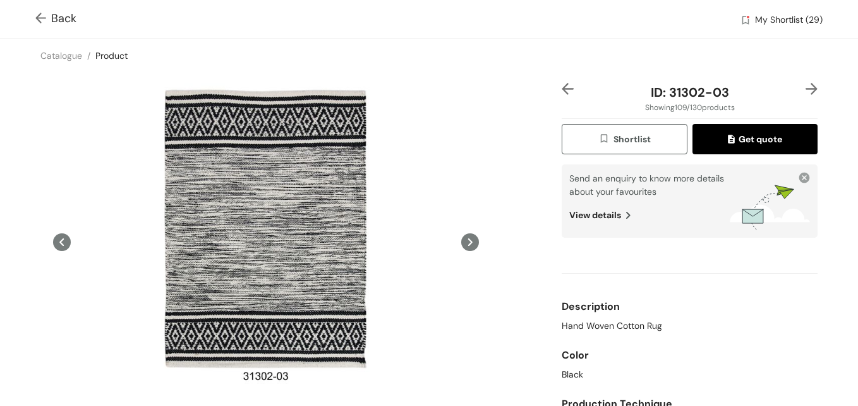
click at [806, 87] on img at bounding box center [812, 89] width 12 height 12
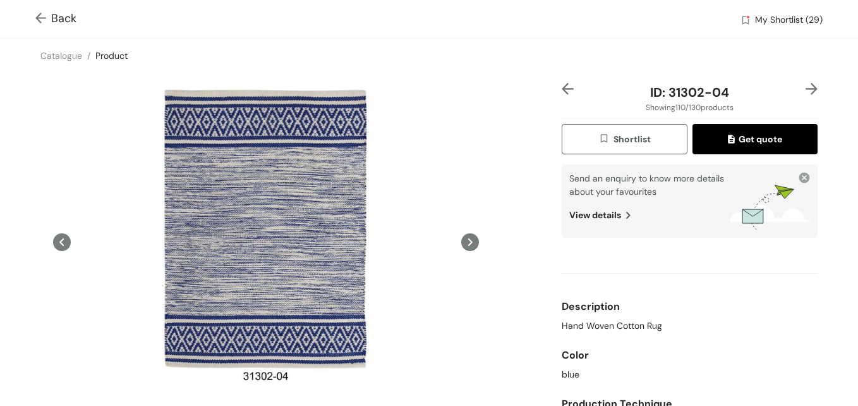
click at [806, 87] on img at bounding box center [812, 89] width 12 height 12
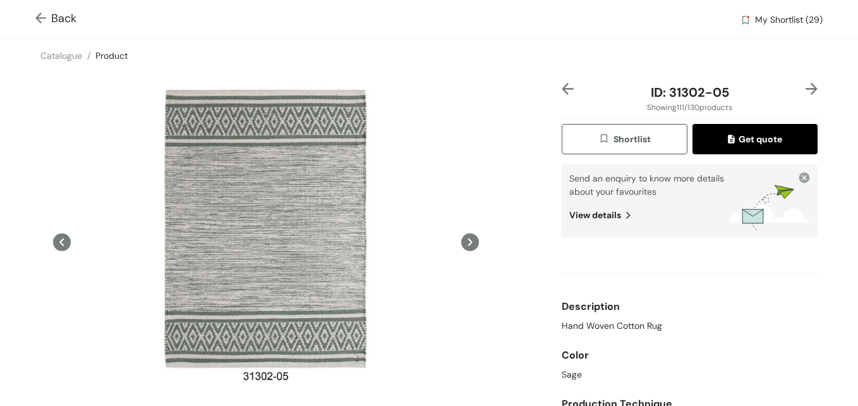
click at [806, 87] on img at bounding box center [812, 89] width 12 height 12
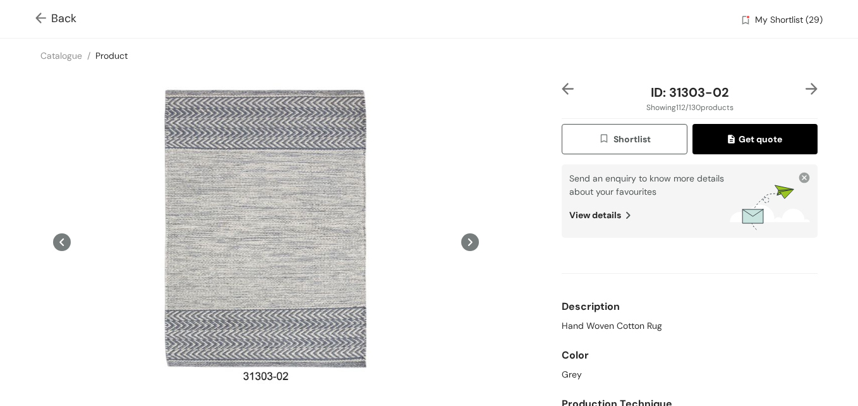
click at [806, 87] on img at bounding box center [812, 89] width 12 height 12
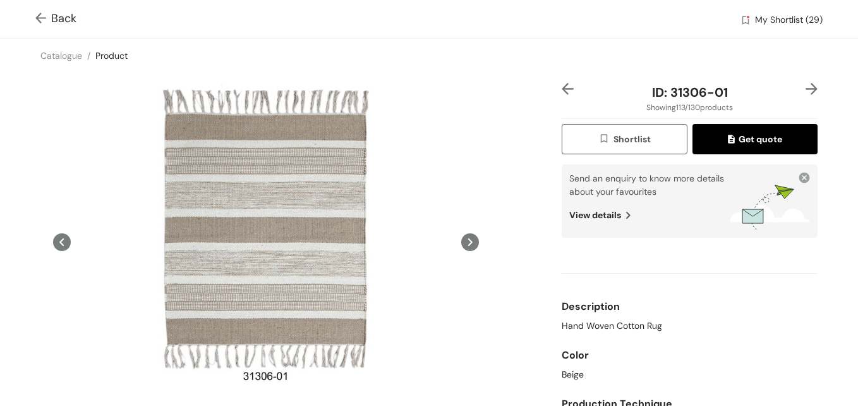
click at [806, 87] on img at bounding box center [812, 89] width 12 height 12
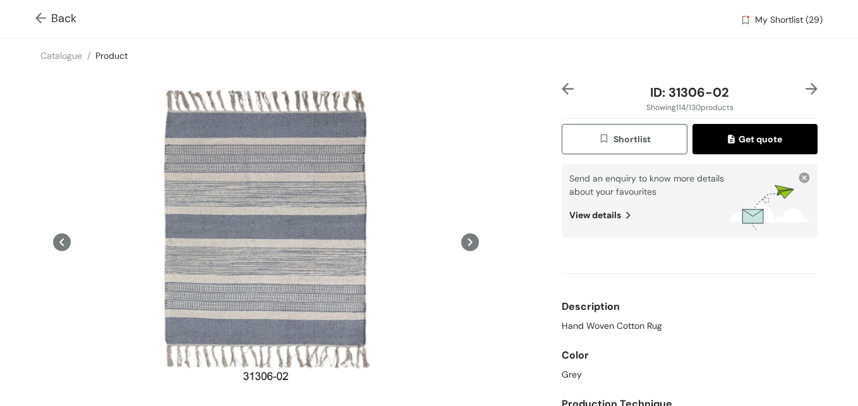
click at [806, 87] on img at bounding box center [812, 89] width 12 height 12
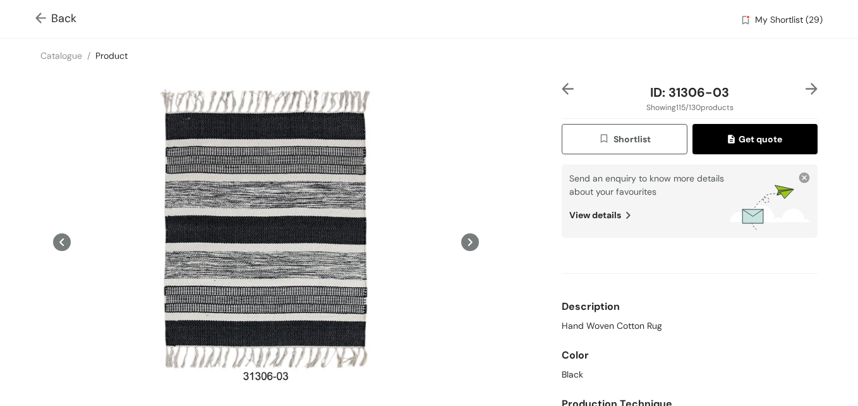
click at [806, 87] on img at bounding box center [812, 89] width 12 height 12
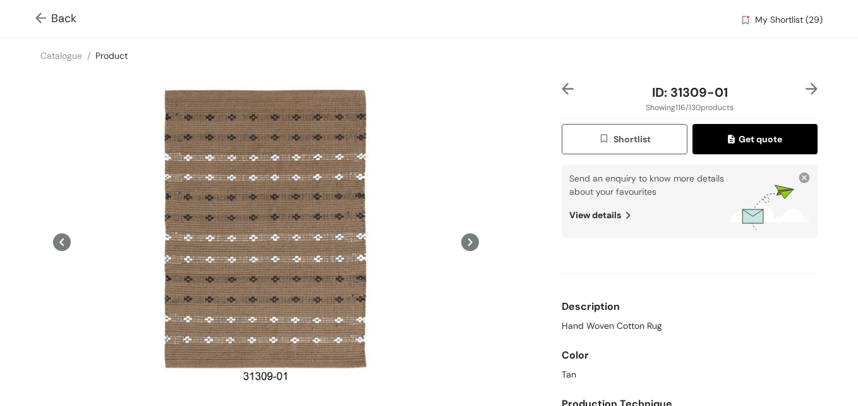
click at [806, 87] on img at bounding box center [812, 89] width 12 height 12
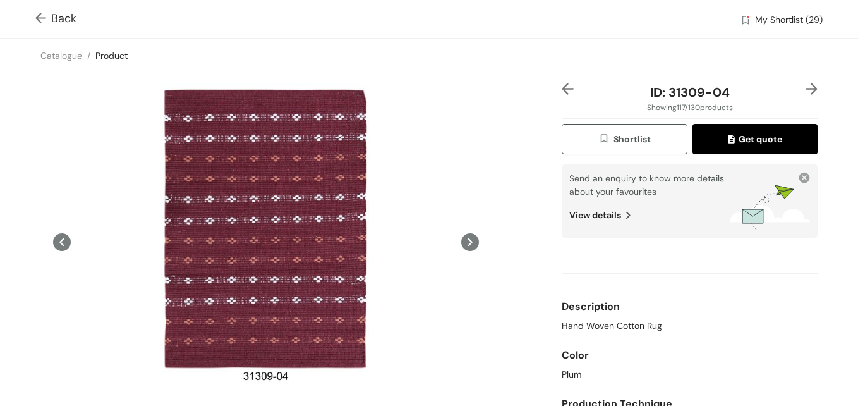
click at [806, 87] on img at bounding box center [812, 89] width 12 height 12
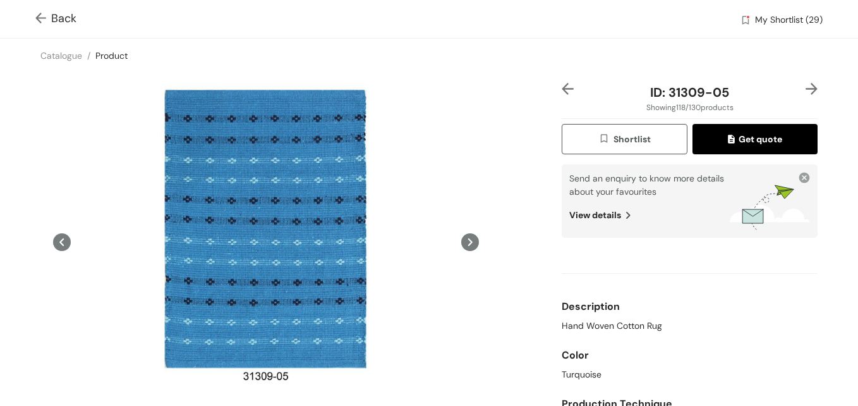
click at [806, 87] on img at bounding box center [812, 89] width 12 height 12
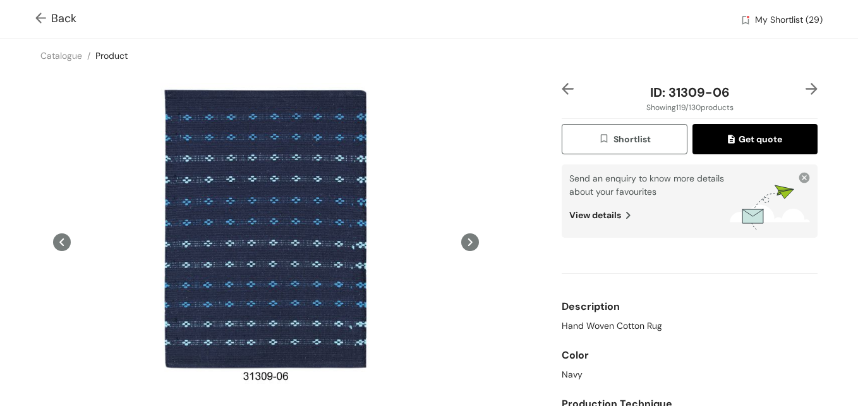
click at [806, 87] on img at bounding box center [812, 89] width 12 height 12
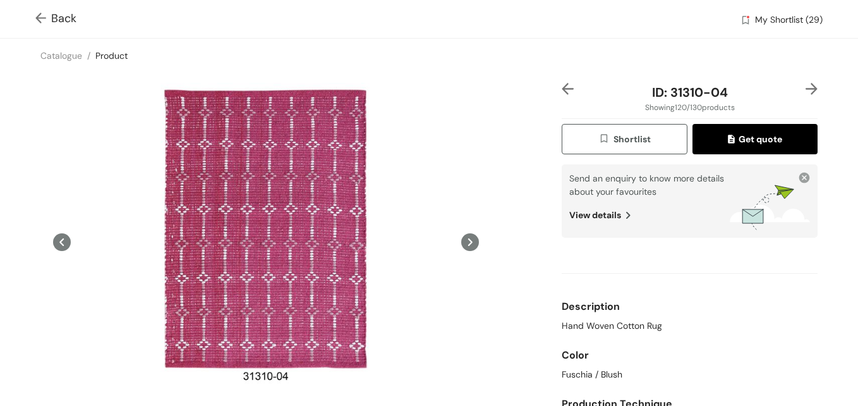
click at [806, 87] on img at bounding box center [812, 89] width 12 height 12
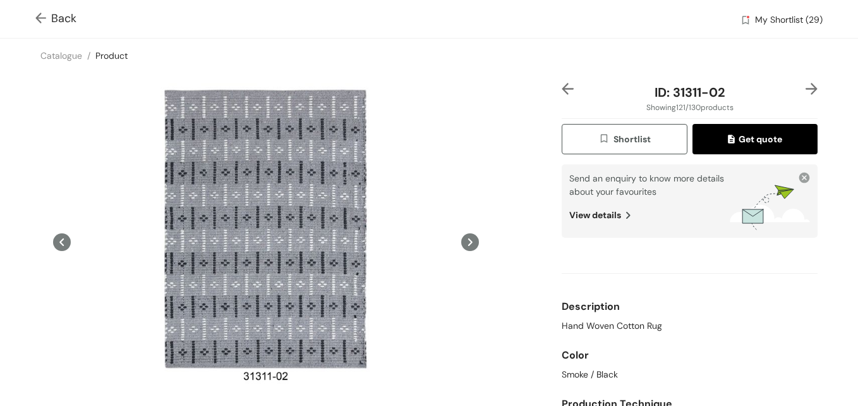
click at [806, 87] on img at bounding box center [812, 89] width 12 height 12
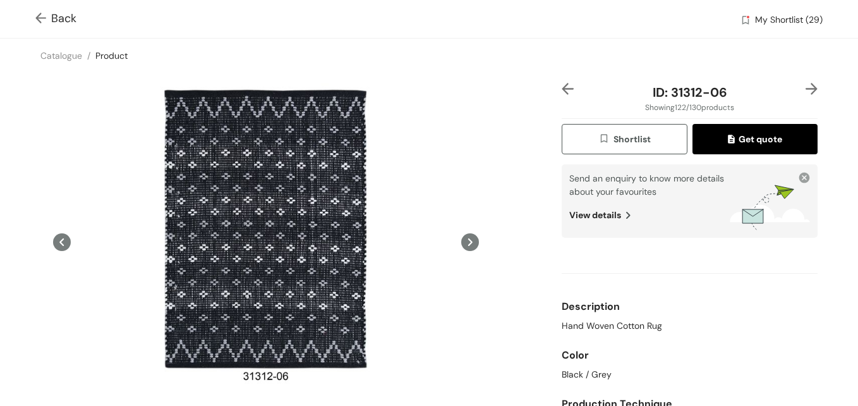
click at [806, 87] on img at bounding box center [812, 89] width 12 height 12
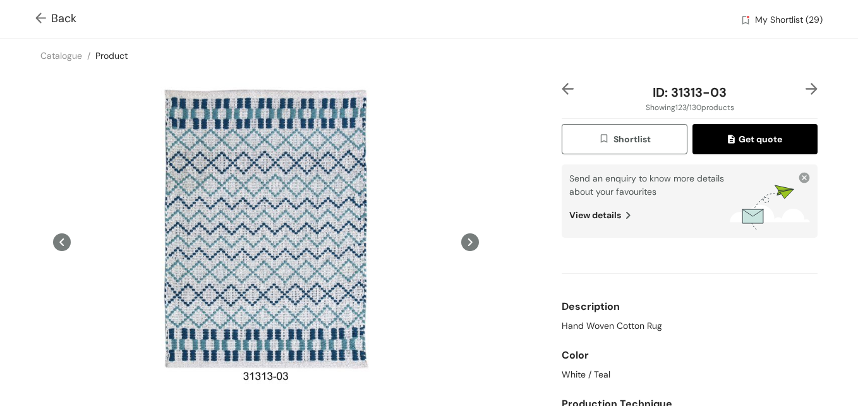
click at [806, 87] on img at bounding box center [812, 89] width 12 height 12
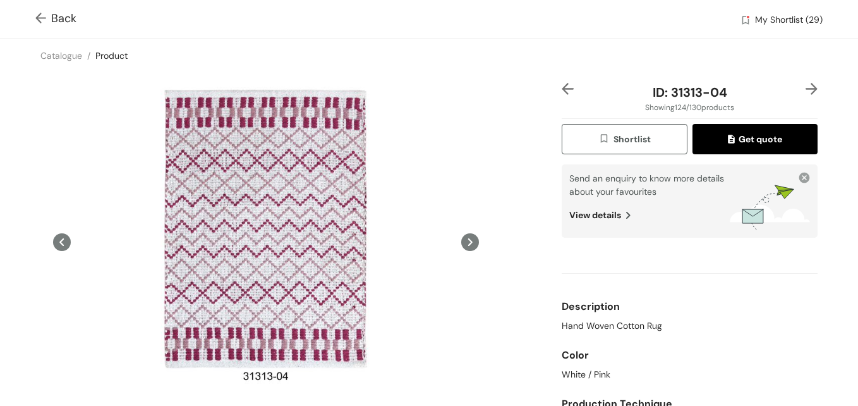
click at [806, 87] on img at bounding box center [812, 89] width 12 height 12
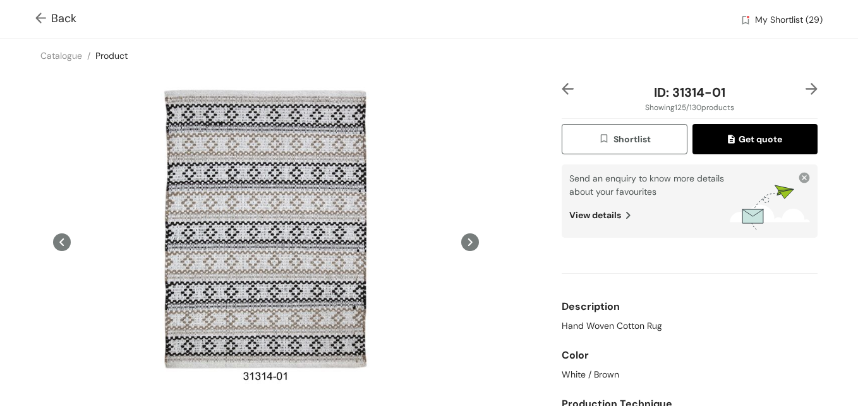
click at [806, 87] on img at bounding box center [812, 89] width 12 height 12
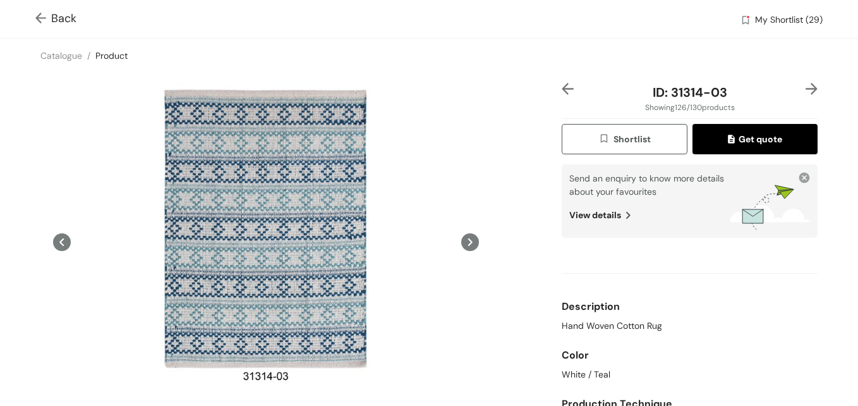
click at [806, 87] on img at bounding box center [812, 89] width 12 height 12
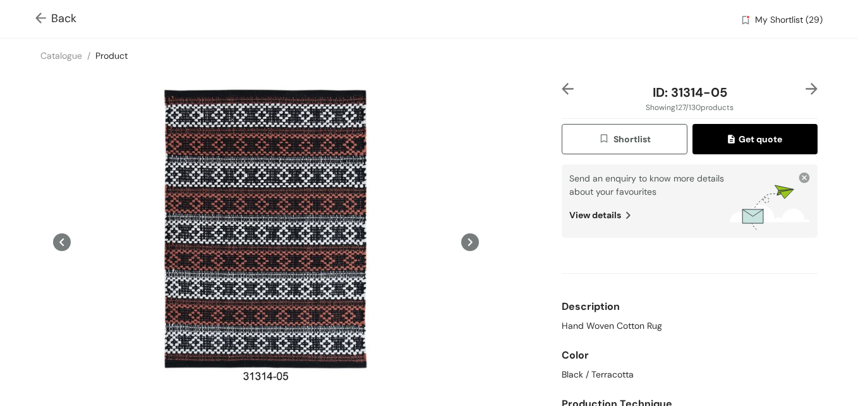
click at [806, 87] on img at bounding box center [812, 89] width 12 height 12
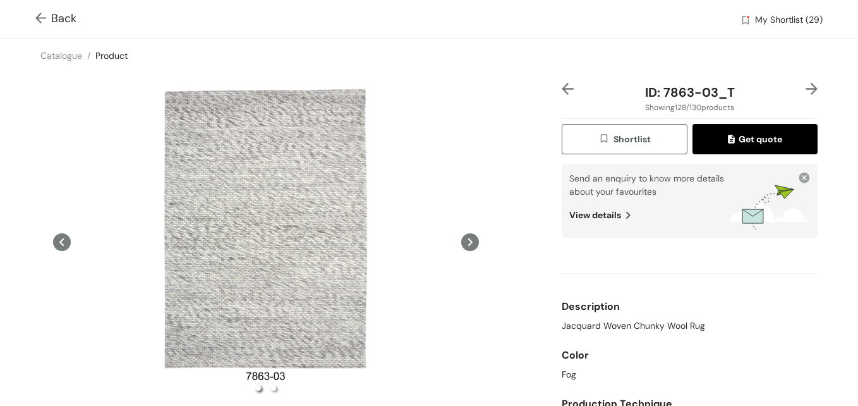
click at [806, 87] on img at bounding box center [812, 89] width 12 height 12
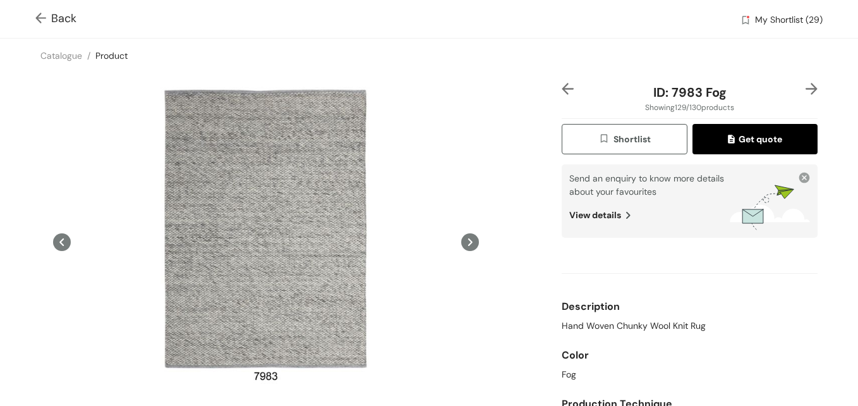
click at [806, 91] on img at bounding box center [812, 89] width 12 height 12
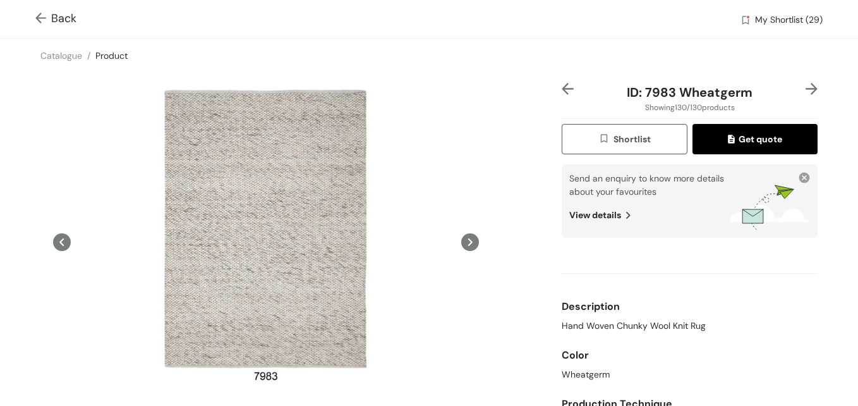
click at [607, 140] on span "Shortlist" at bounding box center [624, 139] width 52 height 15
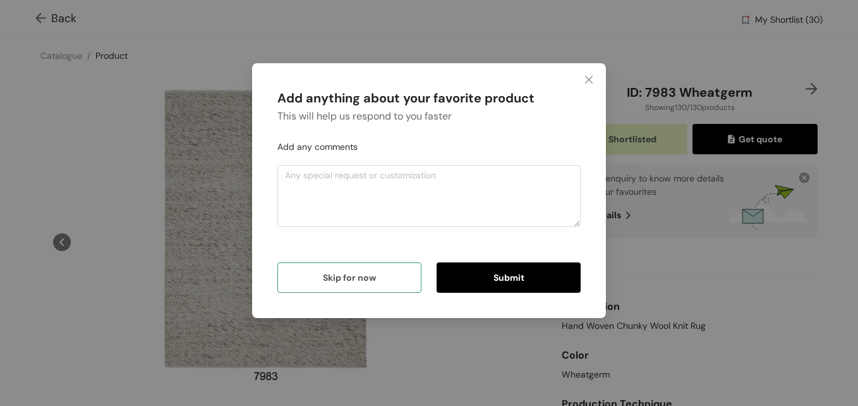
click at [360, 282] on span "Skip for now" at bounding box center [349, 277] width 53 height 14
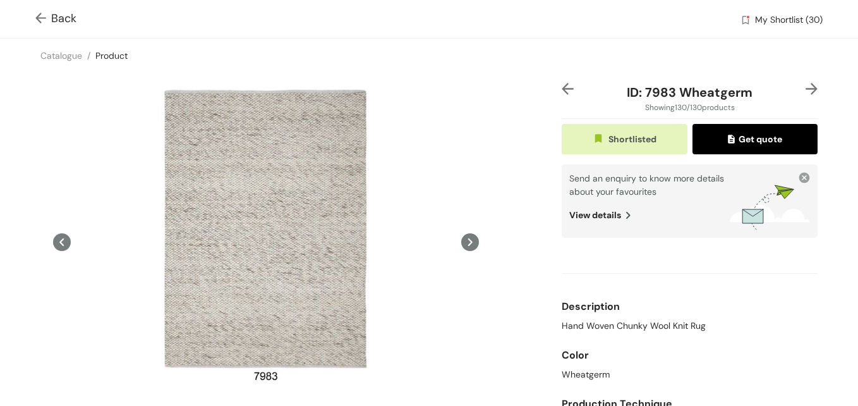
click at [806, 87] on img at bounding box center [812, 89] width 12 height 12
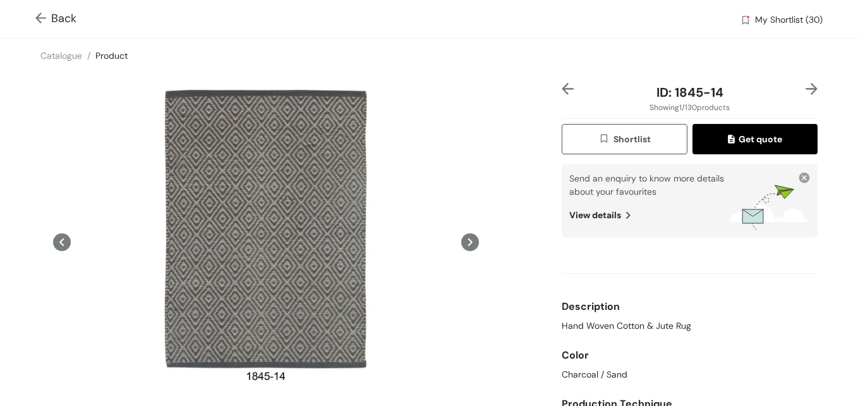
click at [755, 23] on span "My Shortlist (30)" at bounding box center [789, 20] width 68 height 15
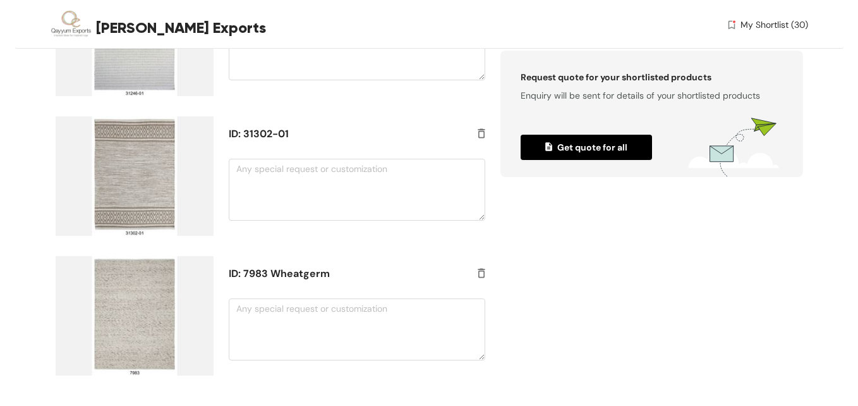
scroll to position [4193, 0]
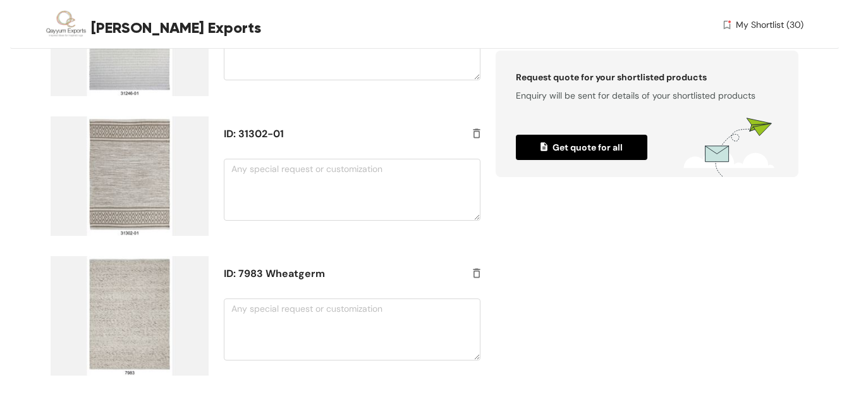
click at [578, 138] on button "Get quote for all" at bounding box center [581, 147] width 131 height 25
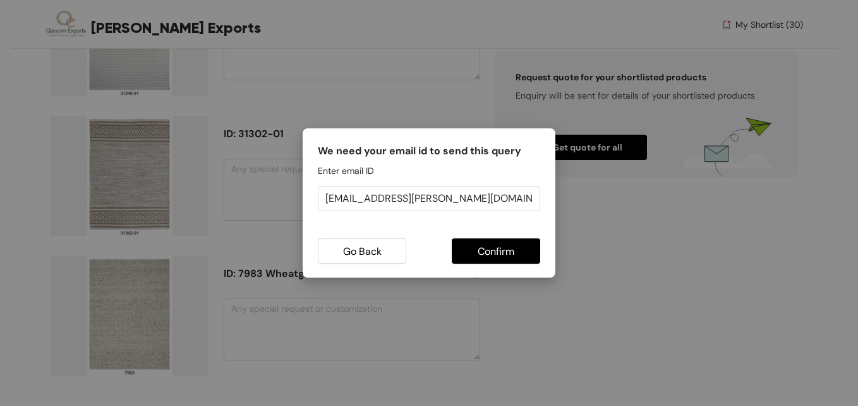
click at [500, 252] on span "Confirm" at bounding box center [496, 251] width 37 height 16
